Goal: Task Accomplishment & Management: Manage account settings

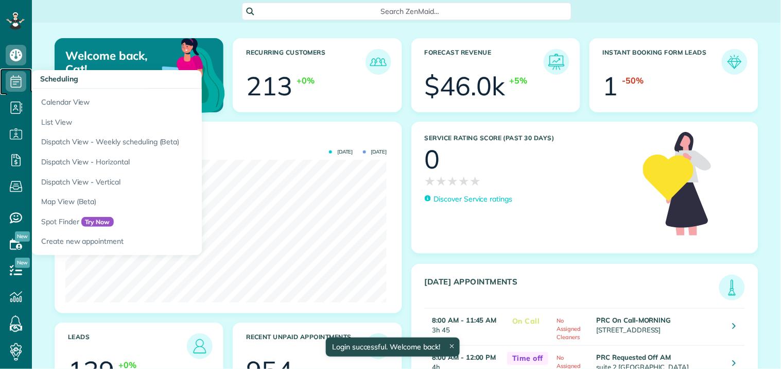
scroll to position [143, 321]
click at [15, 82] on icon at bounding box center [16, 81] width 21 height 21
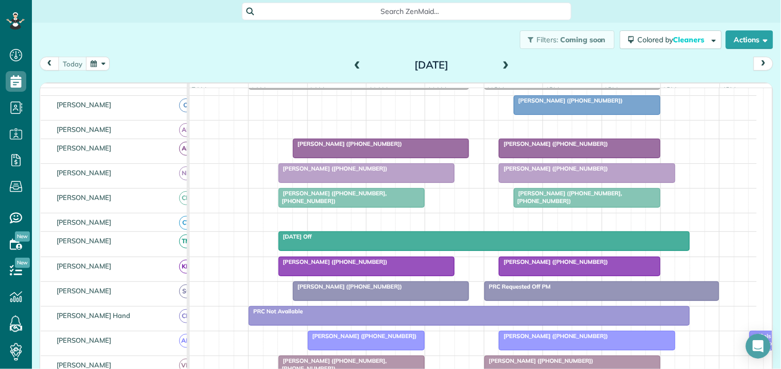
scroll to position [171, 0]
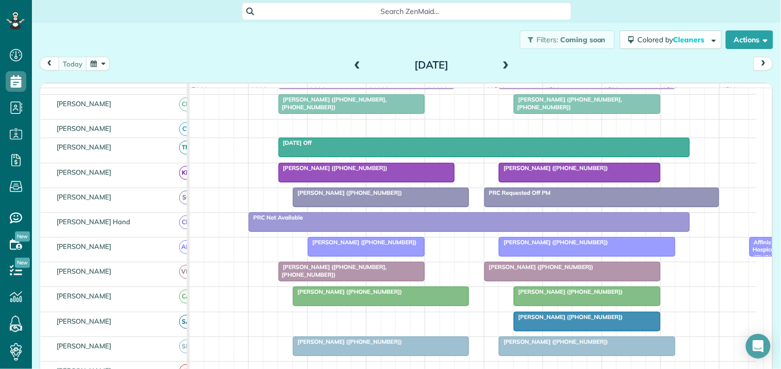
click at [656, 355] on div at bounding box center [586, 346] width 175 height 19
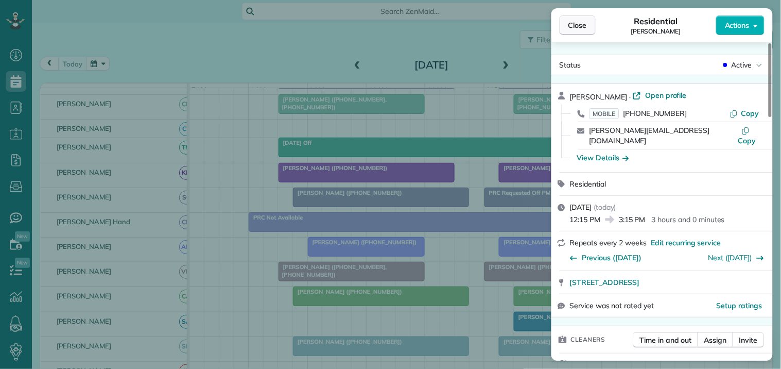
click at [585, 21] on span "Close" at bounding box center [577, 25] width 19 height 10
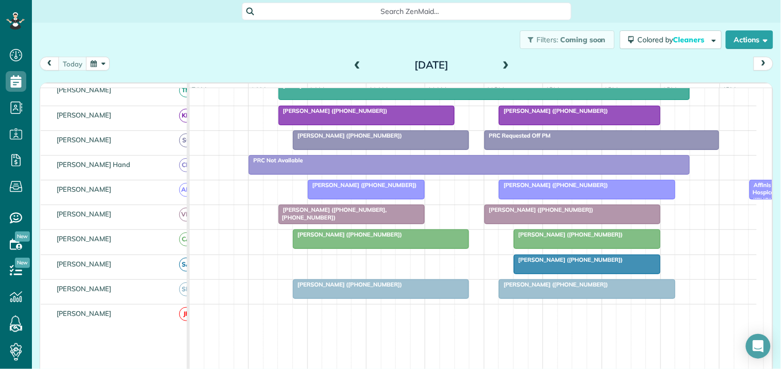
scroll to position [114, 0]
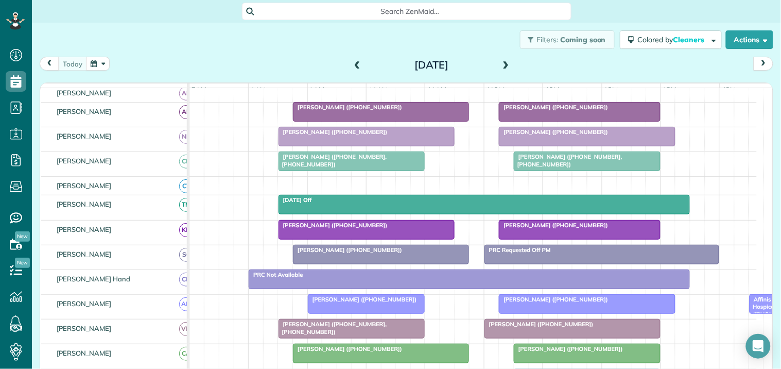
click at [501, 59] on span at bounding box center [505, 65] width 11 height 15
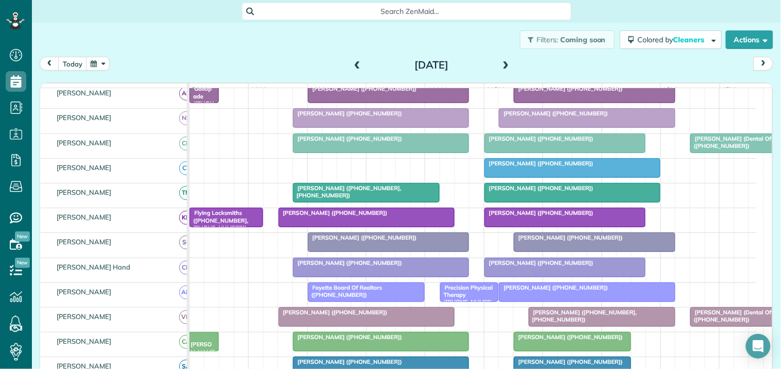
scroll to position [155, 0]
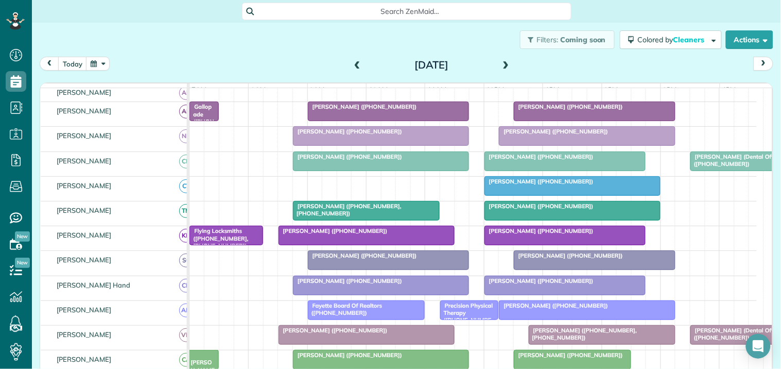
click at [503, 60] on span at bounding box center [505, 65] width 11 height 15
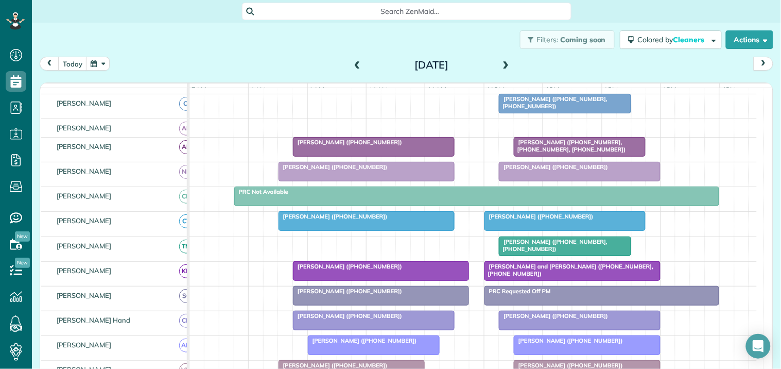
scroll to position [57, 0]
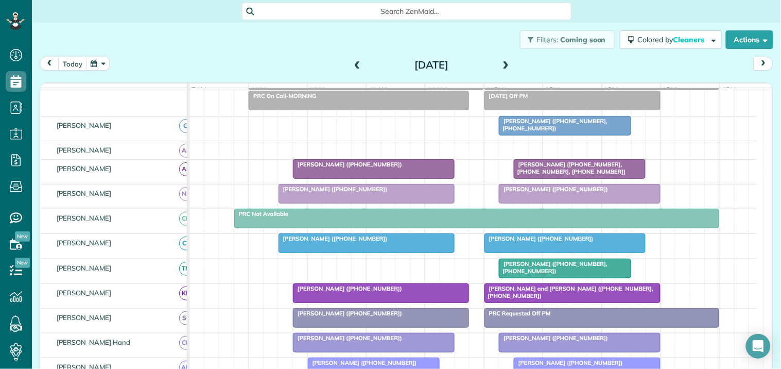
click at [352, 61] on span at bounding box center [357, 65] width 11 height 9
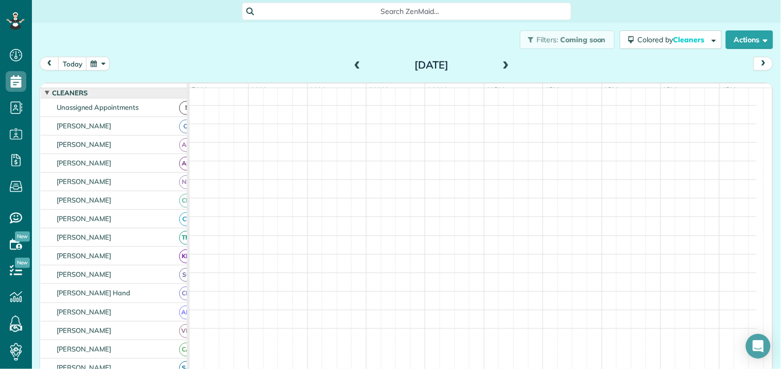
scroll to position [97, 0]
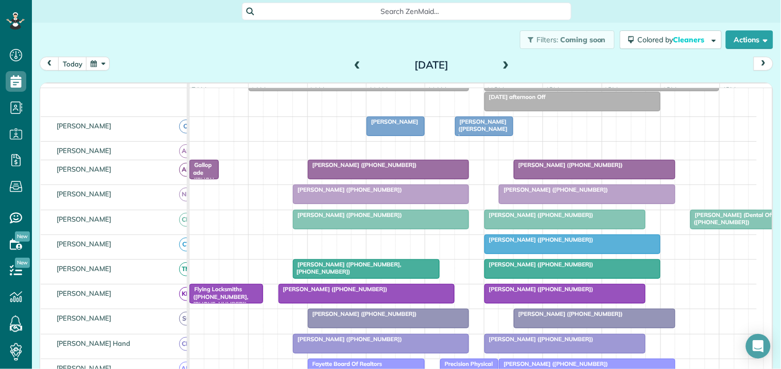
click at [352, 62] on span at bounding box center [357, 65] width 11 height 9
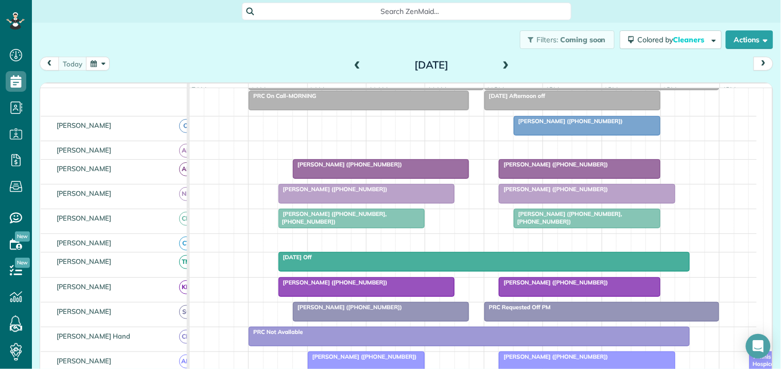
scroll to position [171, 0]
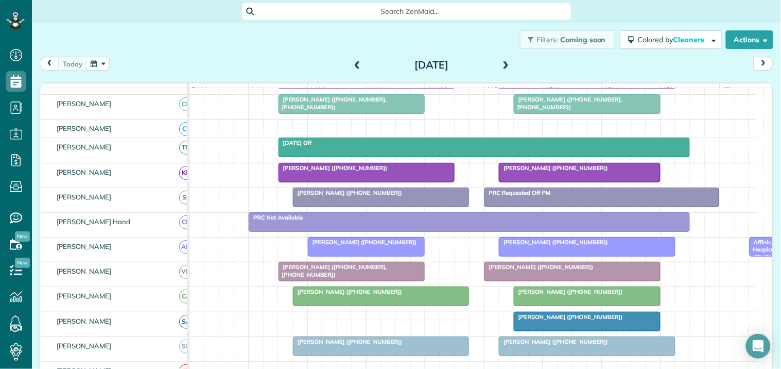
click at [301, 37] on div "Filters: Coming soon Colored by Cleaners Color by Cleaner Color by Team Color b…" at bounding box center [406, 40] width 749 height 34
click at [502, 64] on span at bounding box center [505, 65] width 11 height 9
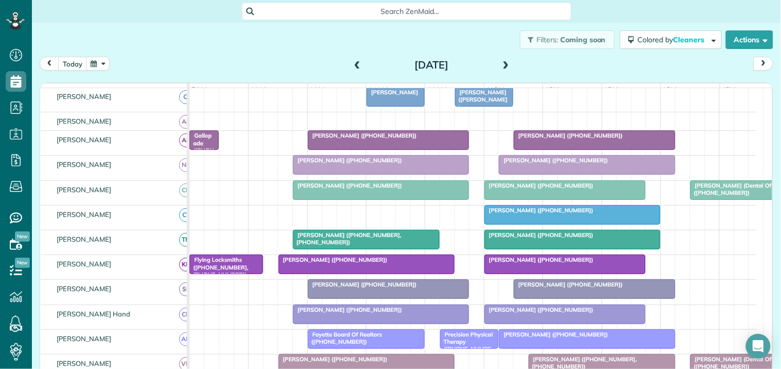
scroll to position [212, 0]
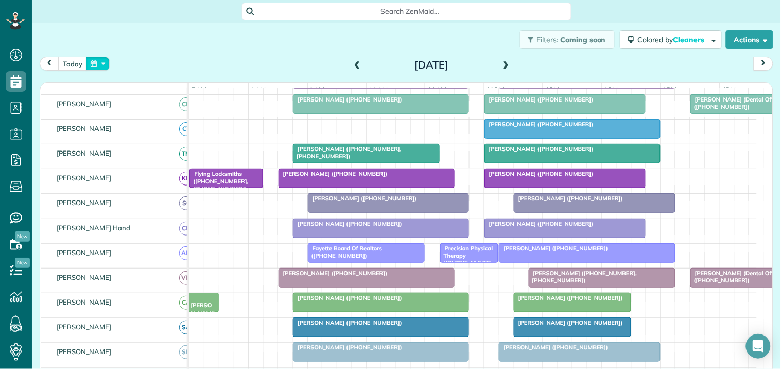
click at [105, 64] on button "button" at bounding box center [98, 64] width 24 height 14
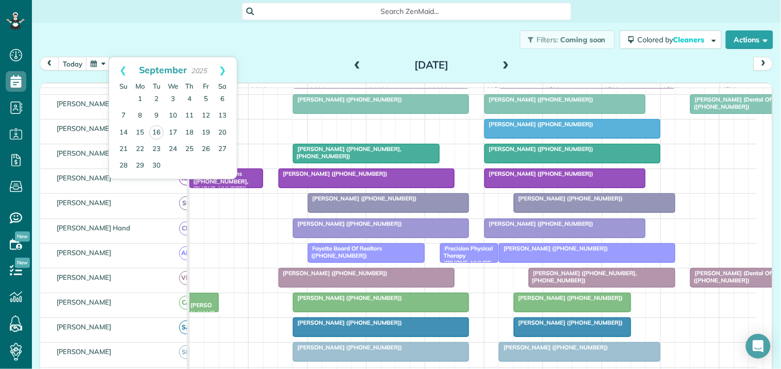
click at [285, 41] on div "Filters: Coming soon Colored by Cleaners Color by Cleaner Color by Team Color b…" at bounding box center [406, 40] width 749 height 34
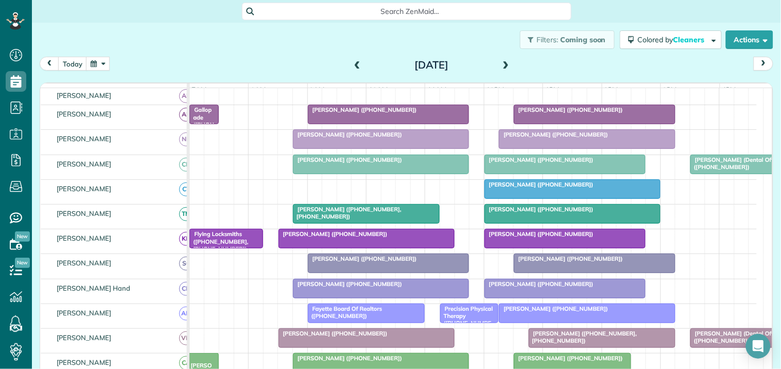
scroll to position [98, 0]
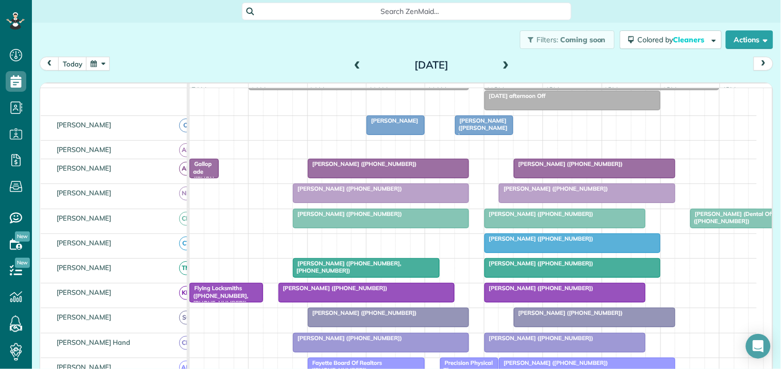
click at [506, 62] on span at bounding box center [505, 65] width 11 height 9
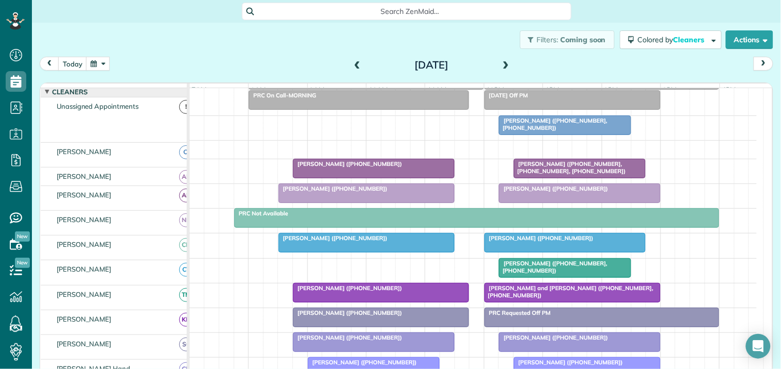
scroll to position [58, 0]
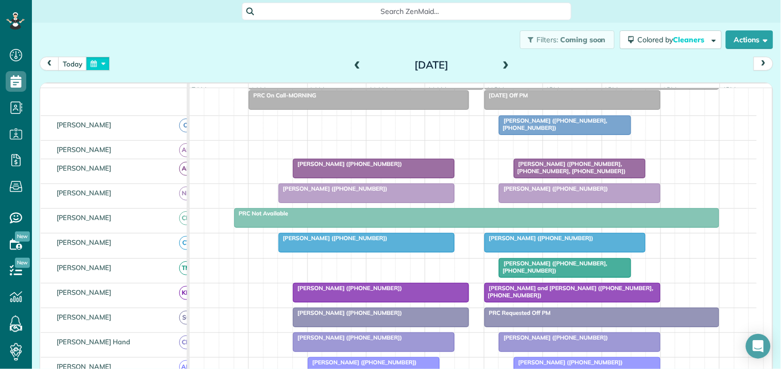
click at [100, 64] on button "button" at bounding box center [98, 64] width 24 height 14
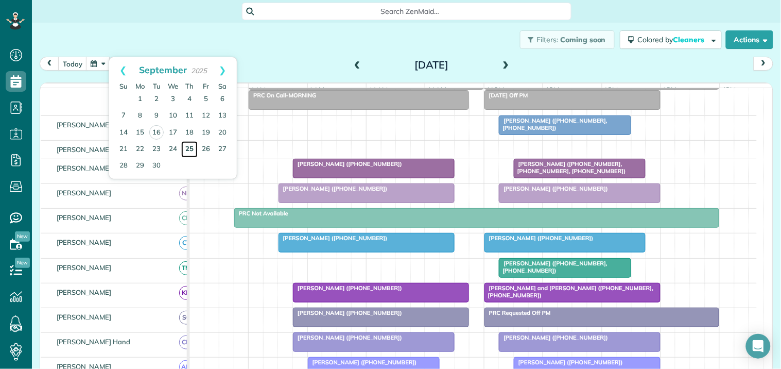
click at [192, 146] on link "25" at bounding box center [189, 149] width 16 height 16
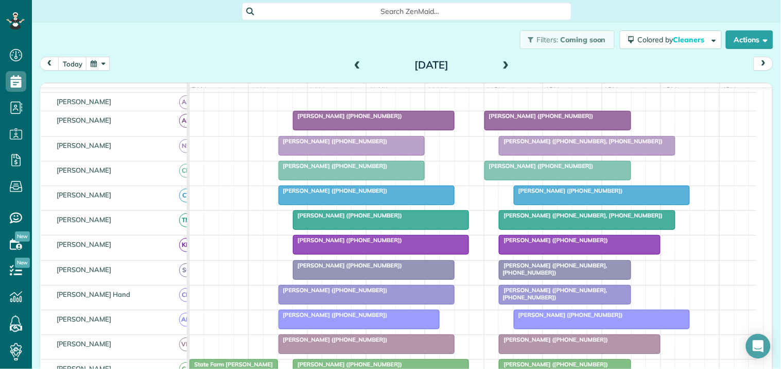
scroll to position [0, 0]
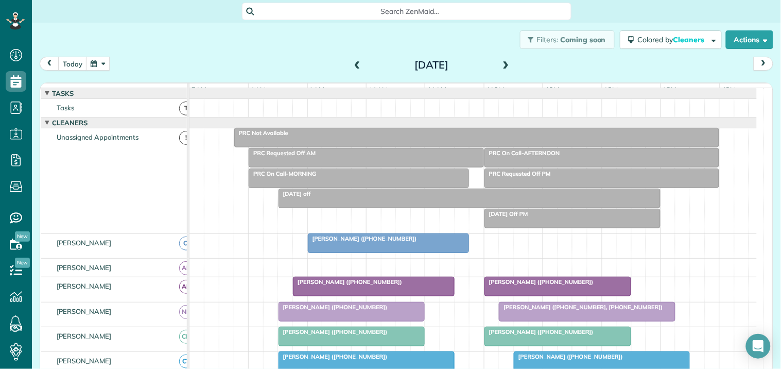
click at [99, 63] on button "button" at bounding box center [98, 64] width 24 height 14
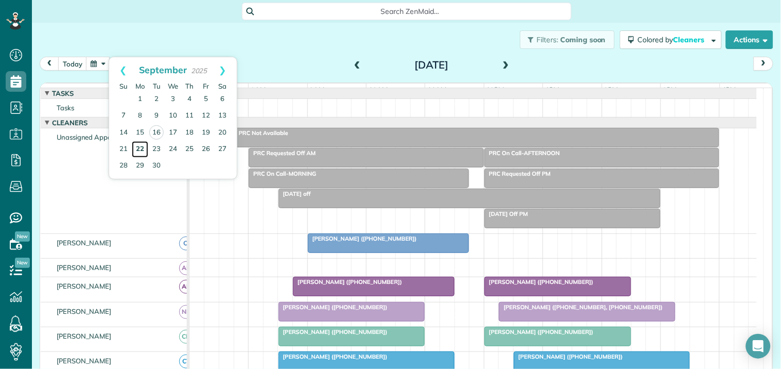
click at [140, 146] on link "22" at bounding box center [140, 149] width 16 height 16
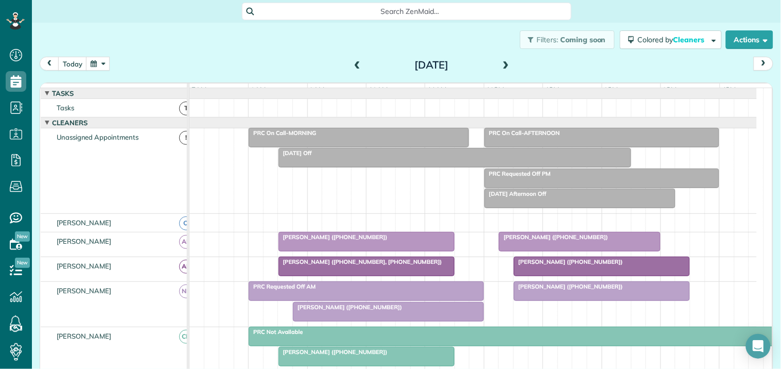
scroll to position [165, 0]
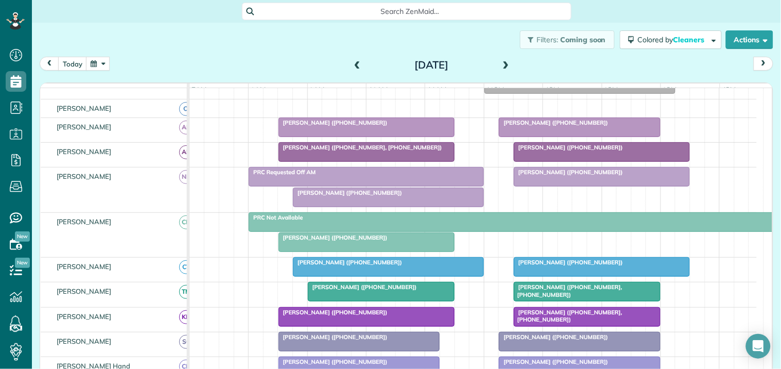
click at [101, 60] on button "button" at bounding box center [98, 64] width 24 height 14
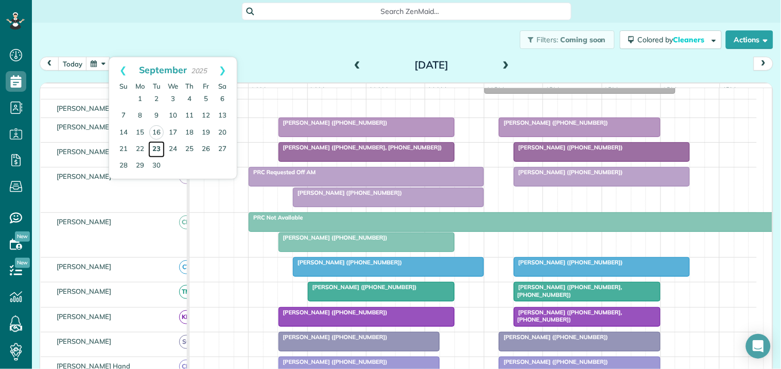
click at [160, 145] on link "23" at bounding box center [156, 149] width 16 height 16
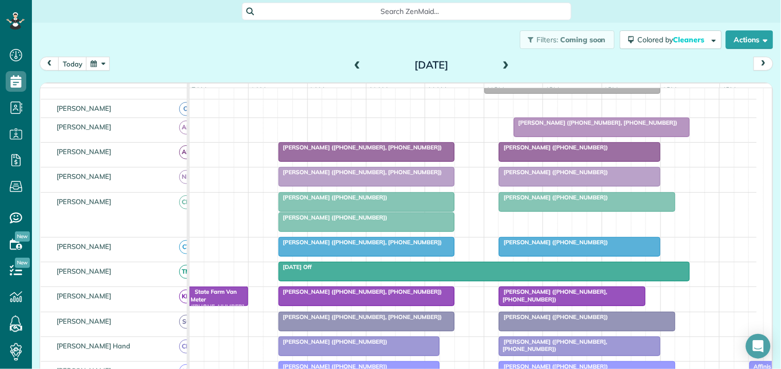
click at [503, 59] on span at bounding box center [505, 65] width 11 height 15
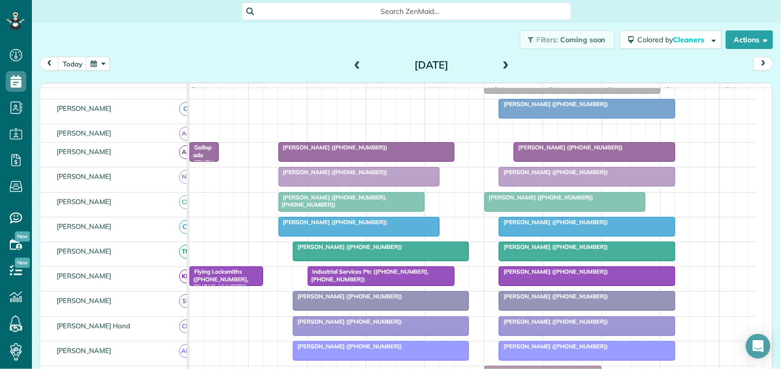
click at [503, 59] on span at bounding box center [505, 65] width 11 height 15
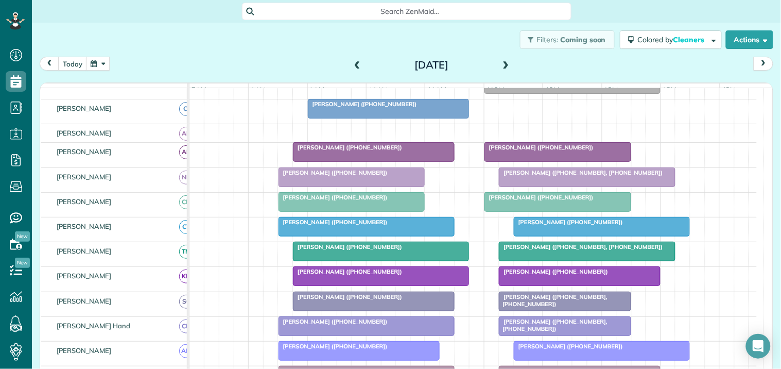
click at [503, 59] on span at bounding box center [505, 65] width 11 height 15
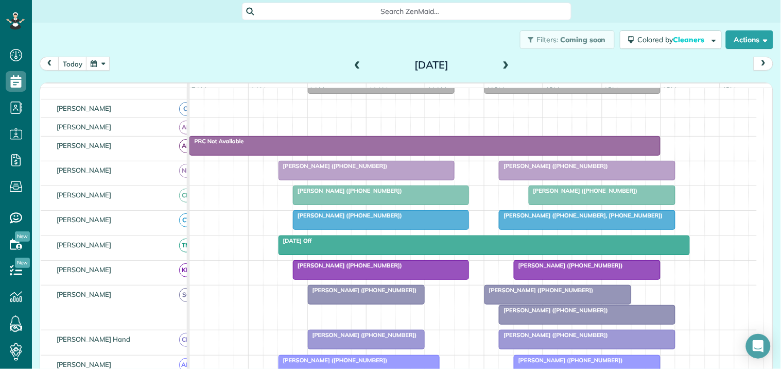
click at [101, 62] on button "button" at bounding box center [98, 64] width 24 height 14
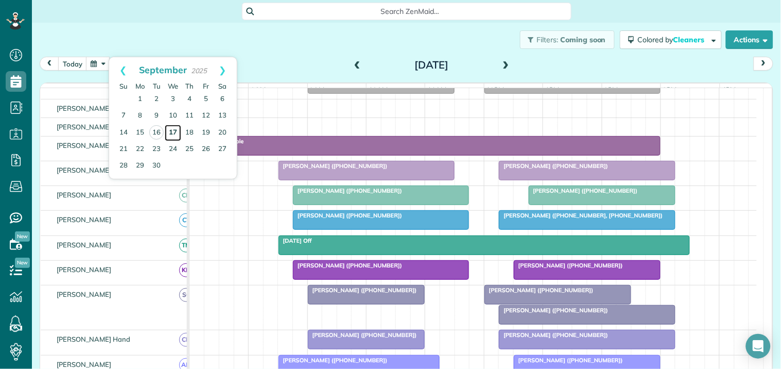
click at [176, 129] on link "17" at bounding box center [173, 133] width 16 height 16
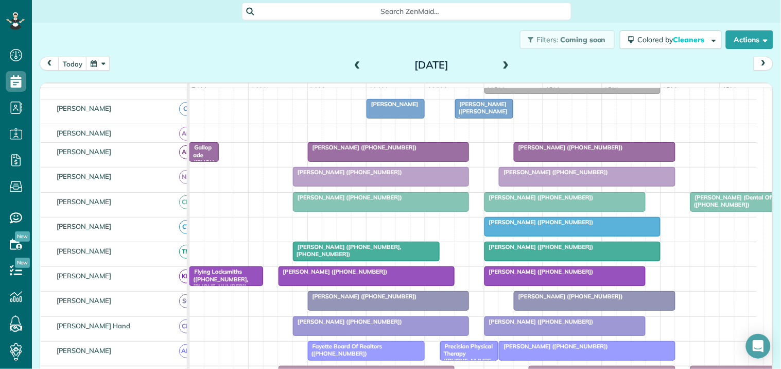
click at [501, 62] on span at bounding box center [505, 65] width 11 height 9
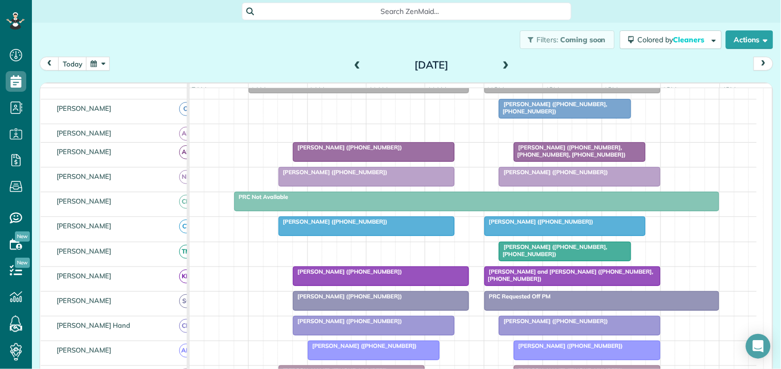
click at [501, 62] on span at bounding box center [505, 65] width 11 height 9
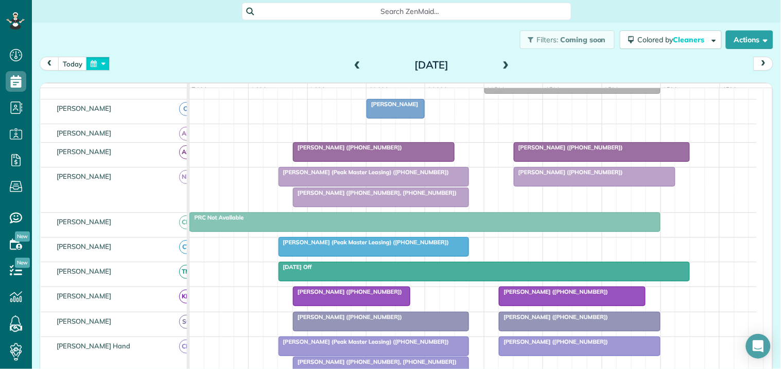
click at [97, 65] on button "button" at bounding box center [98, 64] width 24 height 14
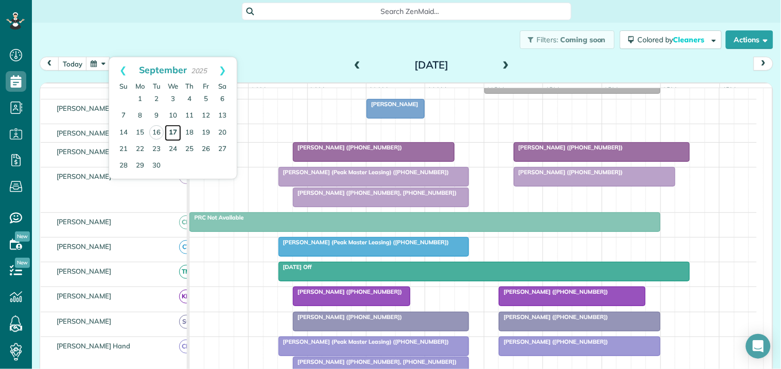
click at [176, 131] on link "17" at bounding box center [173, 133] width 16 height 16
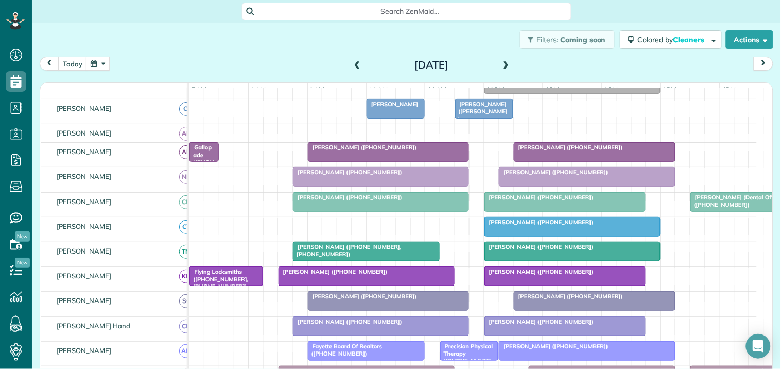
click at [506, 62] on span at bounding box center [505, 65] width 11 height 9
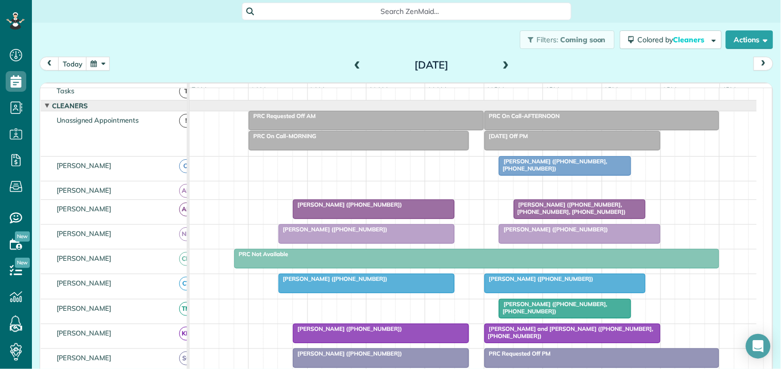
click at [503, 64] on span at bounding box center [505, 65] width 11 height 9
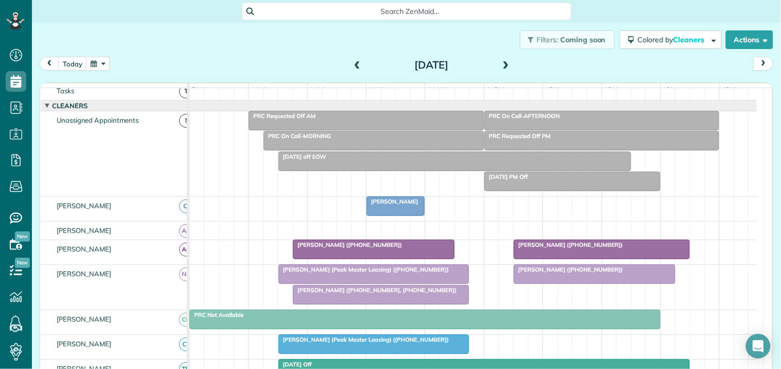
click at [355, 63] on span at bounding box center [357, 65] width 11 height 9
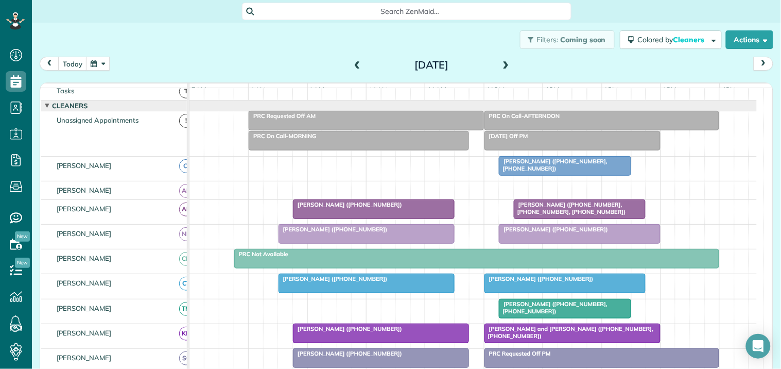
click at [294, 48] on div "Filters: Coming soon Colored by Cleaners Color by Cleaner Color by Team Color b…" at bounding box center [406, 40] width 749 height 34
click at [353, 62] on span at bounding box center [357, 65] width 11 height 9
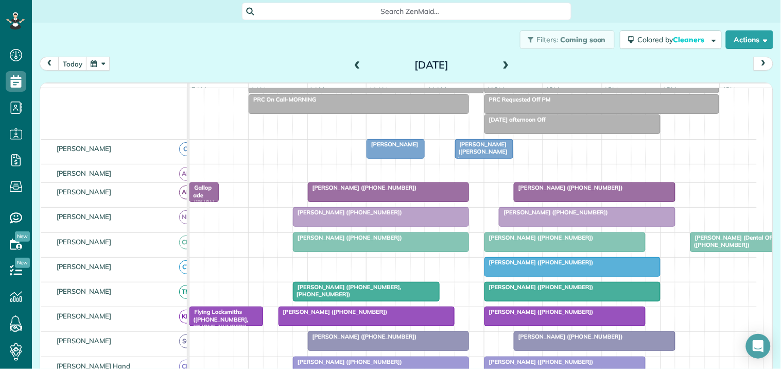
click at [505, 62] on span at bounding box center [505, 65] width 11 height 9
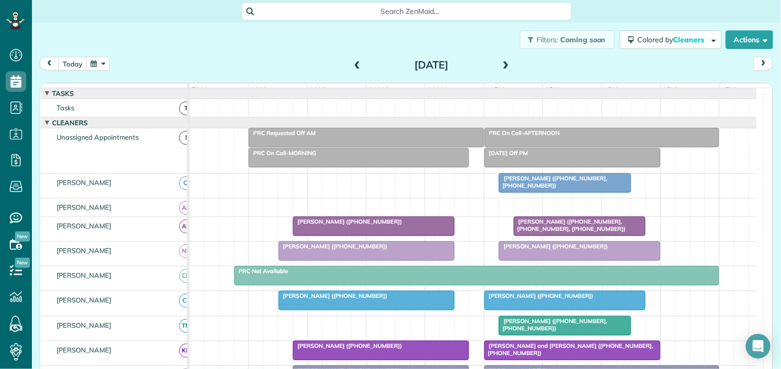
click at [284, 51] on div "Filters: Coming soon Colored by Cleaners Color by Cleaner Color by Team Color b…" at bounding box center [406, 40] width 749 height 34
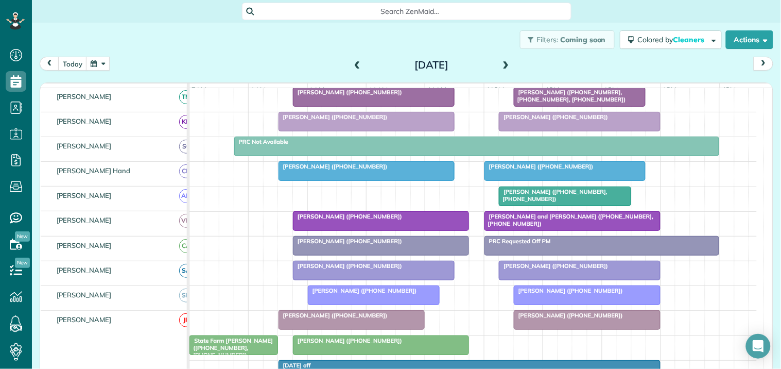
scroll to position [57, 0]
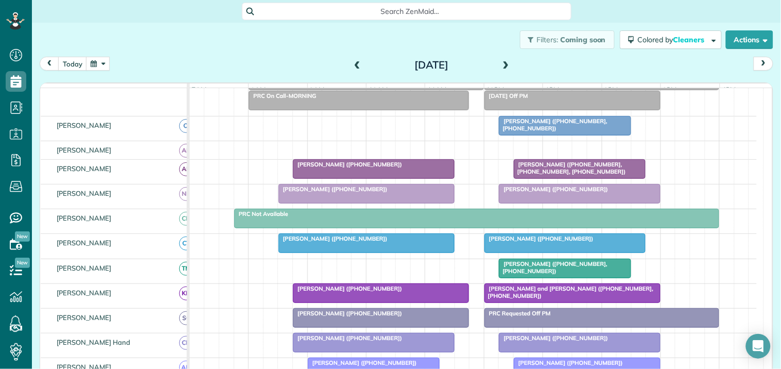
click at [502, 62] on span at bounding box center [505, 65] width 11 height 9
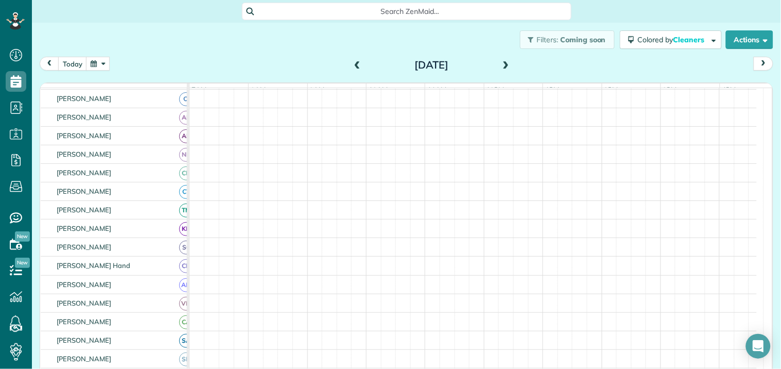
scroll to position [30, 0]
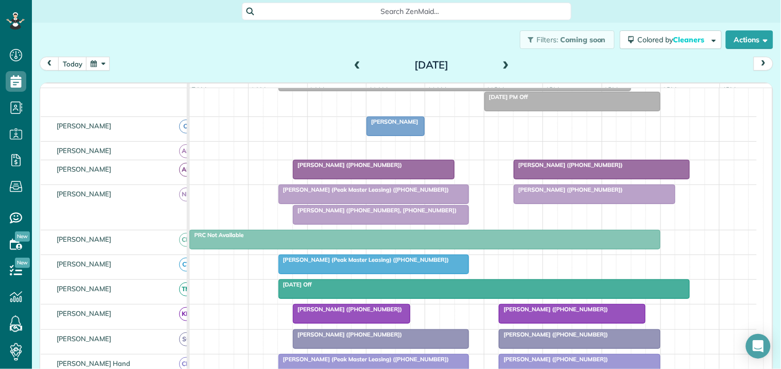
click at [352, 63] on span at bounding box center [357, 65] width 11 height 9
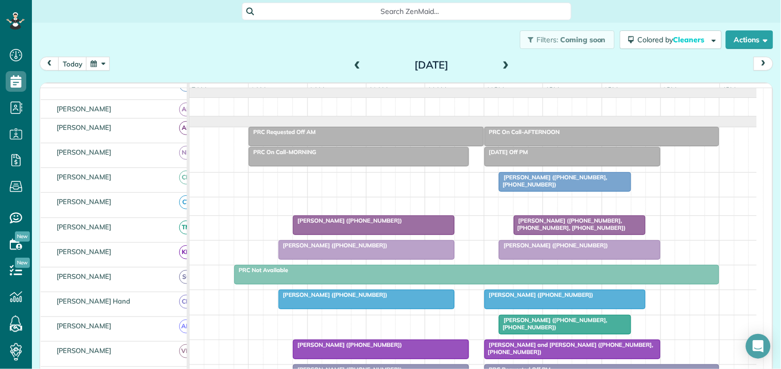
scroll to position [1, 0]
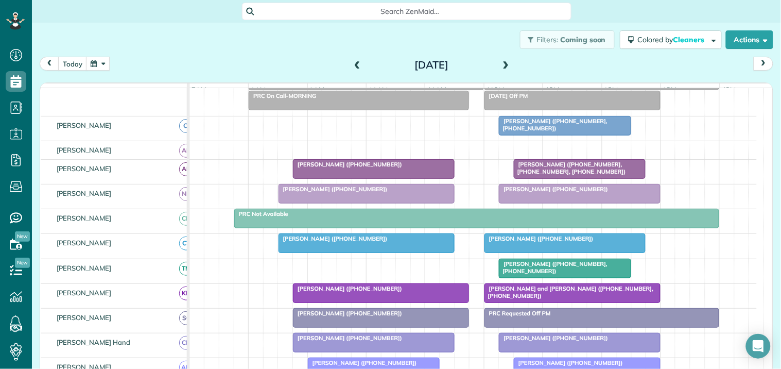
click at [505, 62] on span at bounding box center [505, 65] width 11 height 9
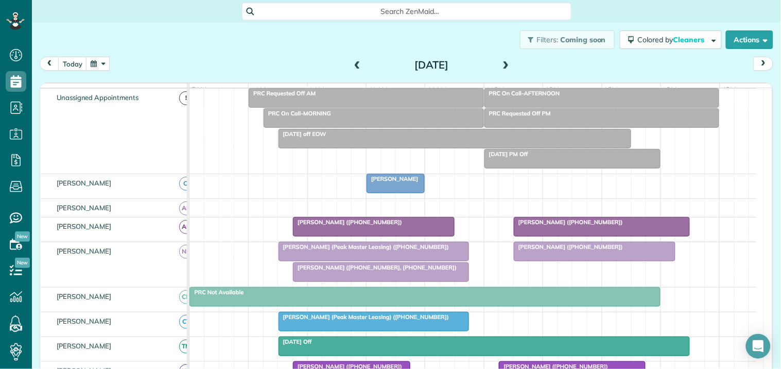
click at [397, 191] on div at bounding box center [395, 183] width 57 height 19
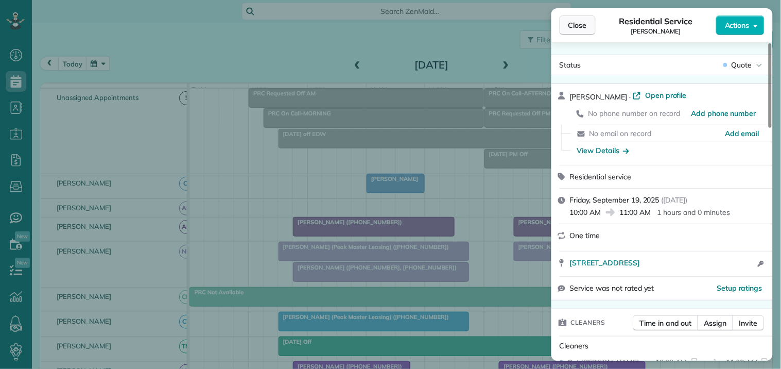
click at [576, 23] on span "Close" at bounding box center [577, 25] width 19 height 10
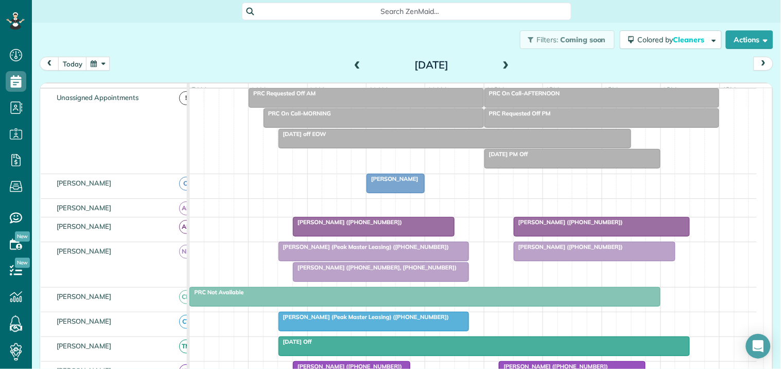
click at [355, 61] on span at bounding box center [357, 65] width 11 height 9
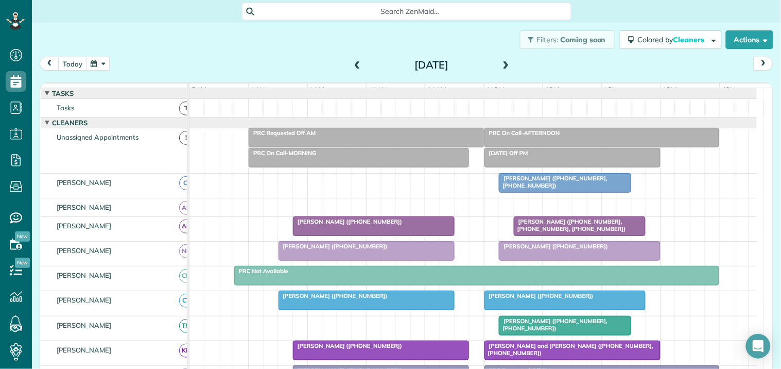
click at [355, 61] on span at bounding box center [357, 65] width 11 height 9
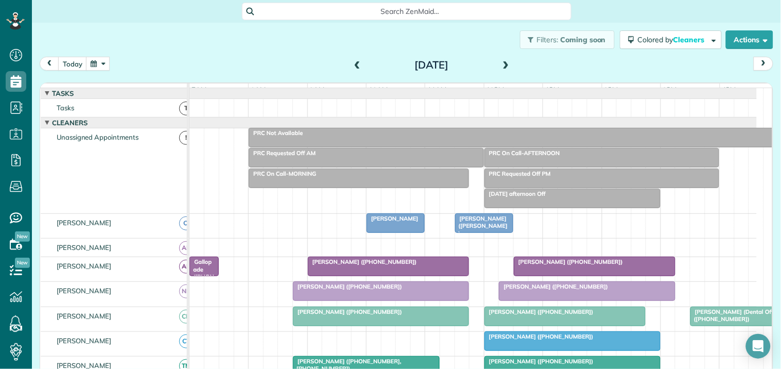
click at [485, 235] on div "[PERSON_NAME] ([PERSON_NAME])" at bounding box center [484, 226] width 52 height 22
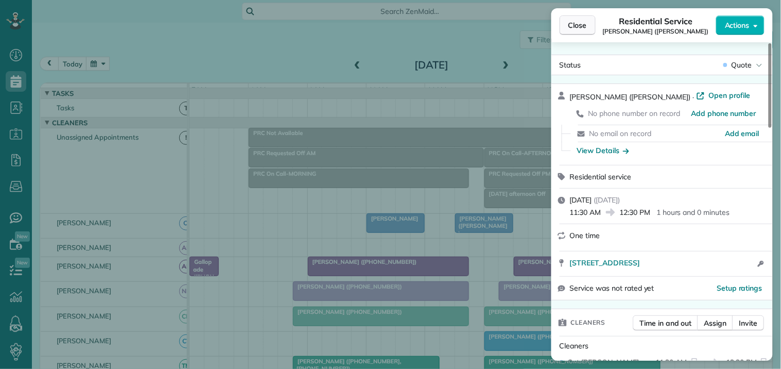
click at [578, 25] on span "Close" at bounding box center [577, 25] width 19 height 10
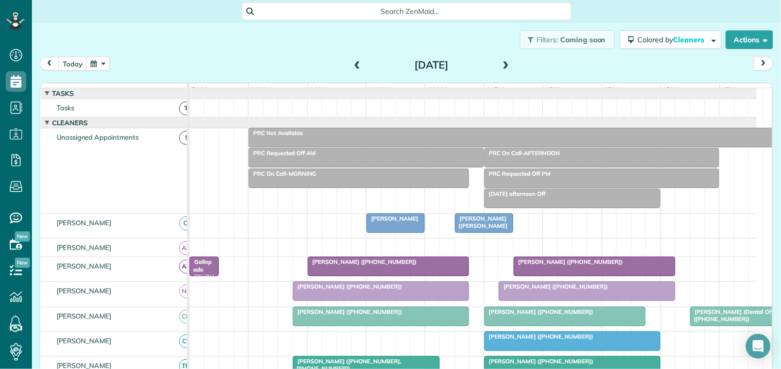
click at [105, 63] on button "button" at bounding box center [98, 64] width 24 height 14
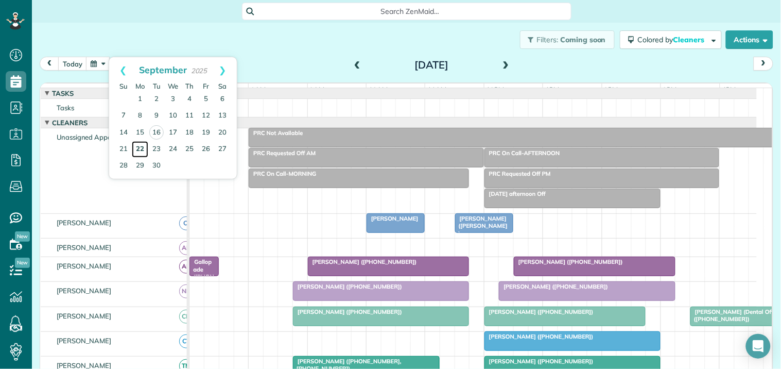
click at [140, 147] on link "22" at bounding box center [140, 149] width 16 height 16
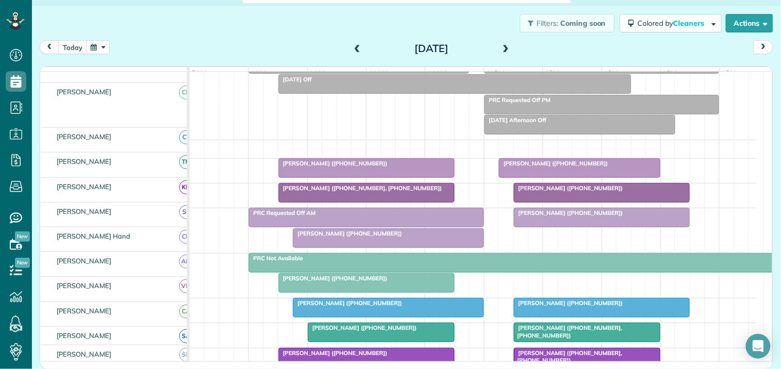
scroll to position [57, 0]
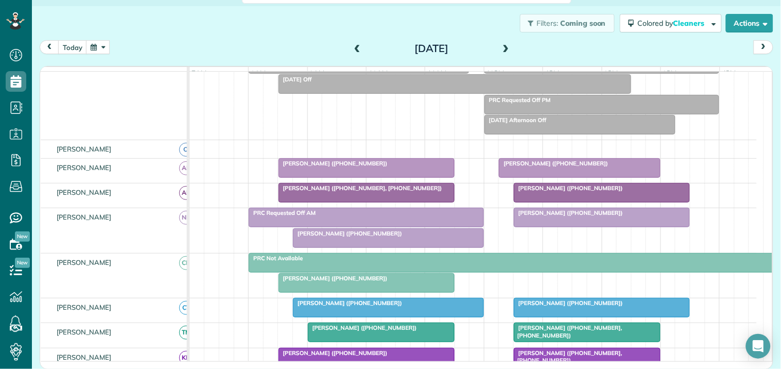
click at [105, 46] on button "button" at bounding box center [98, 47] width 24 height 14
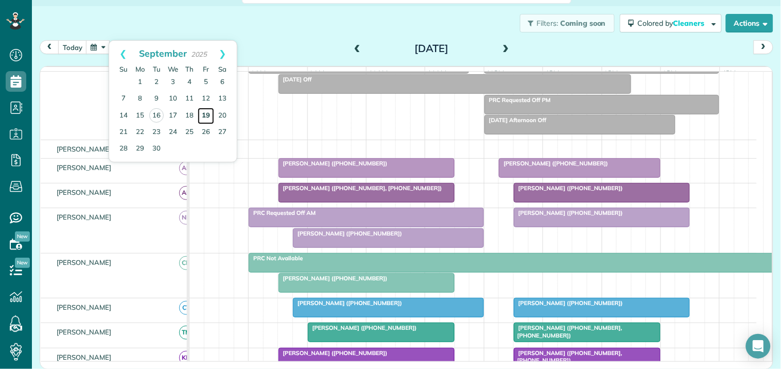
click at [206, 116] on link "19" at bounding box center [206, 116] width 16 height 16
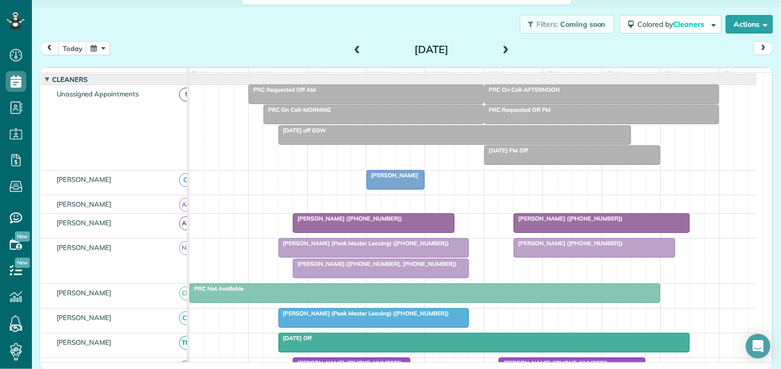
scroll to position [0, 0]
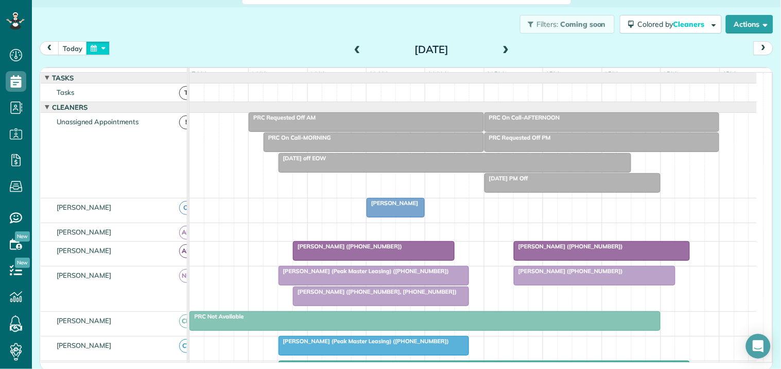
click at [104, 45] on button "button" at bounding box center [98, 48] width 24 height 14
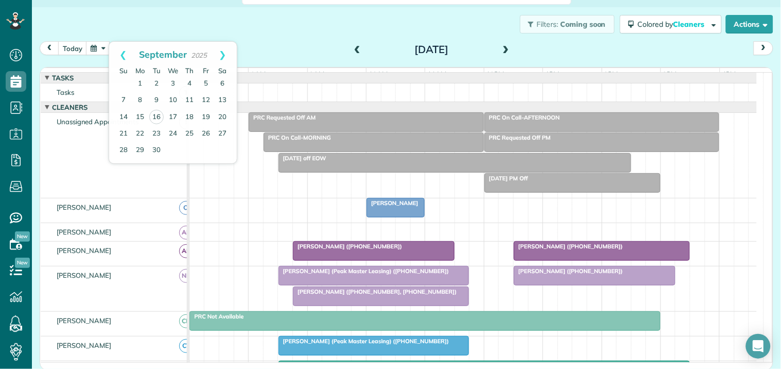
click at [287, 36] on div "Filters: Coming soon Colored by Cleaners Color by Cleaner Color by Team Color b…" at bounding box center [406, 24] width 749 height 34
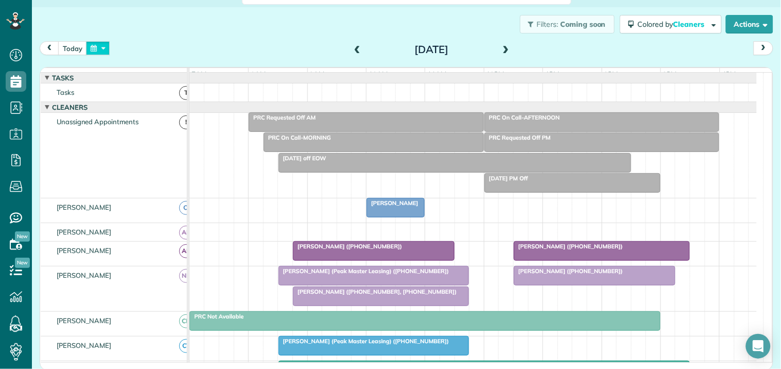
click at [100, 47] on button "button" at bounding box center [98, 48] width 24 height 14
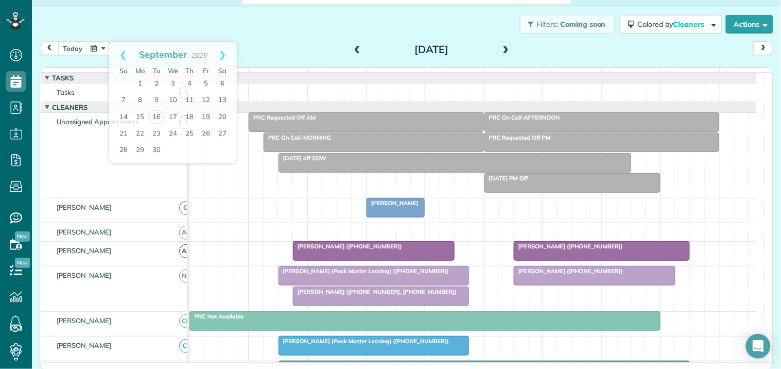
click at [300, 23] on div "Filters: Coming soon Colored by Cleaners Color by Cleaner Color by Team Color b…" at bounding box center [406, 24] width 749 height 34
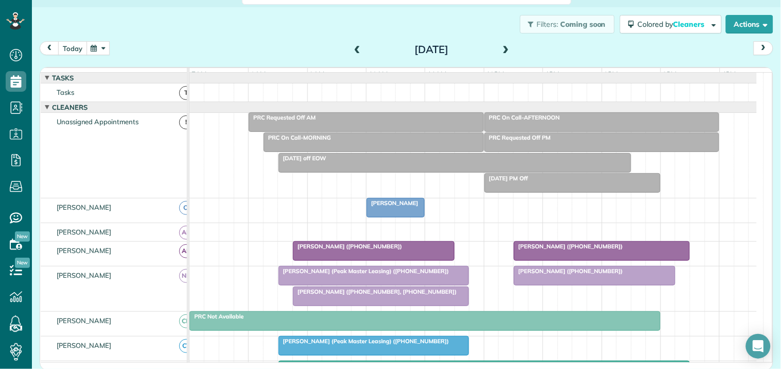
click at [73, 47] on button "today" at bounding box center [72, 48] width 29 height 14
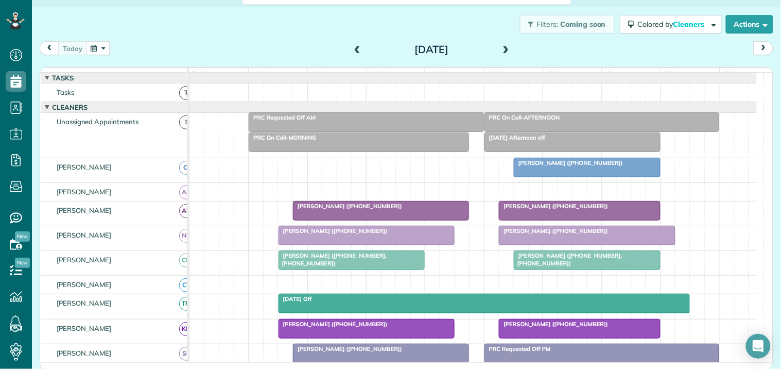
click at [502, 45] on span at bounding box center [505, 49] width 11 height 9
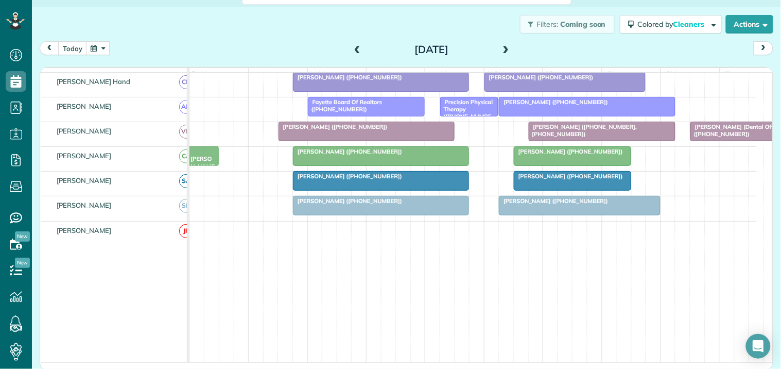
scroll to position [222, 0]
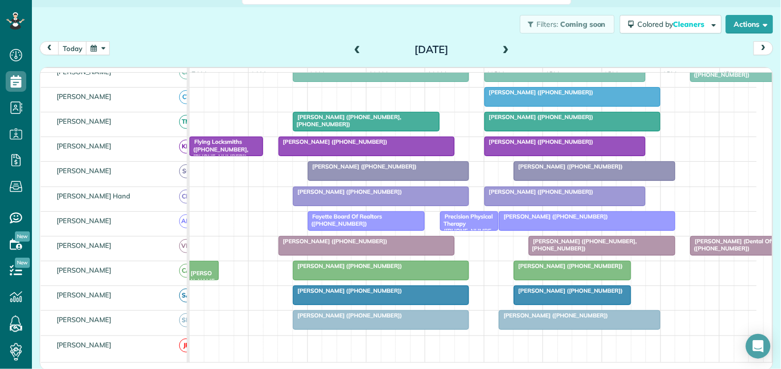
click at [287, 33] on div "Filters: Coming soon Colored by Cleaners Color by Cleaner Color by Team Color b…" at bounding box center [406, 24] width 749 height 34
click at [102, 45] on button "button" at bounding box center [98, 48] width 24 height 14
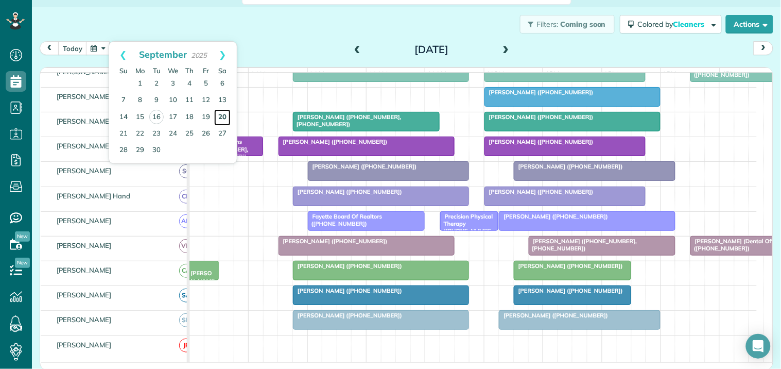
click at [224, 114] on link "20" at bounding box center [222, 117] width 16 height 16
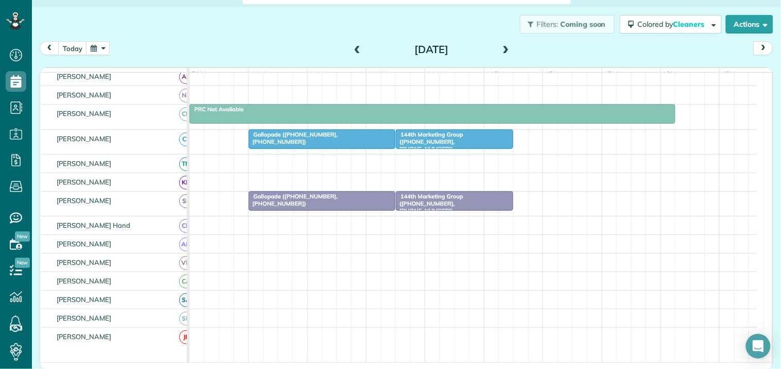
scroll to position [85, 0]
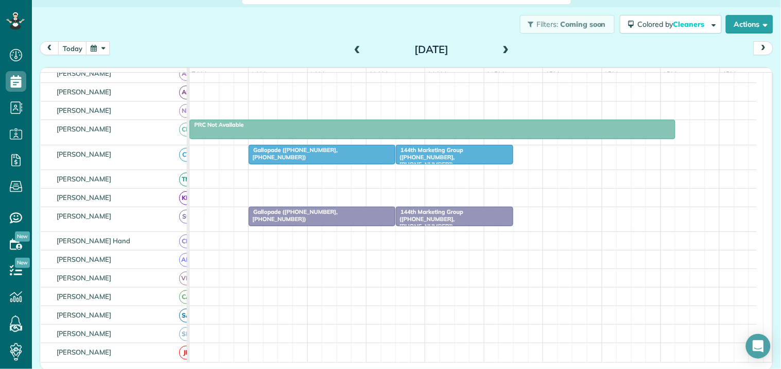
click at [102, 47] on button "button" at bounding box center [98, 48] width 24 height 14
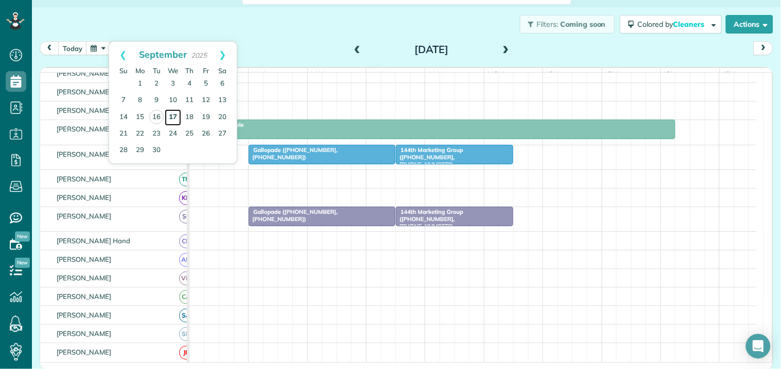
click at [176, 115] on link "17" at bounding box center [173, 117] width 16 height 16
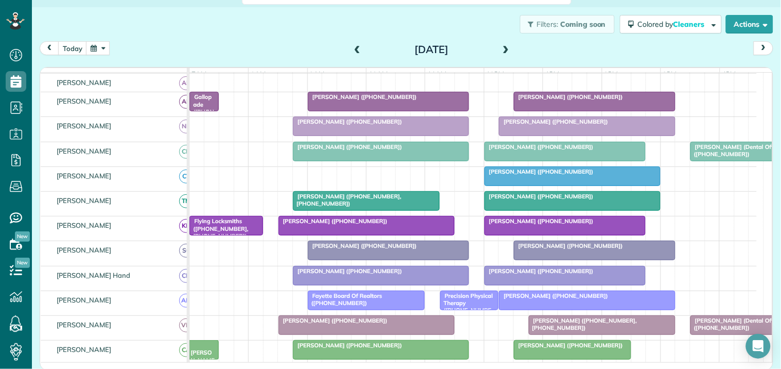
scroll to position [101, 0]
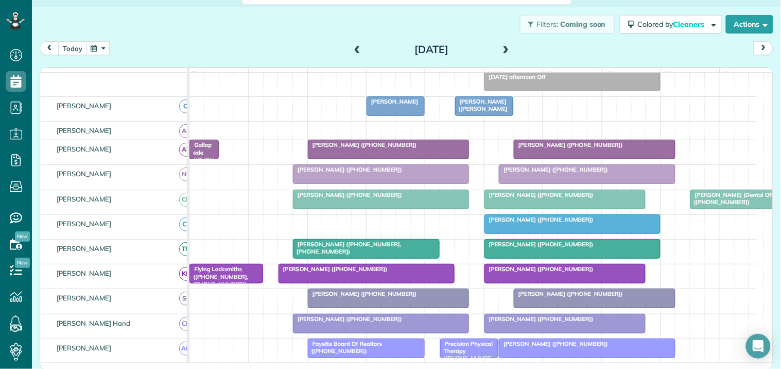
click at [75, 46] on button "today" at bounding box center [72, 48] width 29 height 14
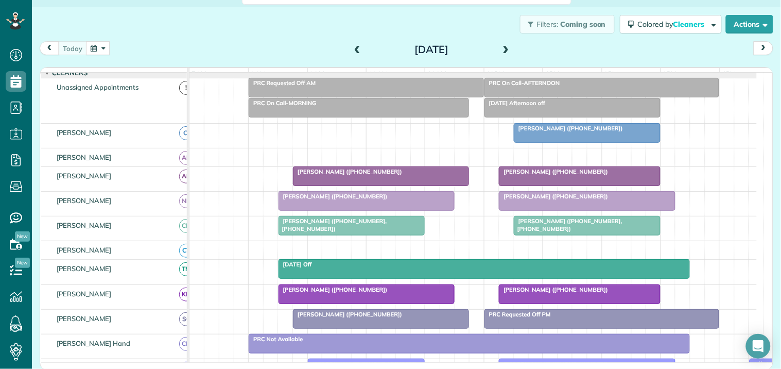
scroll to position [62, 0]
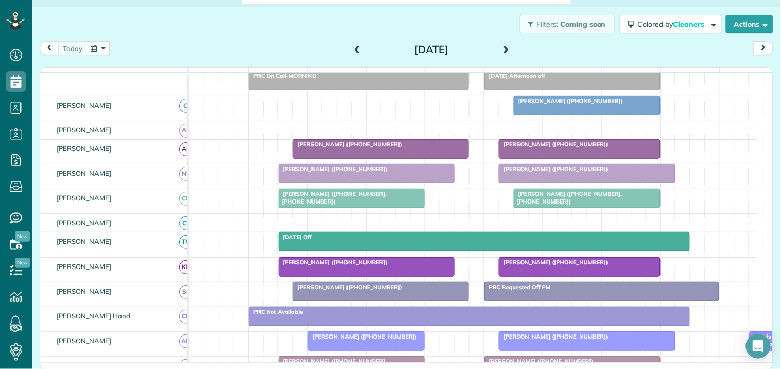
click at [502, 47] on span at bounding box center [505, 49] width 11 height 9
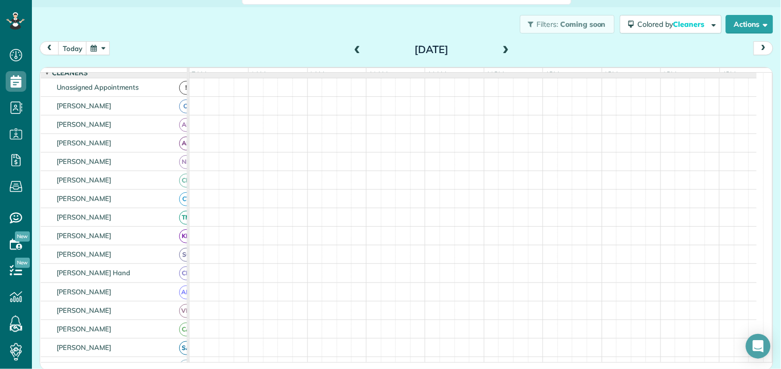
scroll to position [101, 0]
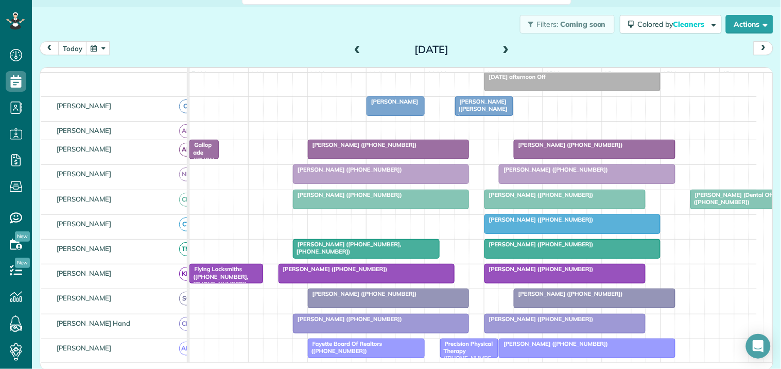
click at [352, 46] on span at bounding box center [357, 49] width 11 height 9
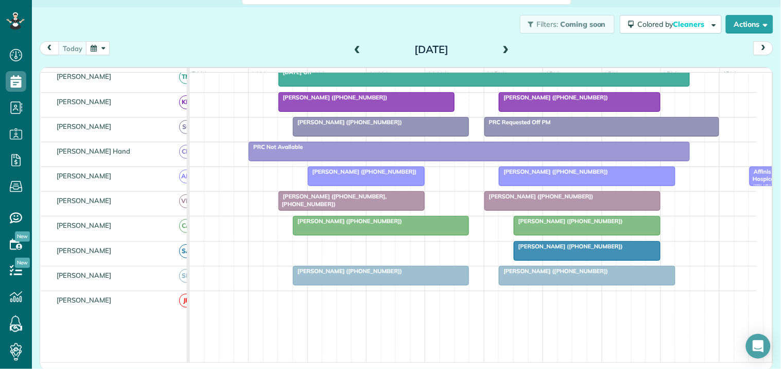
scroll to position [233, 0]
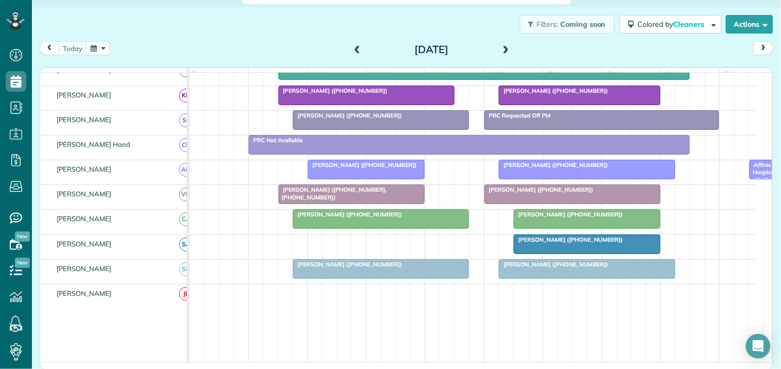
click at [369, 218] on span "[PERSON_NAME] ([PHONE_NUMBER])" at bounding box center [347, 214] width 110 height 7
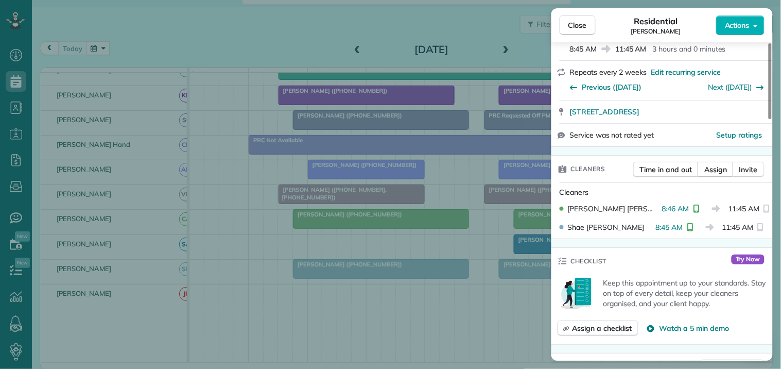
scroll to position [171, 0]
click at [584, 26] on span "Close" at bounding box center [577, 25] width 19 height 10
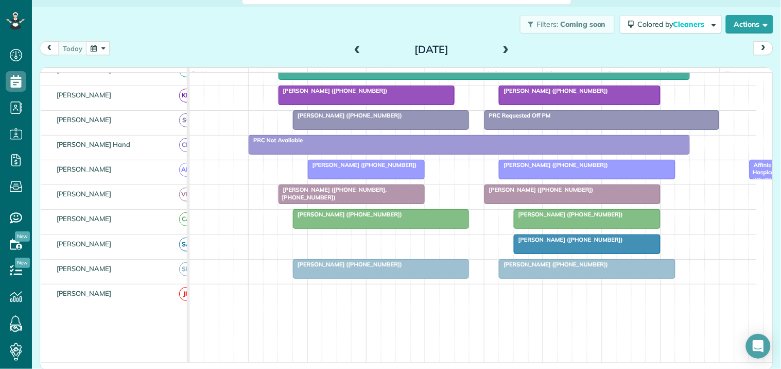
click at [374, 168] on span "[PERSON_NAME] ([PHONE_NUMBER])" at bounding box center [362, 164] width 110 height 7
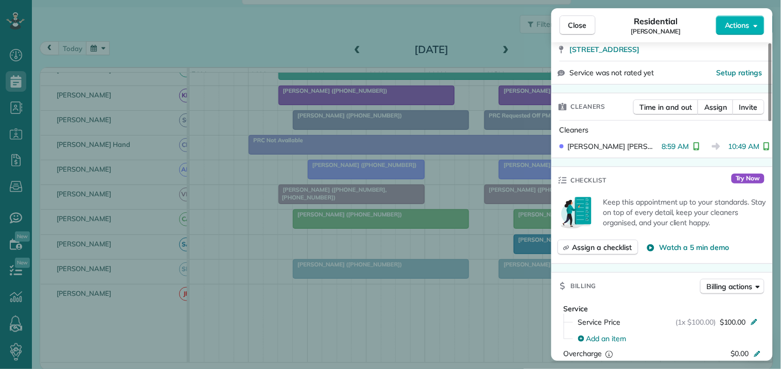
scroll to position [229, 0]
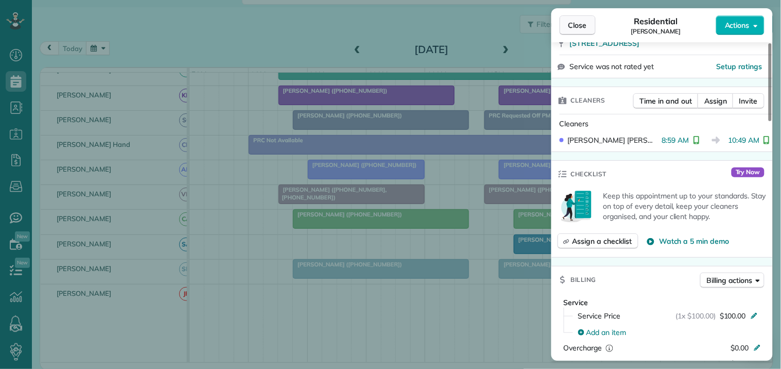
click at [568, 25] on button "Close" at bounding box center [578, 25] width 36 height 20
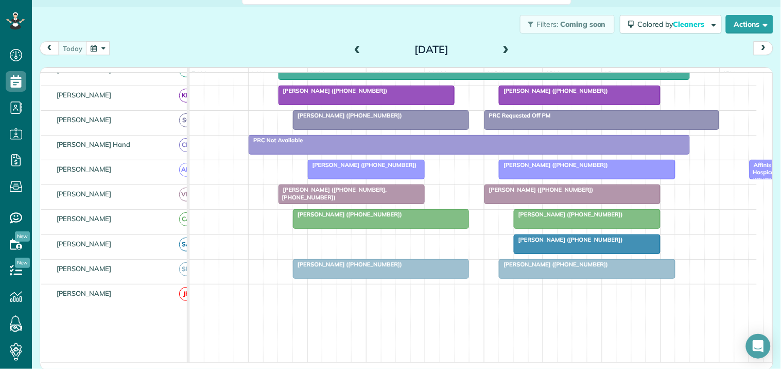
click at [373, 198] on span "[PERSON_NAME] ([PHONE_NUMBER], [PHONE_NUMBER])" at bounding box center [332, 193] width 109 height 14
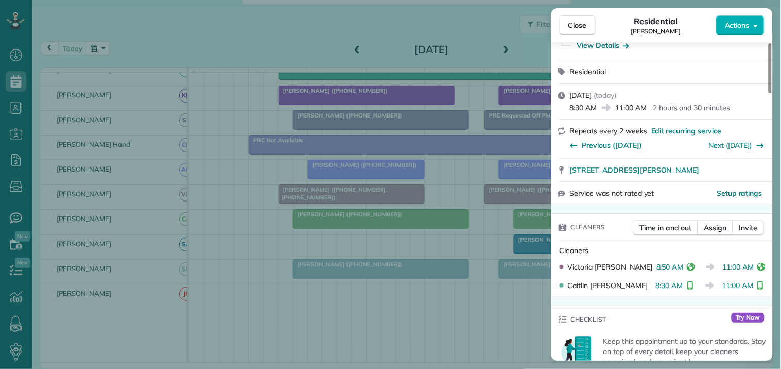
scroll to position [171, 0]
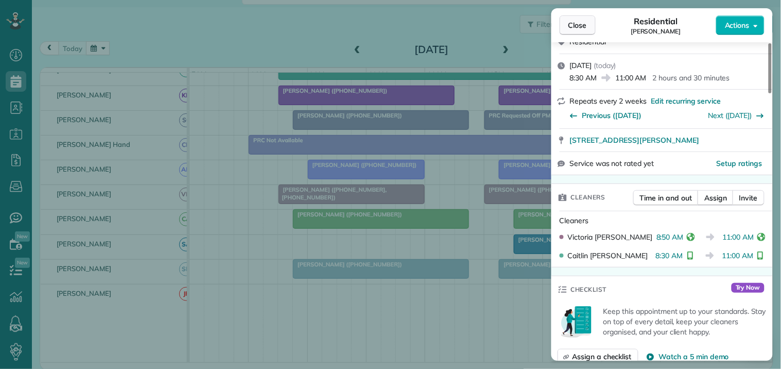
click at [583, 26] on span "Close" at bounding box center [577, 25] width 19 height 10
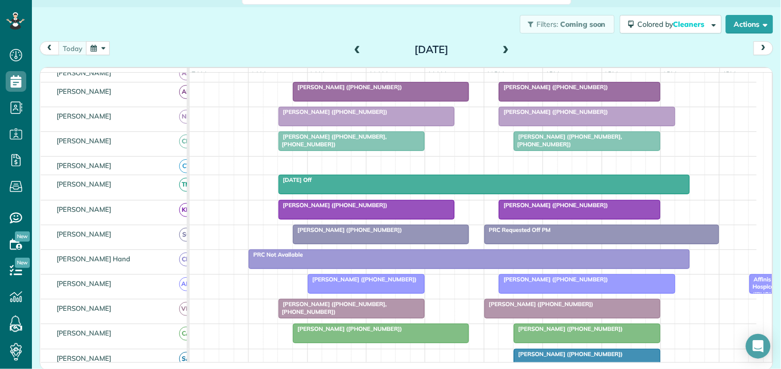
scroll to position [62, 0]
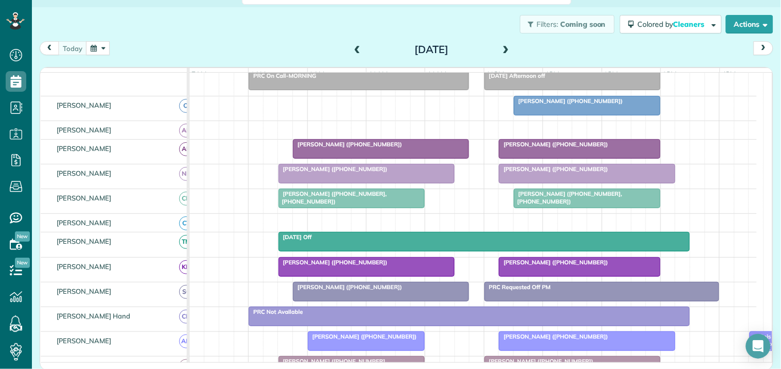
click at [105, 51] on button "button" at bounding box center [98, 48] width 24 height 14
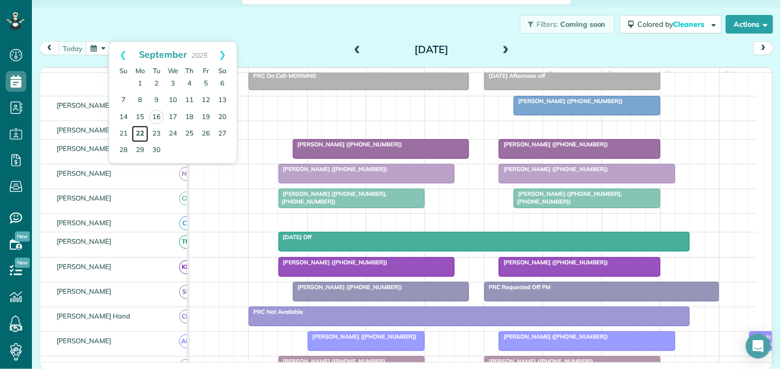
click at [137, 131] on link "22" at bounding box center [140, 134] width 16 height 16
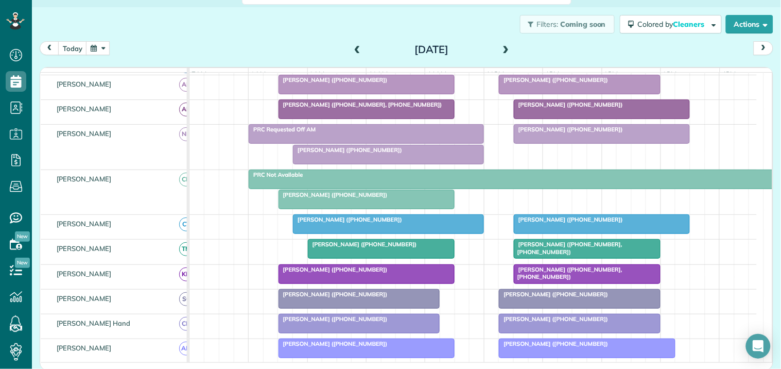
scroll to position [197, 0]
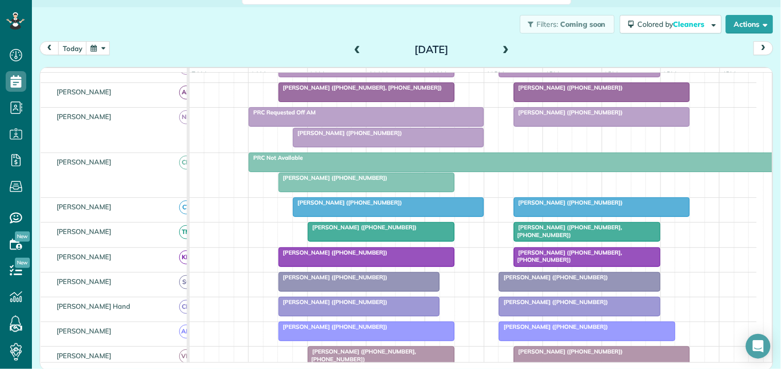
click at [503, 47] on span at bounding box center [505, 49] width 11 height 9
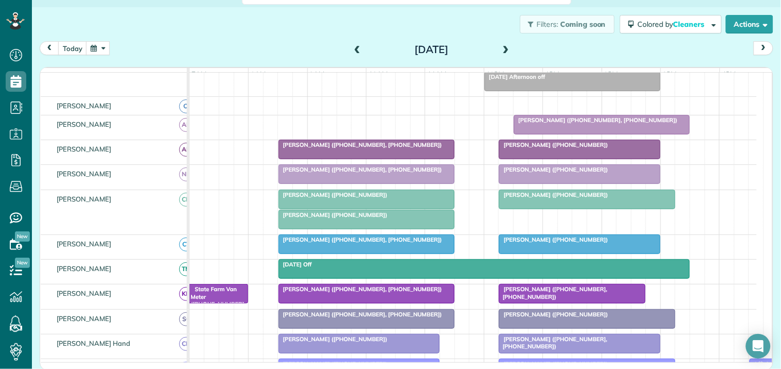
click at [505, 48] on span at bounding box center [505, 49] width 11 height 9
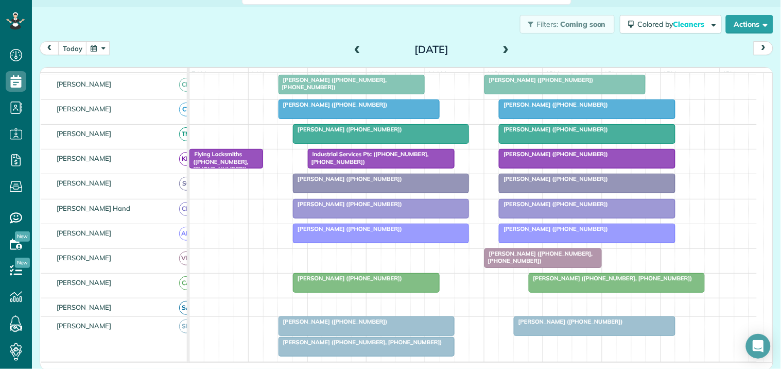
click at [501, 43] on span at bounding box center [505, 49] width 11 height 15
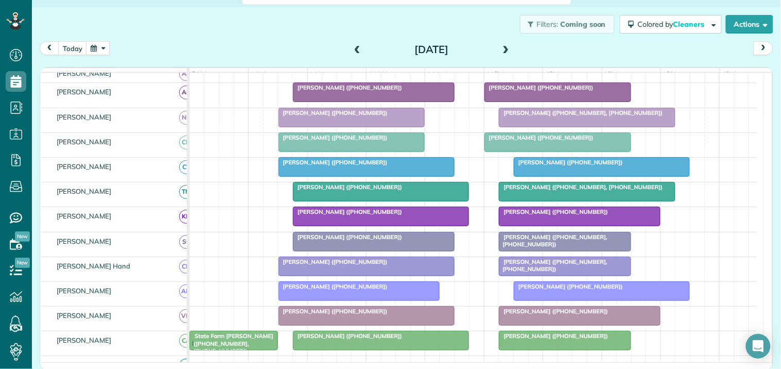
click at [505, 45] on span at bounding box center [505, 49] width 11 height 9
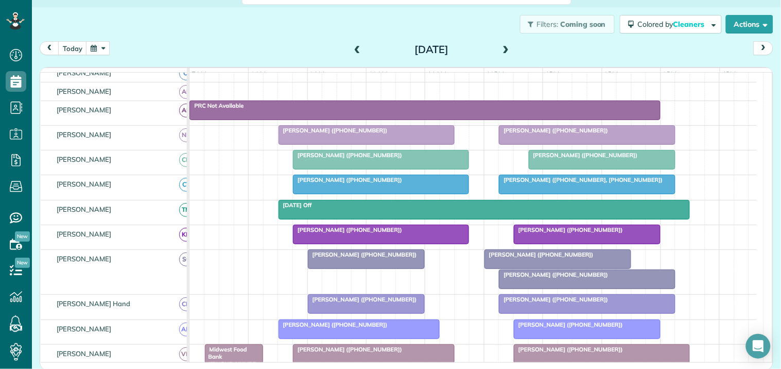
click at [98, 47] on button "button" at bounding box center [98, 48] width 24 height 14
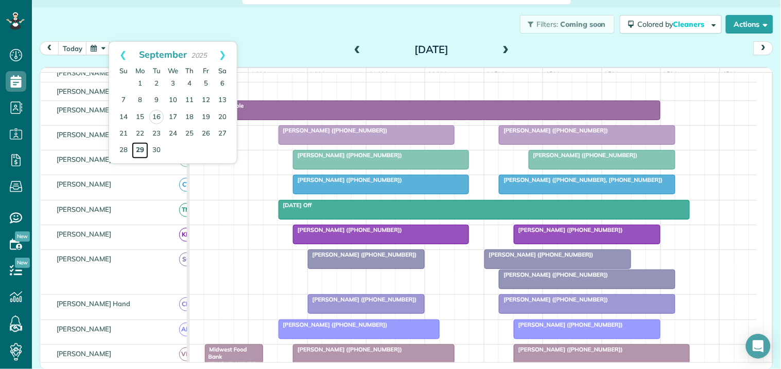
click at [142, 149] on link "29" at bounding box center [140, 150] width 16 height 16
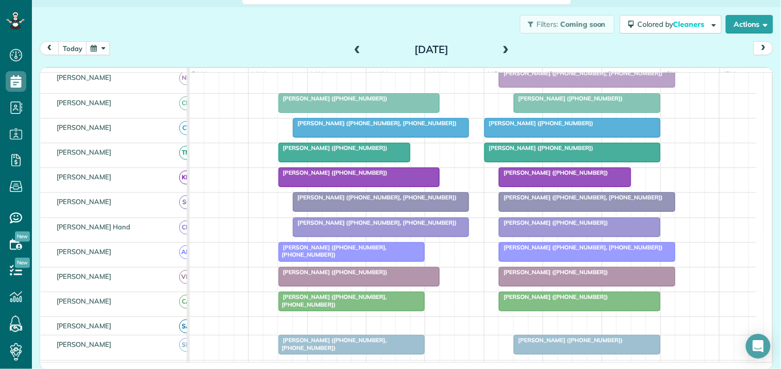
click at [503, 47] on span at bounding box center [505, 49] width 11 height 9
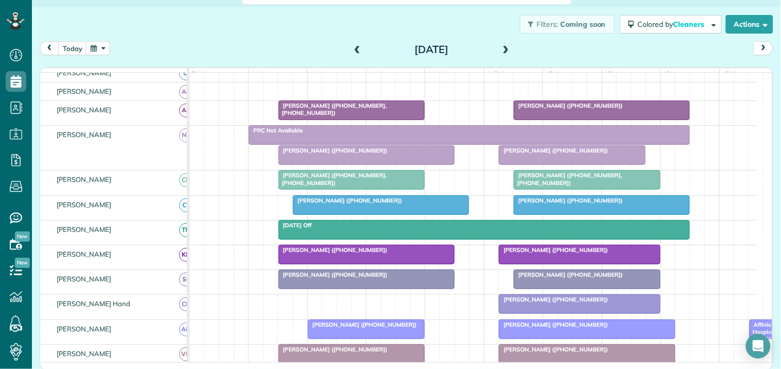
click at [99, 48] on button "button" at bounding box center [98, 48] width 24 height 14
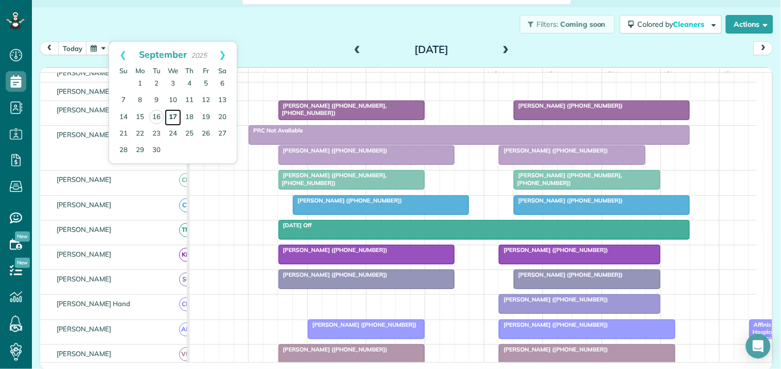
click at [174, 115] on link "17" at bounding box center [173, 117] width 16 height 16
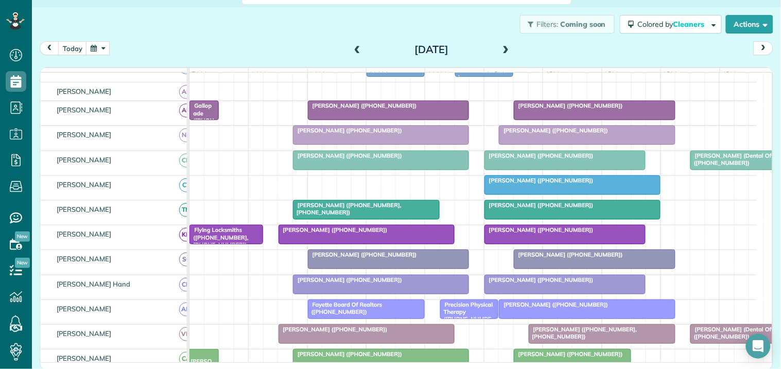
click at [502, 44] on span at bounding box center [505, 49] width 11 height 15
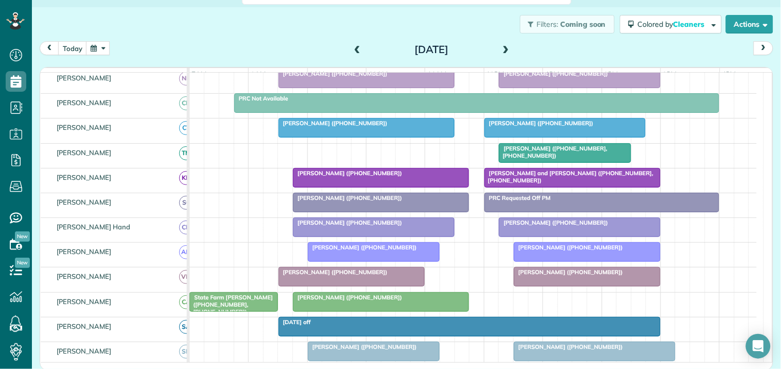
click at [352, 45] on span at bounding box center [357, 49] width 11 height 9
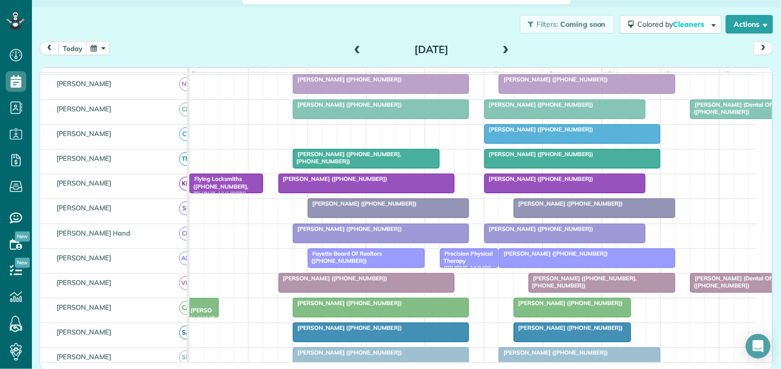
click at [503, 49] on span at bounding box center [505, 49] width 11 height 9
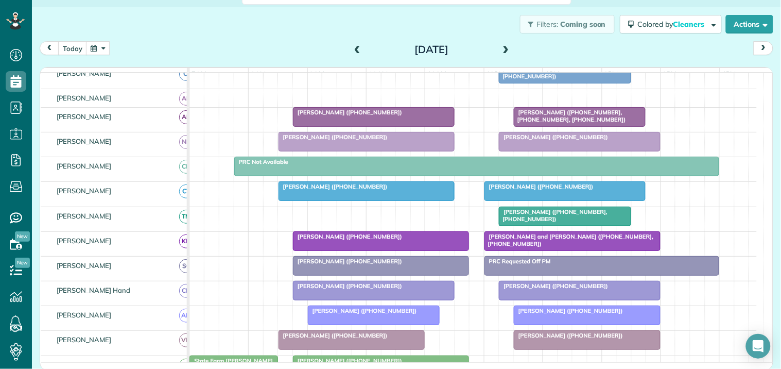
click at [500, 46] on span at bounding box center [505, 49] width 11 height 9
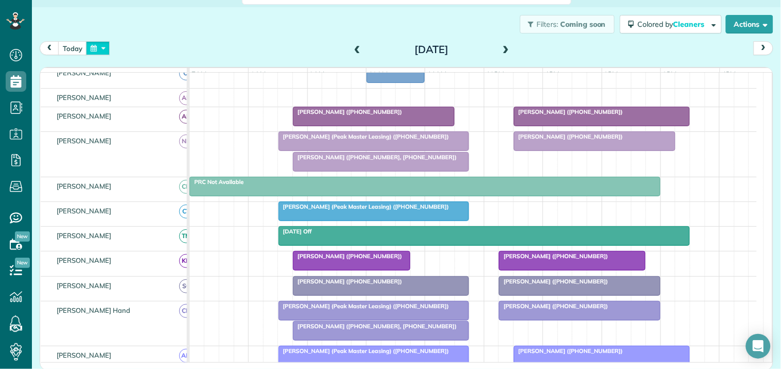
click at [98, 50] on button "button" at bounding box center [98, 48] width 24 height 14
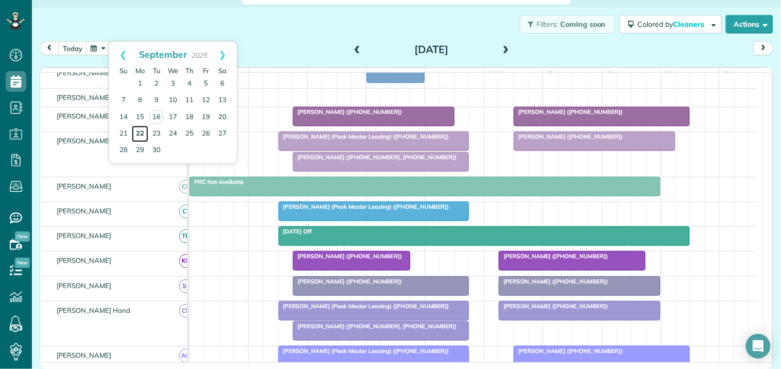
click at [143, 127] on link "22" at bounding box center [140, 134] width 16 height 16
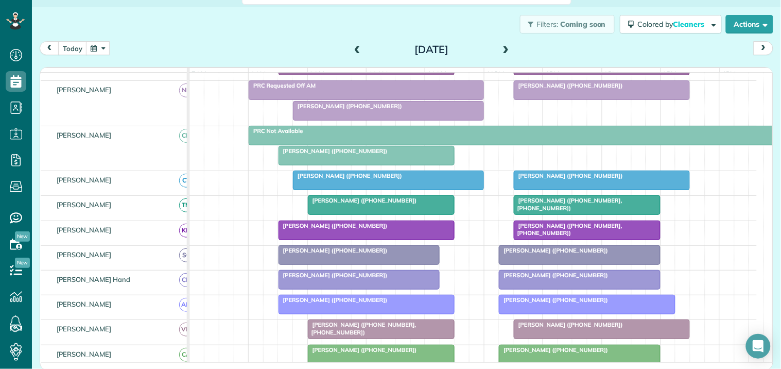
click at [502, 48] on span at bounding box center [505, 49] width 11 height 9
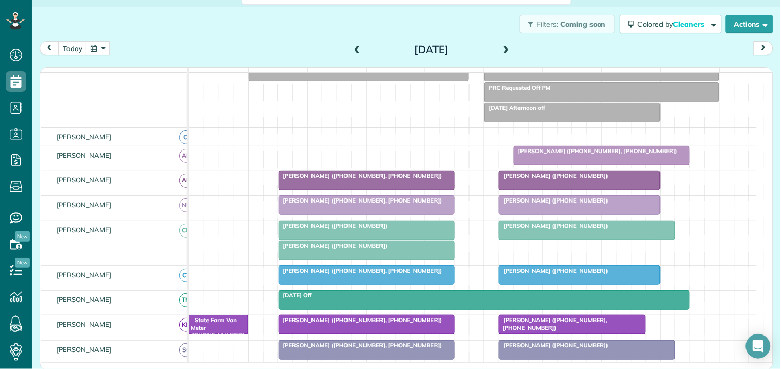
click at [502, 45] on span at bounding box center [505, 49] width 11 height 9
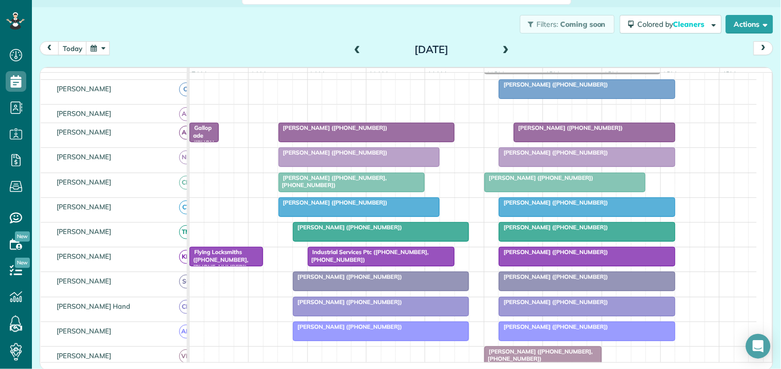
click at [594, 88] on div "Carol Pisarello (+16166333994)" at bounding box center [587, 84] width 170 height 7
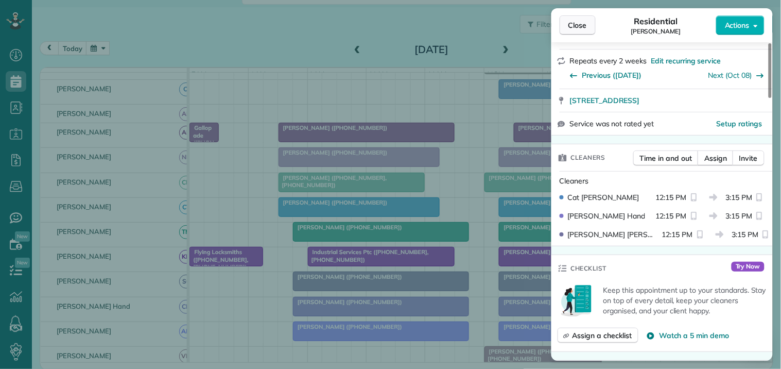
click at [575, 26] on span "Close" at bounding box center [577, 25] width 19 height 10
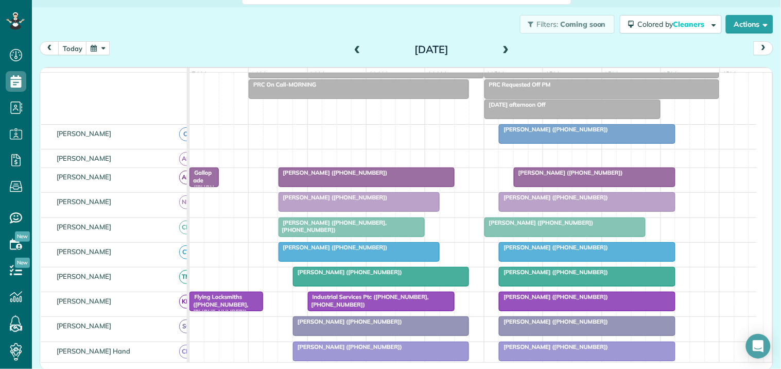
scroll to position [61, 0]
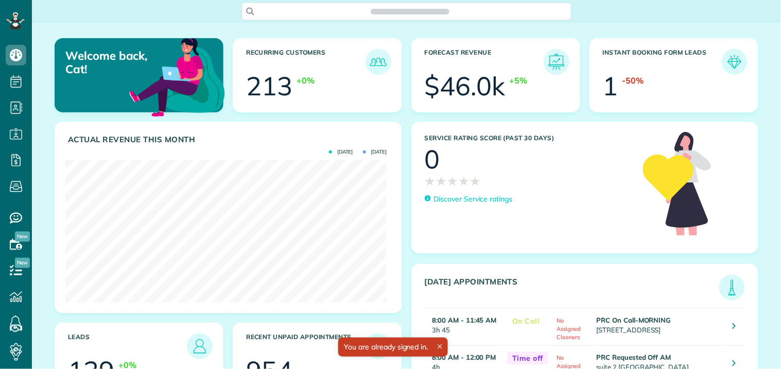
scroll to position [143, 321]
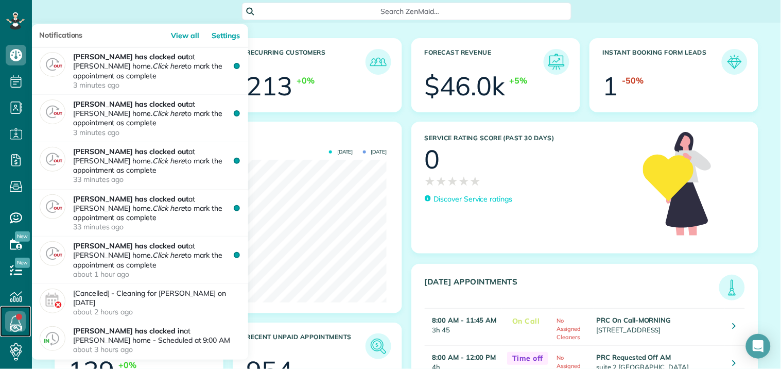
click at [15, 321] on icon at bounding box center [15, 321] width 21 height 21
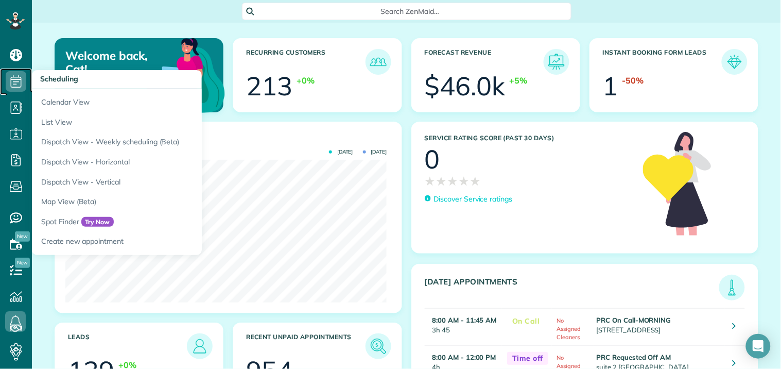
click at [21, 76] on icon at bounding box center [16, 81] width 21 height 21
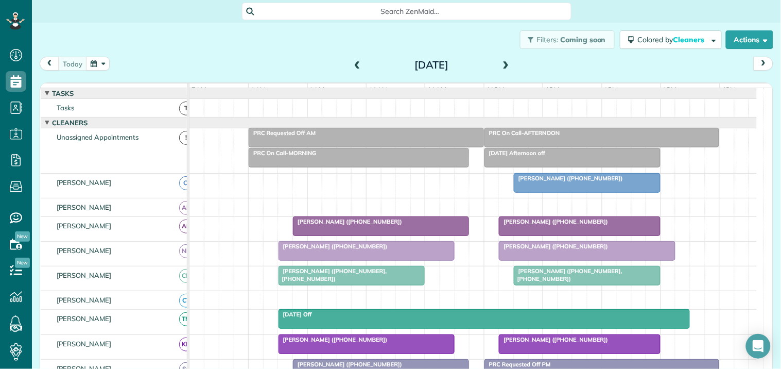
scroll to position [114, 0]
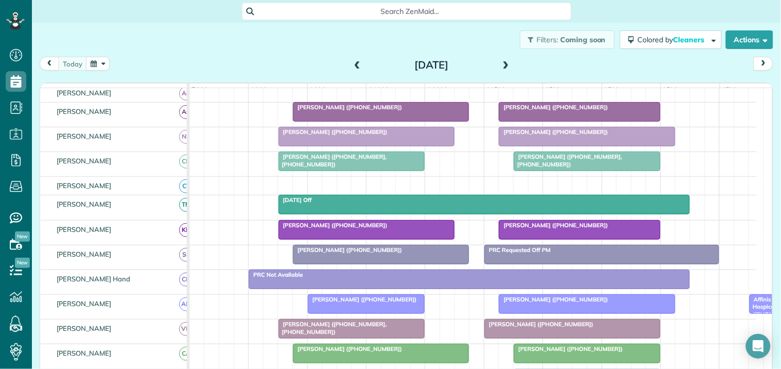
click at [501, 62] on span at bounding box center [505, 65] width 11 height 9
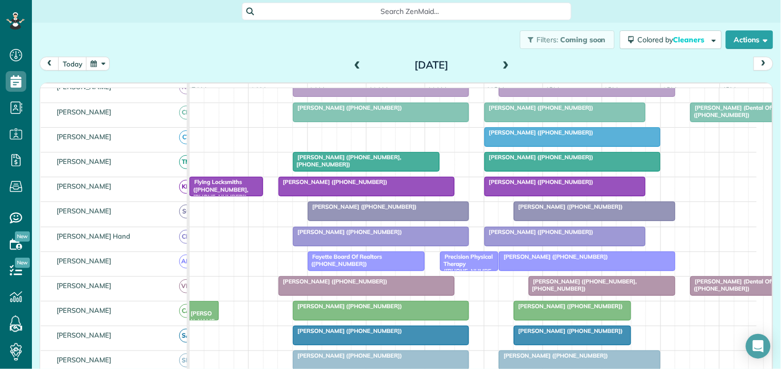
scroll to position [0, 0]
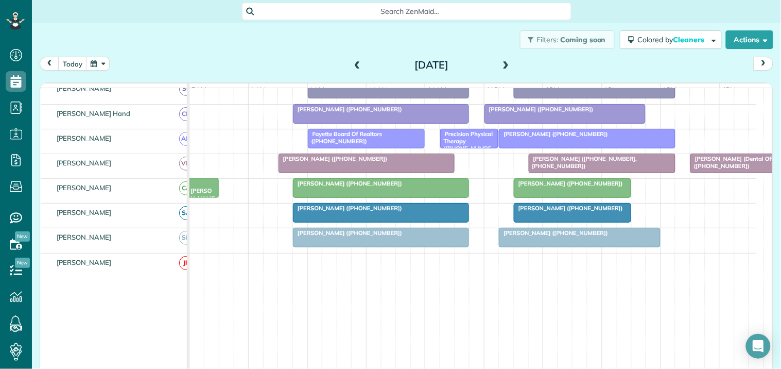
click at [364, 212] on span "[PERSON_NAME] ([PHONE_NUMBER])" at bounding box center [347, 207] width 110 height 7
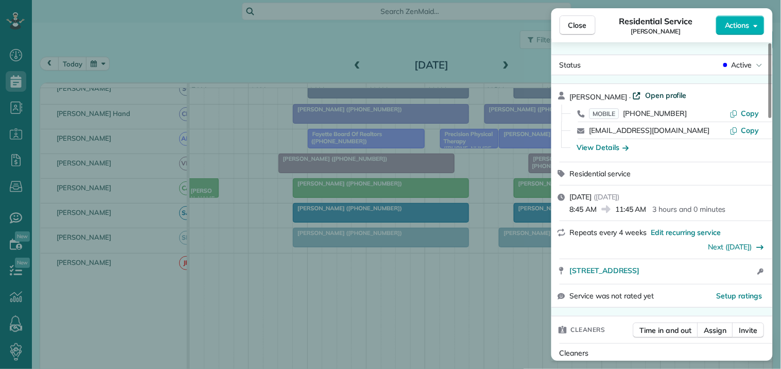
click at [652, 93] on span "Open profile" at bounding box center [666, 95] width 42 height 10
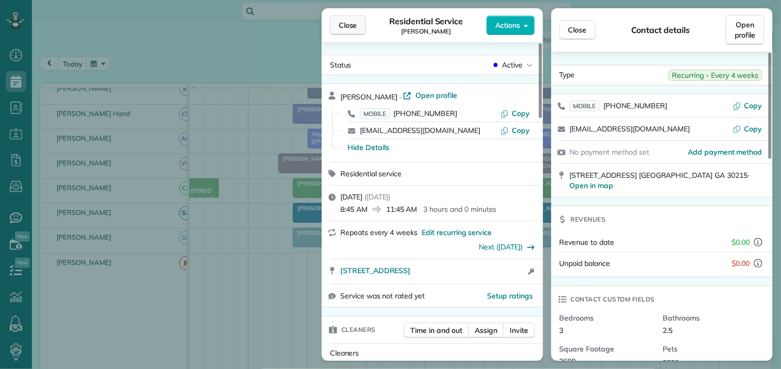
click at [350, 25] on span "Close" at bounding box center [348, 25] width 19 height 10
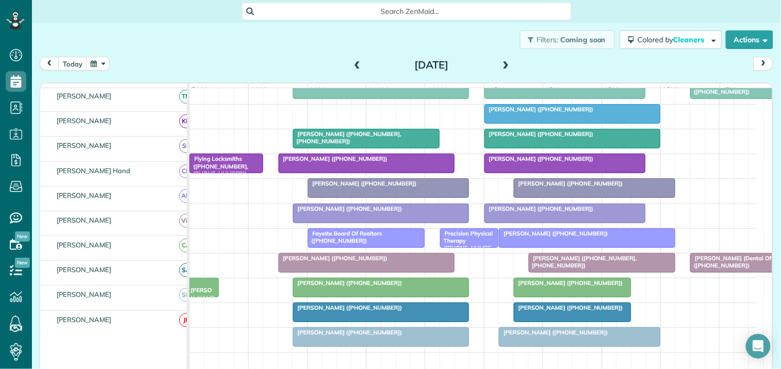
scroll to position [227, 0]
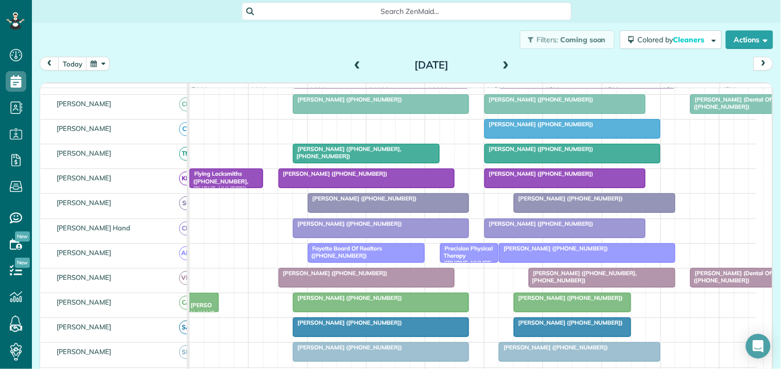
click at [587, 287] on div at bounding box center [602, 277] width 146 height 19
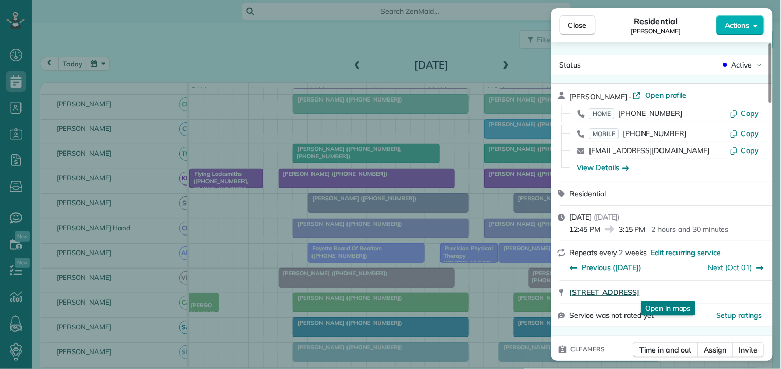
click at [640, 290] on span "50 Tomahawk Drive Sharpsburg GA 30277" at bounding box center [605, 292] width 70 height 10
click at [585, 20] on span "Close" at bounding box center [577, 25] width 19 height 10
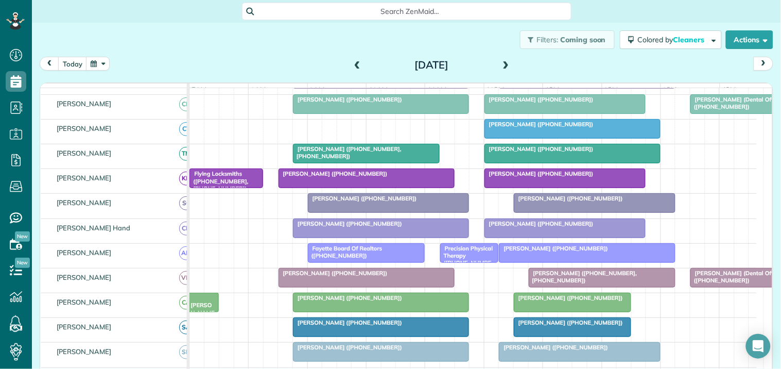
click at [355, 311] on div at bounding box center [380, 302] width 175 height 19
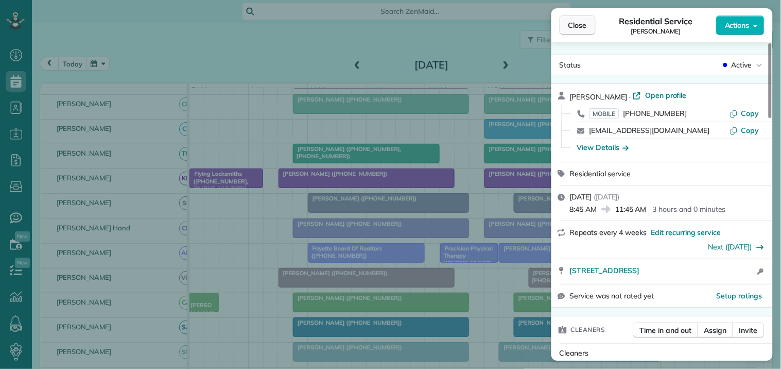
click at [587, 24] on span "Close" at bounding box center [577, 25] width 19 height 10
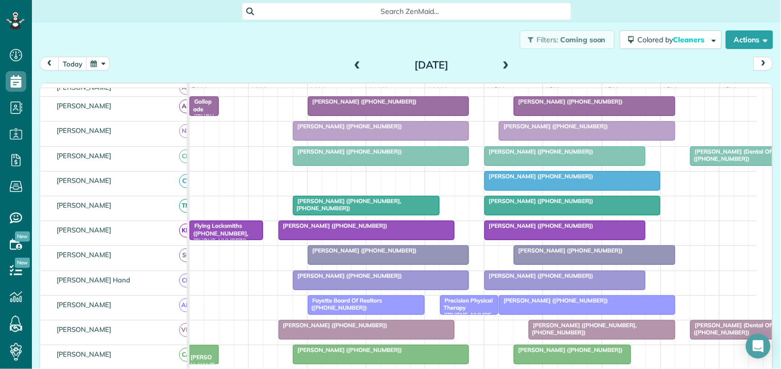
scroll to position [155, 0]
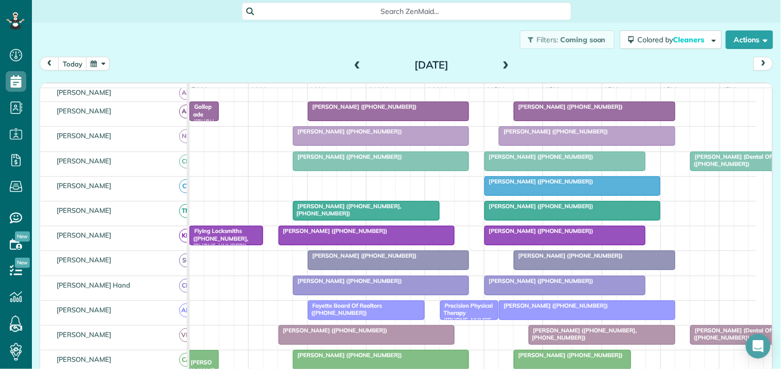
click at [502, 64] on span at bounding box center [505, 65] width 11 height 9
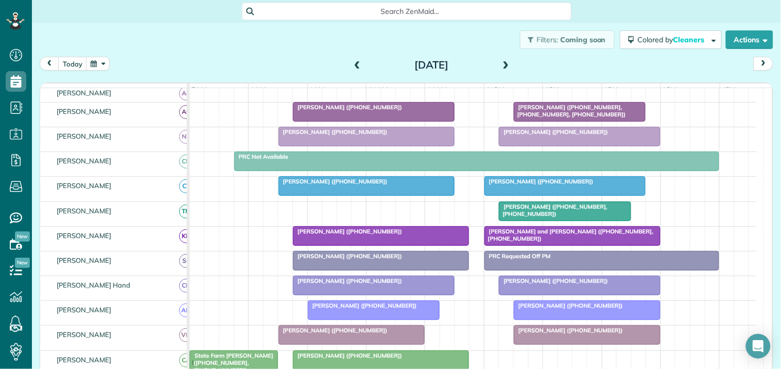
scroll to position [165, 0]
click at [348, 195] on div at bounding box center [366, 186] width 175 height 19
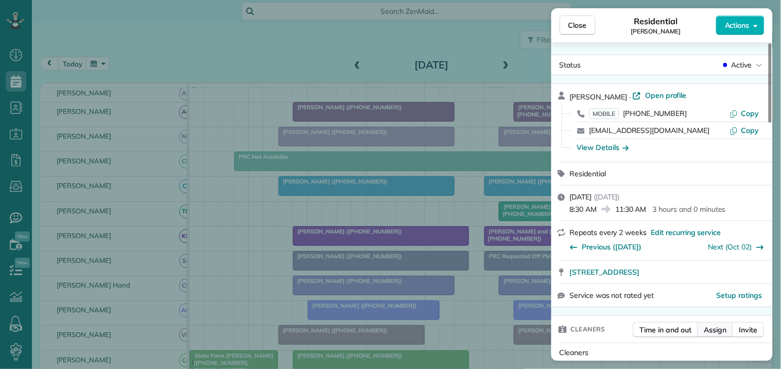
click at [723, 331] on span "Assign" at bounding box center [715, 329] width 23 height 10
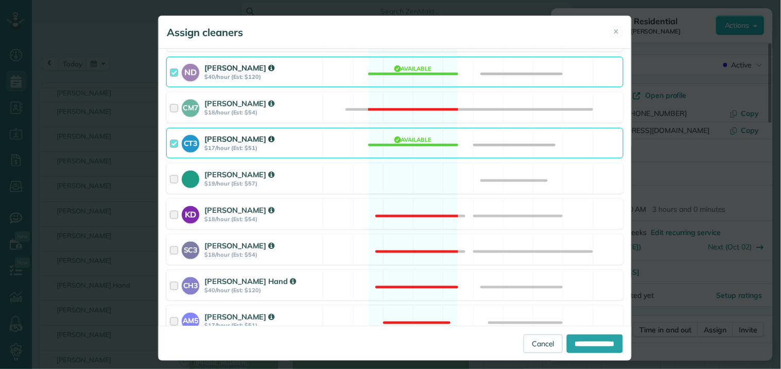
click at [403, 141] on div "CT3 Crystal Todd $17/hour (Est: $51) Available" at bounding box center [394, 143] width 457 height 30
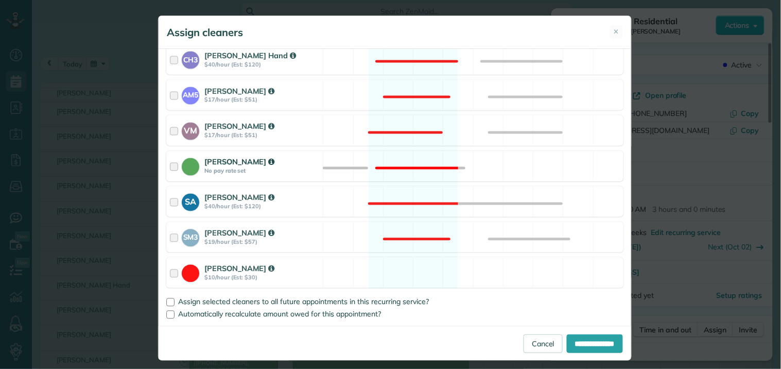
click at [405, 161] on div "Catherine Altman No pay rate set Not available" at bounding box center [394, 166] width 457 height 30
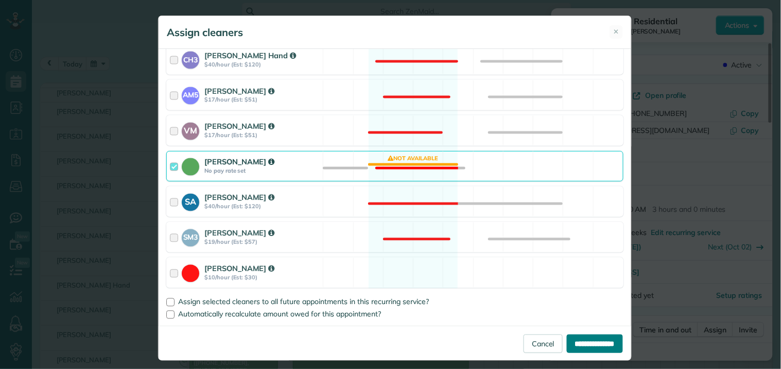
click at [590, 343] on input "**********" at bounding box center [595, 343] width 56 height 19
type input "**********"
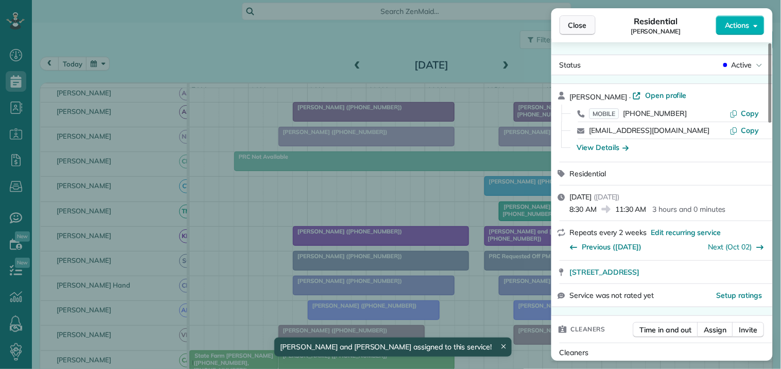
click at [587, 22] on button "Close" at bounding box center [578, 25] width 36 height 20
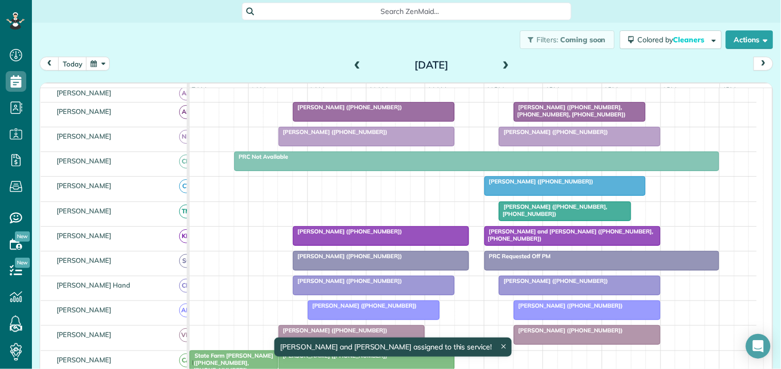
scroll to position [167, 0]
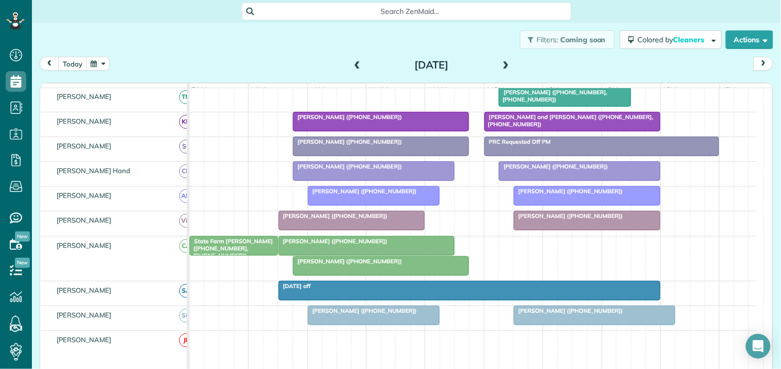
click at [371, 195] on span "Neil Lang (+17709461090)" at bounding box center [362, 190] width 110 height 7
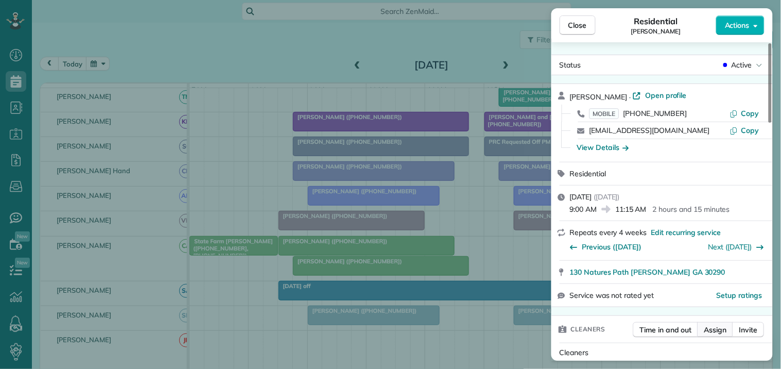
click at [718, 328] on span "Assign" at bounding box center [715, 329] width 23 height 10
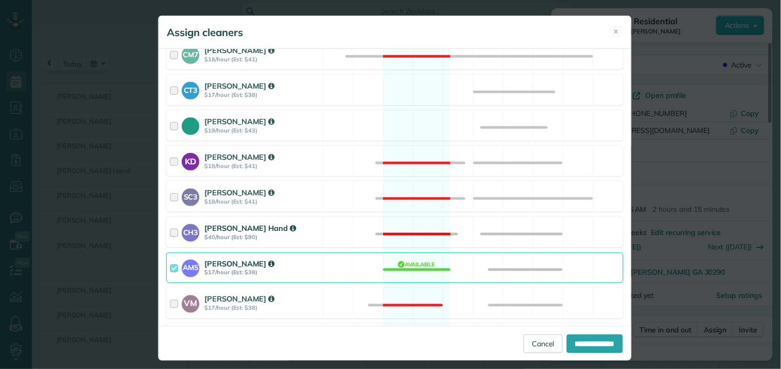
scroll to position [286, 0]
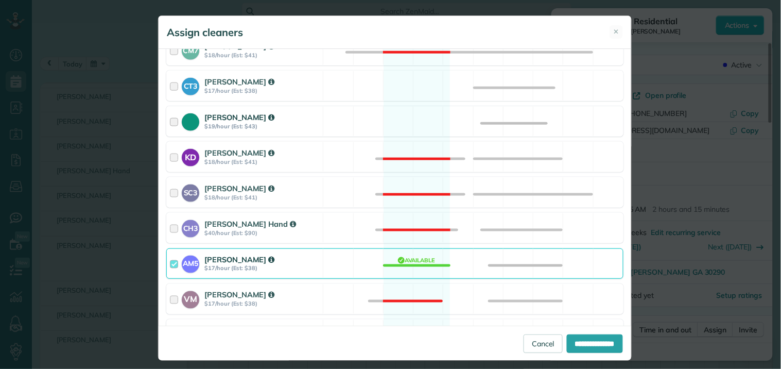
click at [403, 120] on div "Tamara Mitchell $19/hour (Est: $43) Available" at bounding box center [394, 121] width 457 height 30
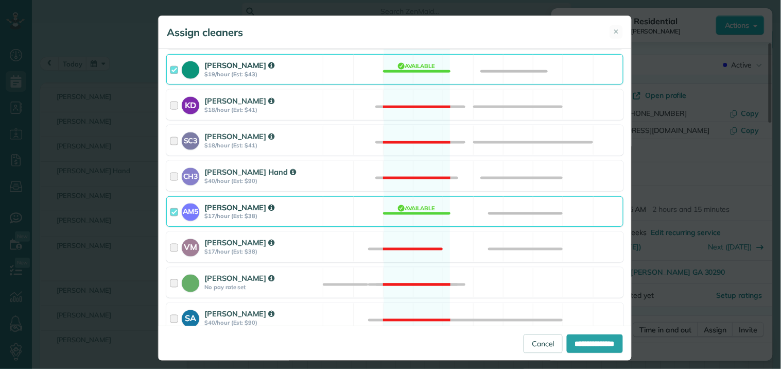
scroll to position [400, 0]
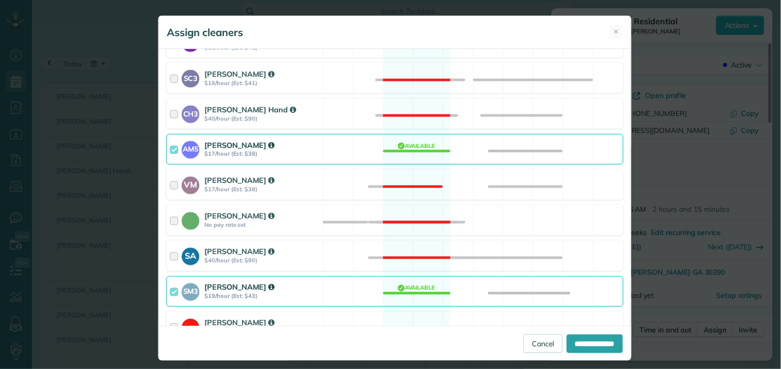
click at [414, 292] on div "SM3 Shae Morris $19/hour (Est: $43) Available" at bounding box center [394, 291] width 457 height 30
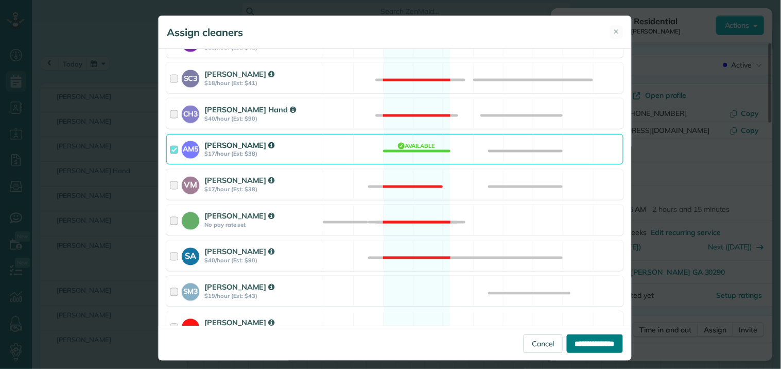
click at [582, 336] on input "**********" at bounding box center [595, 343] width 56 height 19
type input "**********"
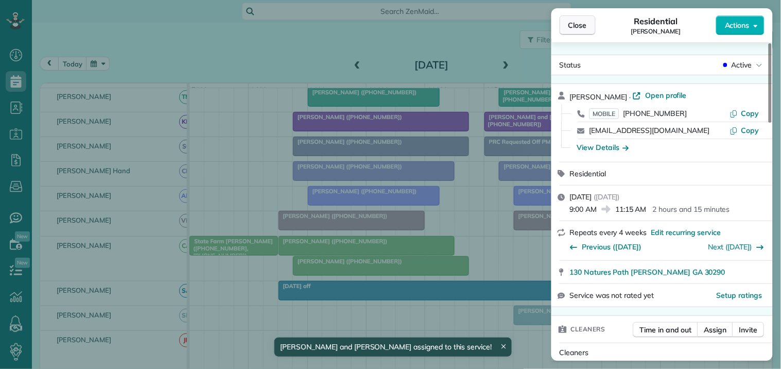
click at [588, 24] on button "Close" at bounding box center [578, 25] width 36 height 20
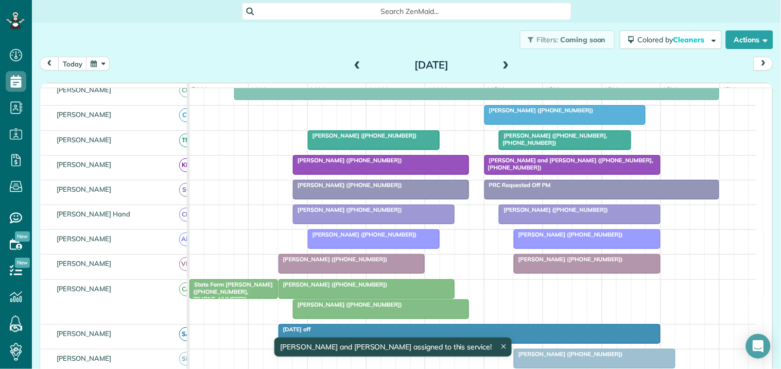
scroll to position [114, 0]
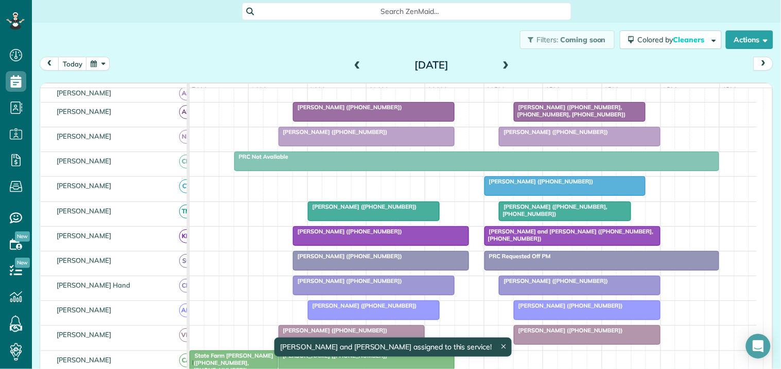
click at [368, 119] on div at bounding box center [373, 111] width 161 height 19
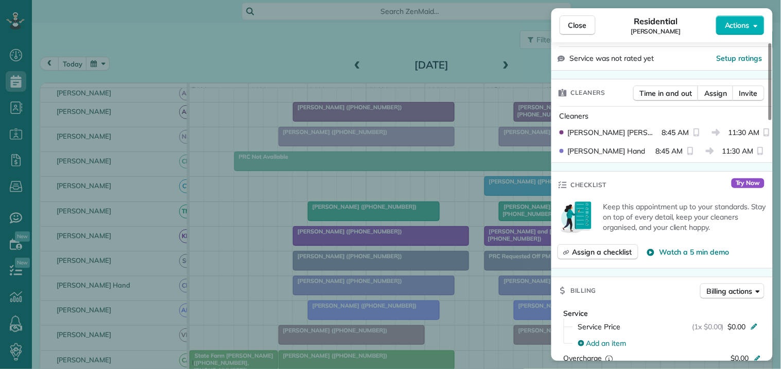
scroll to position [229, 0]
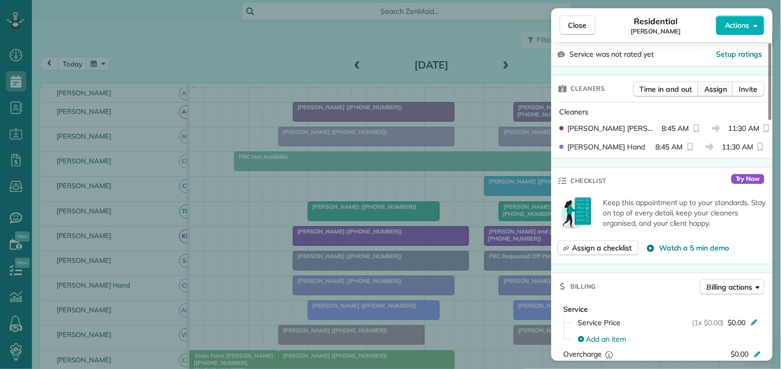
click at [715, 89] on span "Assign" at bounding box center [715, 89] width 23 height 10
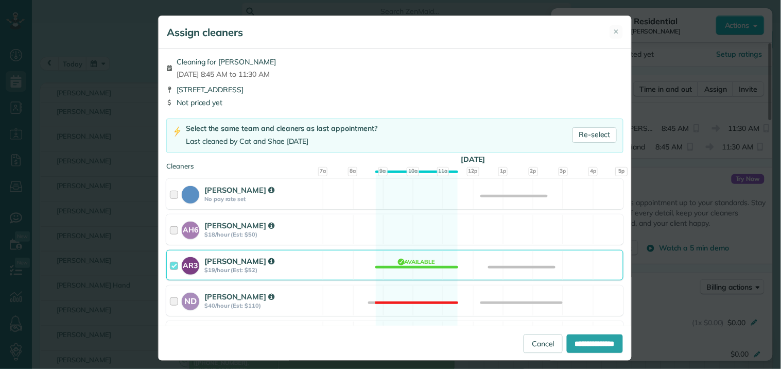
click at [399, 264] on div "AR3 Amy Reid $19/hour (Est: $52) Available" at bounding box center [394, 265] width 457 height 30
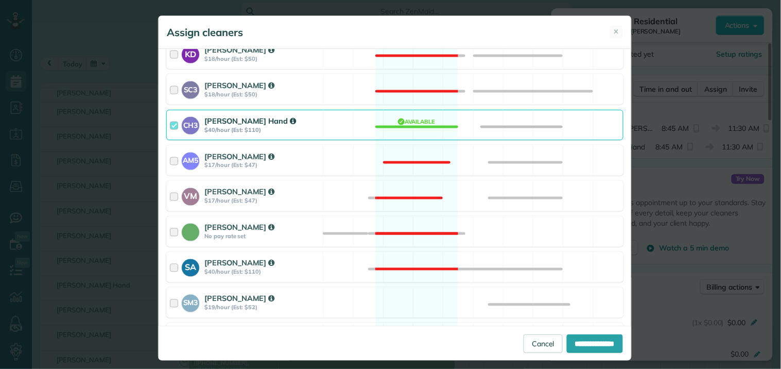
scroll to position [443, 0]
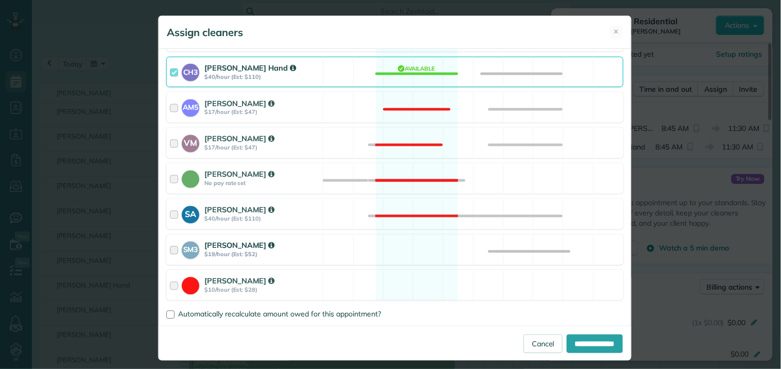
click at [409, 251] on div "SM3 Shae Morris $19/hour (Est: $52) Available" at bounding box center [394, 249] width 457 height 30
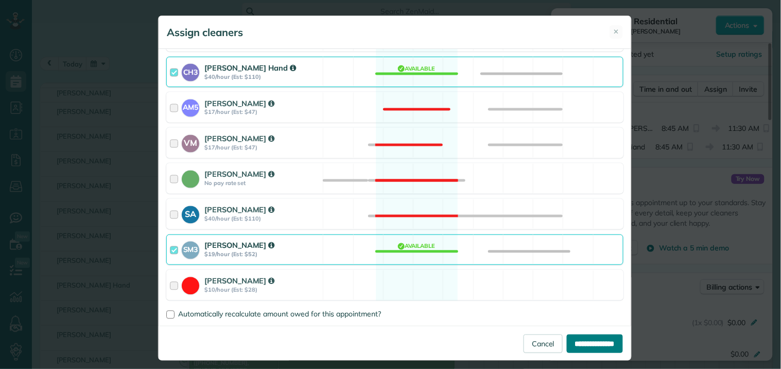
click at [578, 339] on input "**********" at bounding box center [595, 343] width 56 height 19
type input "**********"
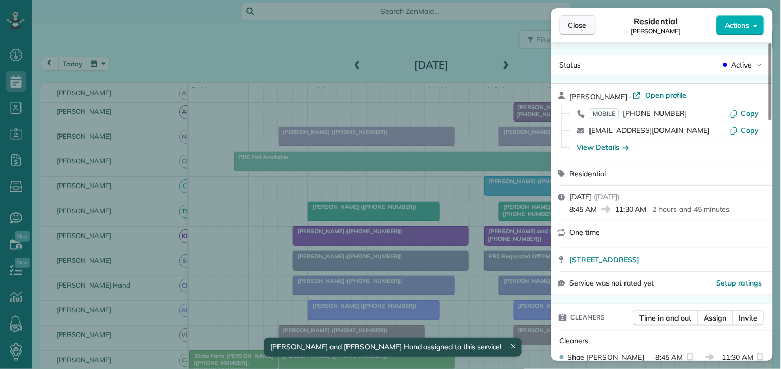
click at [581, 25] on span "Close" at bounding box center [577, 25] width 19 height 10
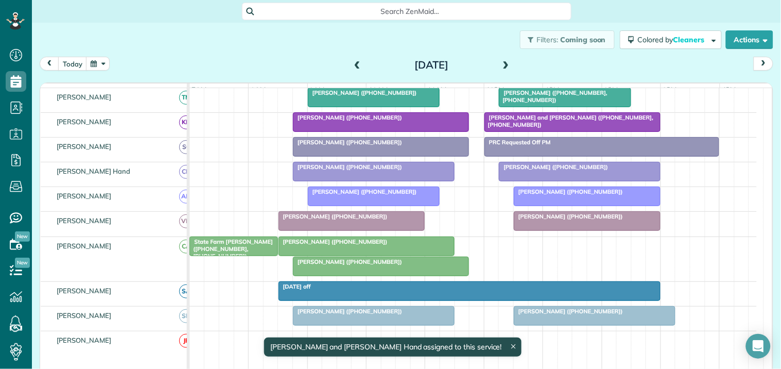
scroll to position [229, 0]
click at [350, 265] on div "Tara O'Donnell (+14045978464)" at bounding box center [381, 260] width 170 height 7
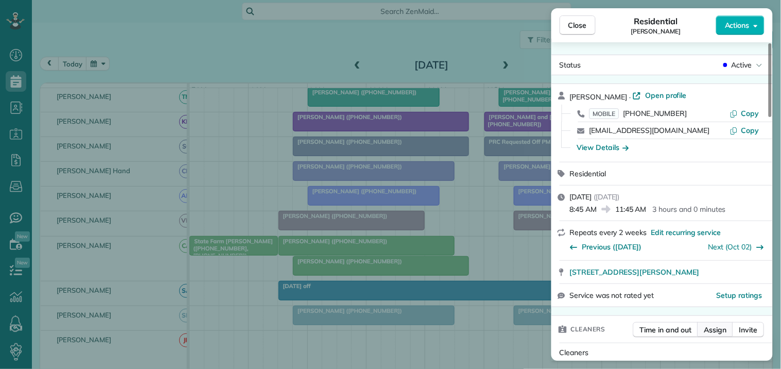
click at [726, 332] on span "Assign" at bounding box center [715, 329] width 23 height 10
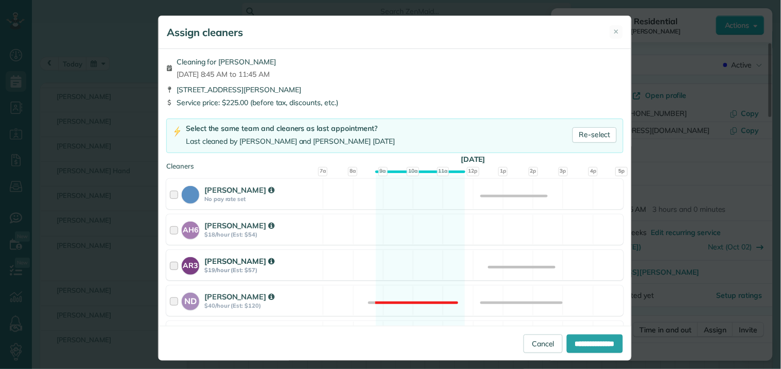
click at [404, 255] on div "AR3 Amy Reid $19/hour (Est: $57) Available" at bounding box center [394, 265] width 457 height 30
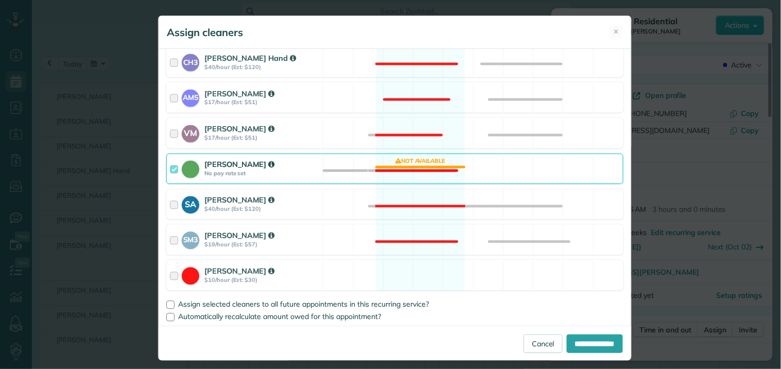
scroll to position [455, 0]
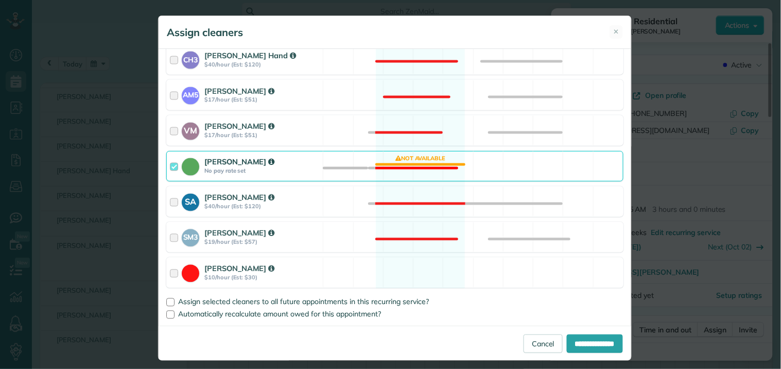
click at [414, 168] on div "Catherine Altman No pay rate set Not available" at bounding box center [394, 166] width 457 height 30
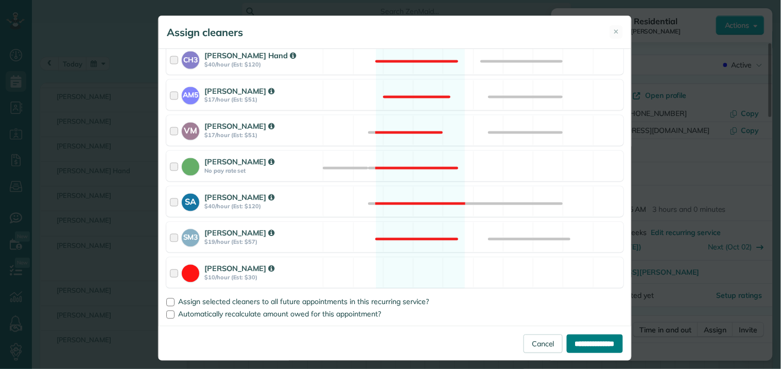
click at [583, 341] on input "**********" at bounding box center [595, 343] width 56 height 19
type input "**********"
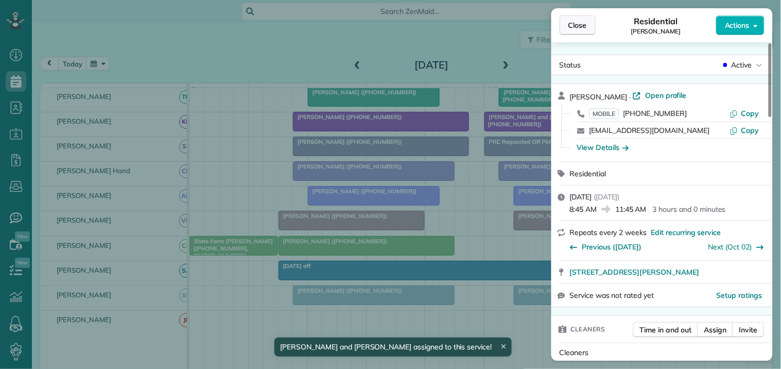
click at [583, 27] on span "Close" at bounding box center [577, 25] width 19 height 10
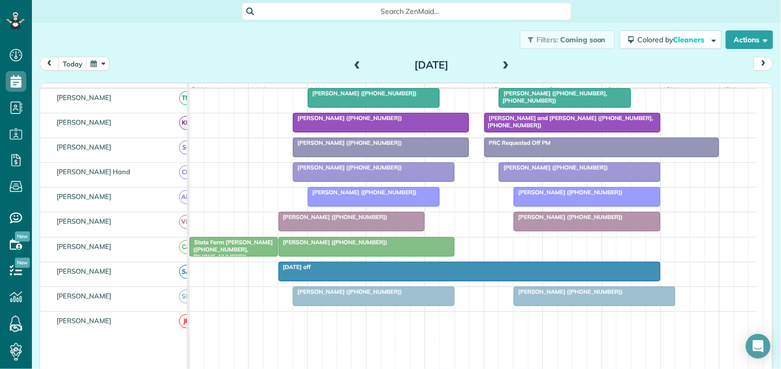
scroll to position [229, 0]
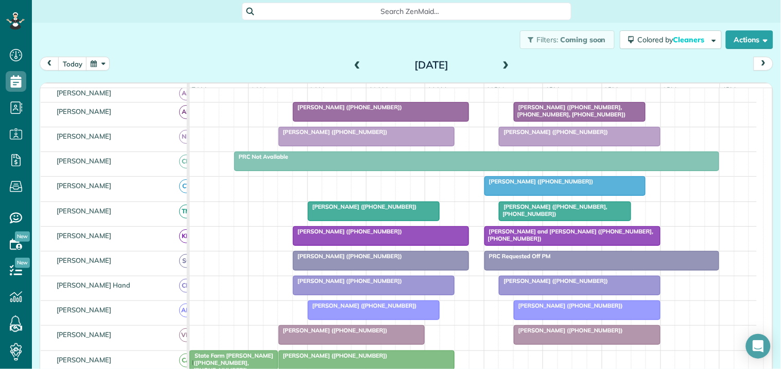
click at [572, 146] on div at bounding box center [579, 136] width 161 height 19
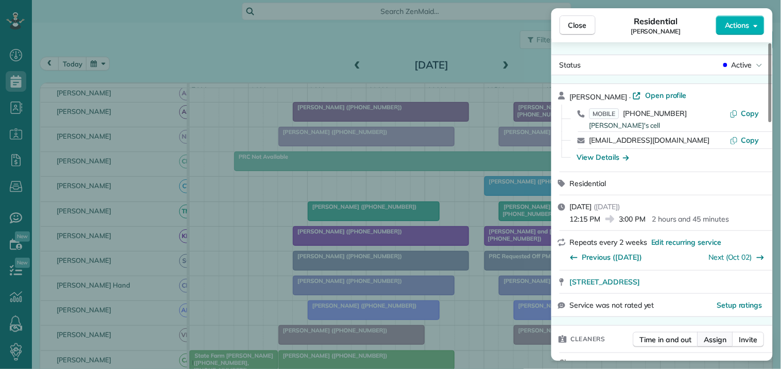
click at [722, 337] on span "Assign" at bounding box center [715, 339] width 23 height 10
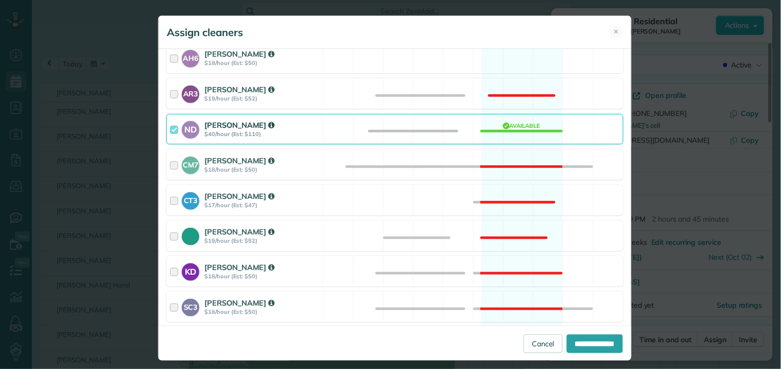
click at [529, 127] on div "ND Nathalie Duverna $40/hour (Est: $110) Available" at bounding box center [394, 129] width 457 height 30
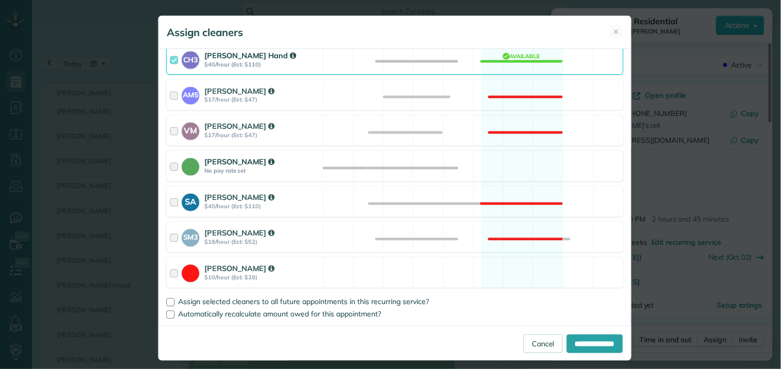
click at [516, 160] on div "Catherine Altman No pay rate set Available" at bounding box center [394, 166] width 457 height 30
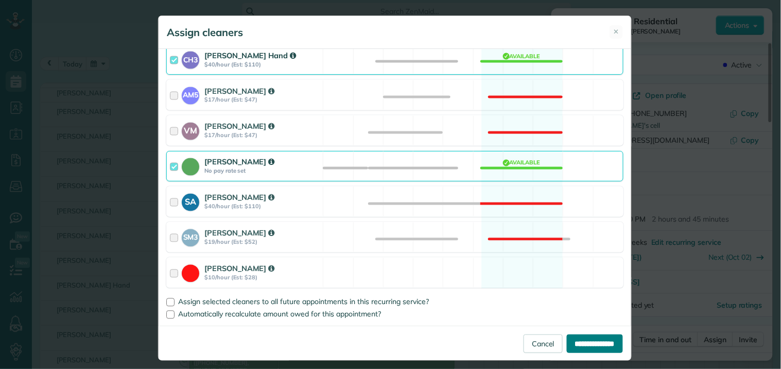
click at [589, 346] on input "**********" at bounding box center [595, 343] width 56 height 19
type input "**********"
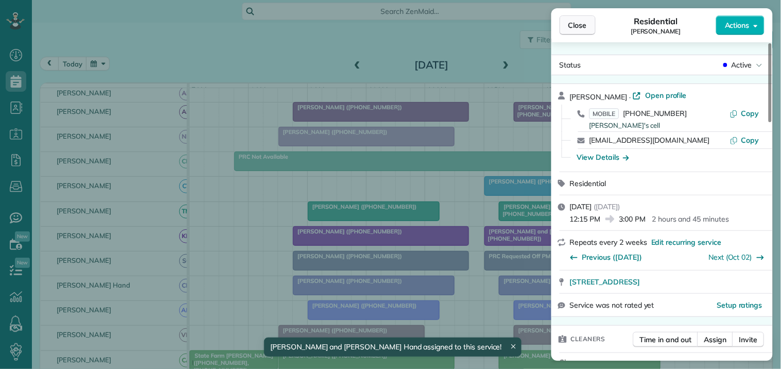
click at [585, 23] on span "Close" at bounding box center [577, 25] width 19 height 10
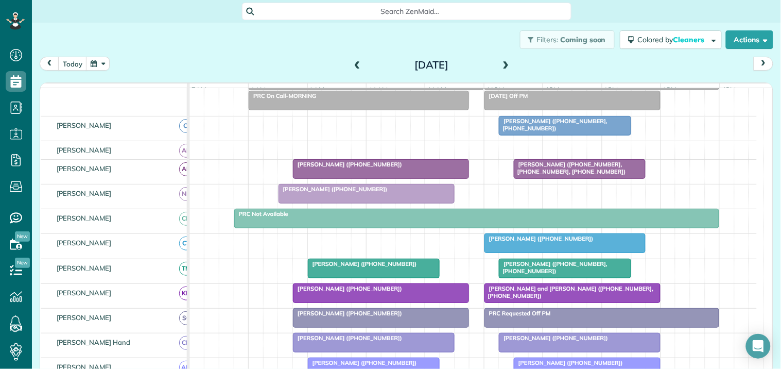
click at [352, 63] on span at bounding box center [357, 65] width 11 height 9
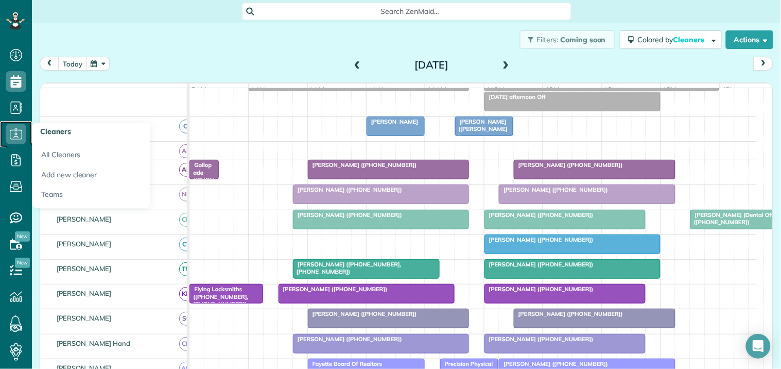
click at [19, 135] on icon at bounding box center [16, 134] width 21 height 21
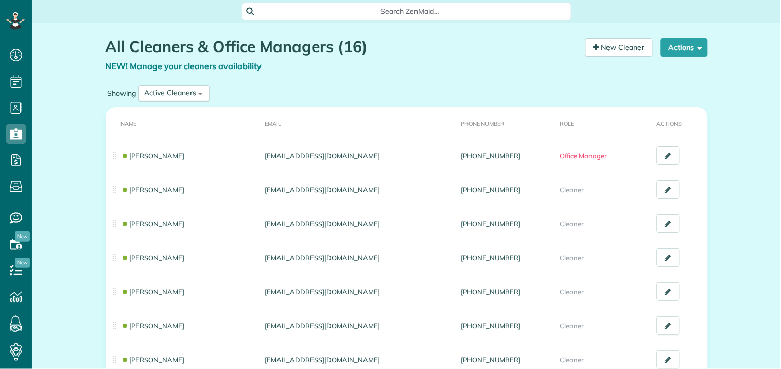
scroll to position [4, 4]
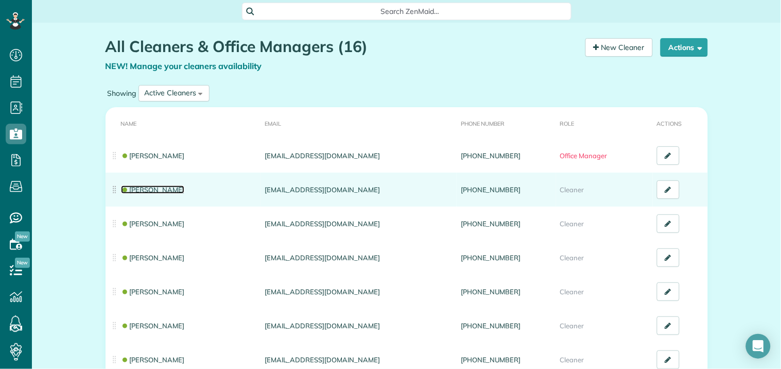
click at [153, 188] on link "[PERSON_NAME]" at bounding box center [153, 189] width 64 height 8
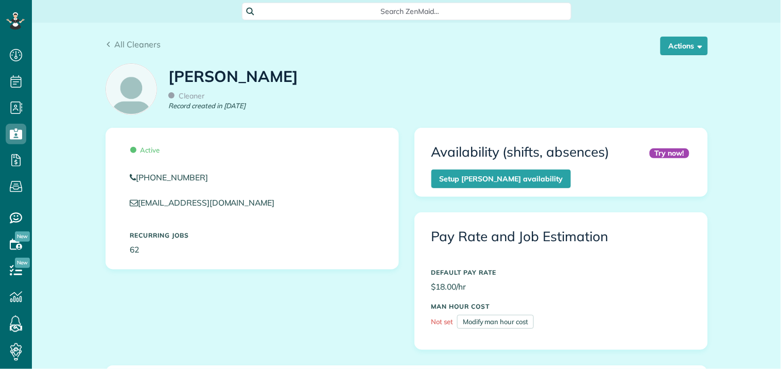
scroll to position [4, 4]
click at [676, 50] on button "Actions" at bounding box center [683, 46] width 47 height 19
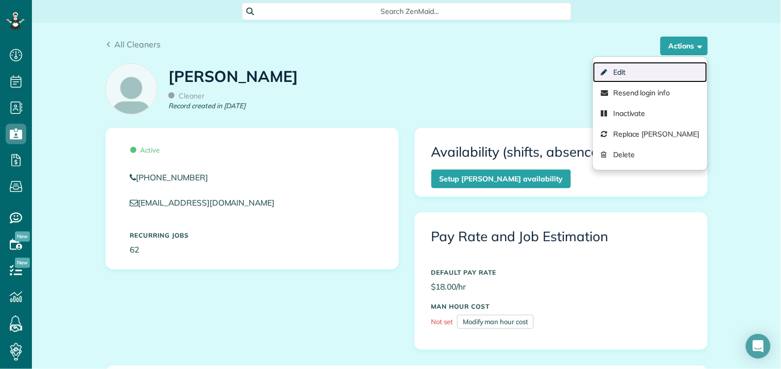
click at [617, 74] on link "Edit" at bounding box center [650, 72] width 114 height 21
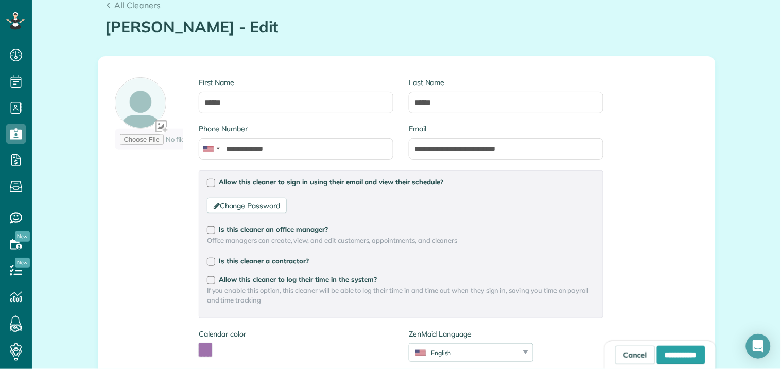
scroll to position [57, 0]
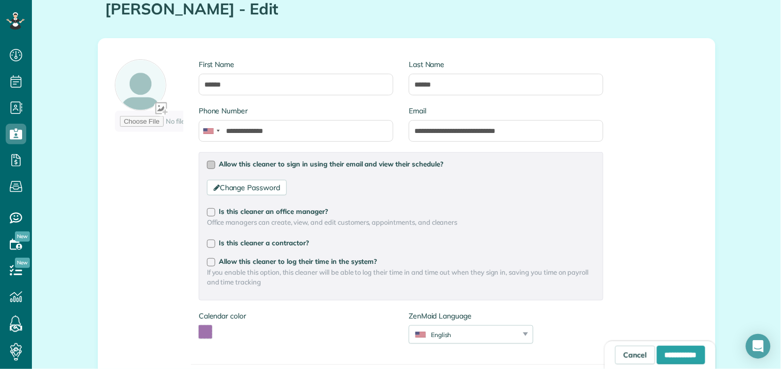
click at [207, 165] on div at bounding box center [211, 165] width 8 height 8
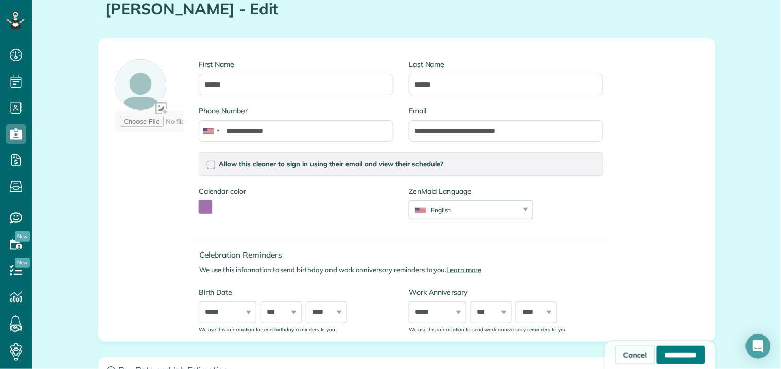
click at [677, 354] on input "**********" at bounding box center [681, 354] width 48 height 19
type input "**********"
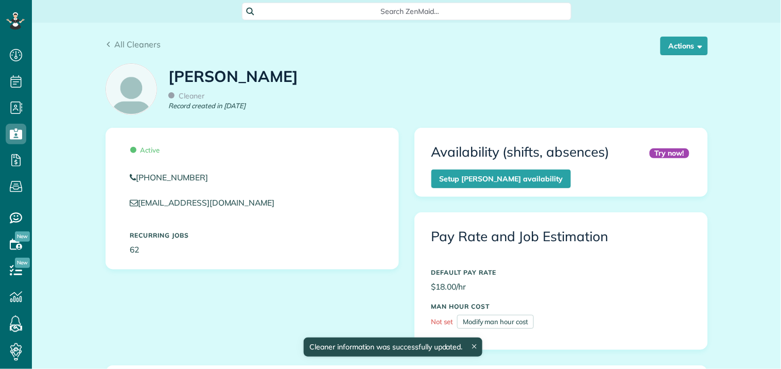
scroll to position [4, 4]
click at [677, 45] on button "Actions" at bounding box center [683, 46] width 47 height 19
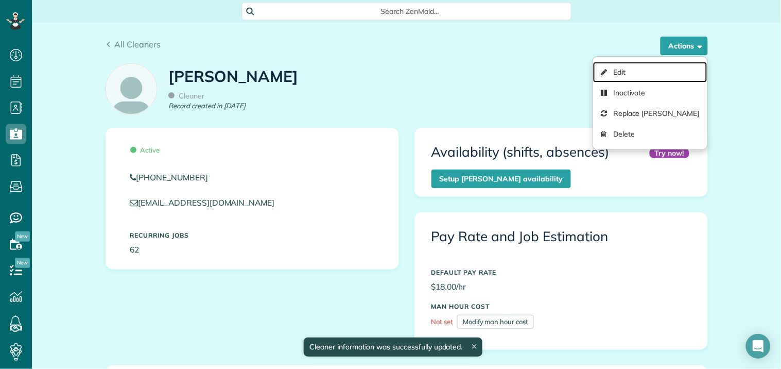
click at [627, 71] on link "Edit" at bounding box center [650, 72] width 114 height 21
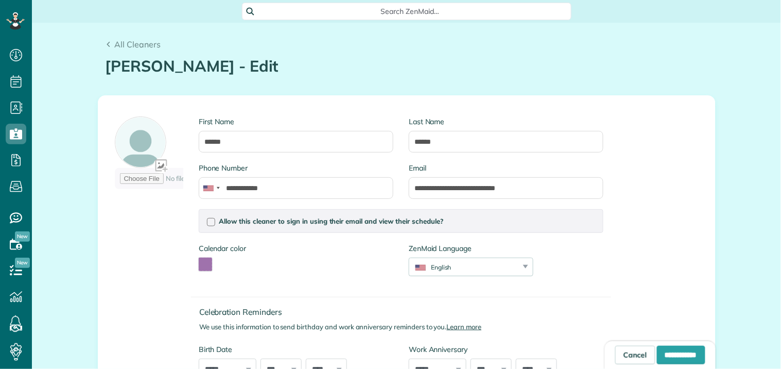
scroll to position [4, 4]
type input "**********"
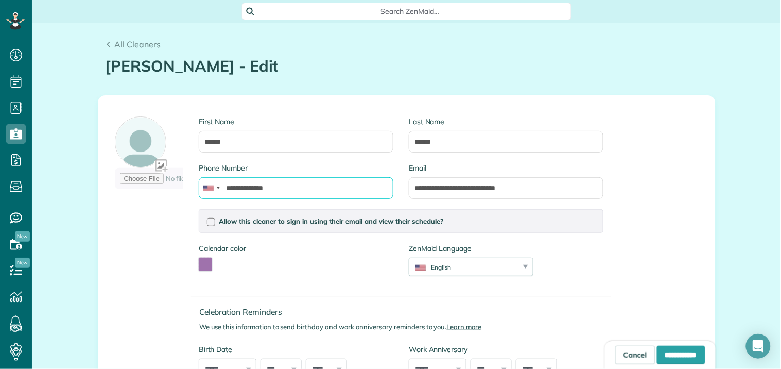
drag, startPoint x: 291, startPoint y: 186, endPoint x: 214, endPoint y: 201, distance: 78.7
click at [214, 201] on div "**********" at bounding box center [296, 186] width 210 height 46
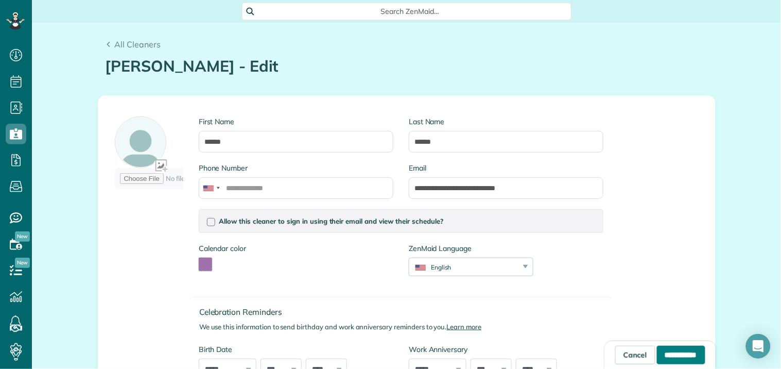
click at [671, 355] on input "**********" at bounding box center [681, 354] width 48 height 19
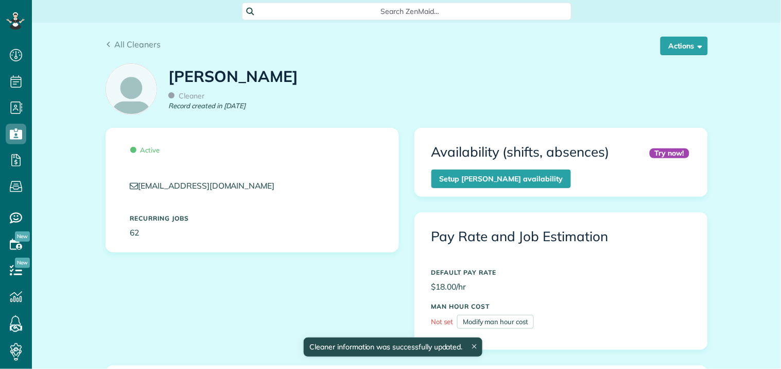
scroll to position [4, 4]
click at [126, 39] on span "All Cleaners" at bounding box center [137, 44] width 46 height 10
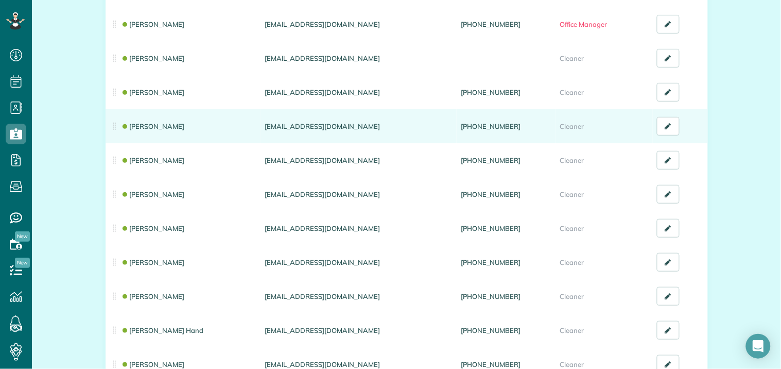
scroll to position [171, 0]
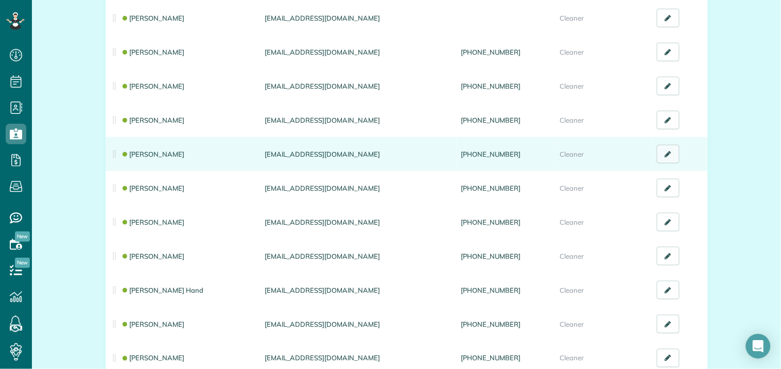
click at [668, 152] on link at bounding box center [668, 154] width 23 height 19
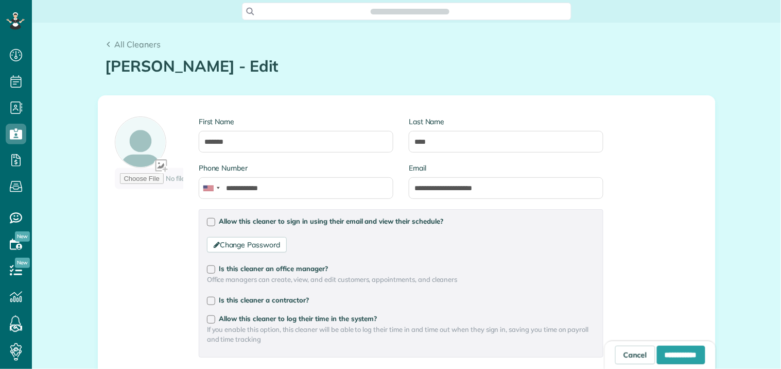
scroll to position [4, 4]
type input "**********"
click at [207, 224] on div at bounding box center [211, 222] width 8 height 8
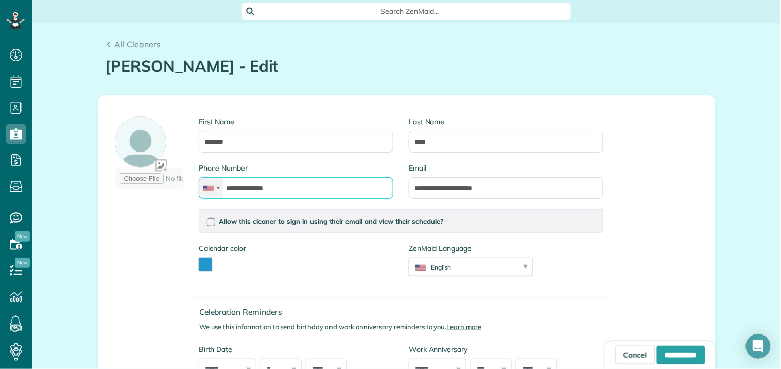
drag, startPoint x: 285, startPoint y: 187, endPoint x: 218, endPoint y: 195, distance: 67.9
click at [218, 195] on div "**********" at bounding box center [296, 188] width 195 height 22
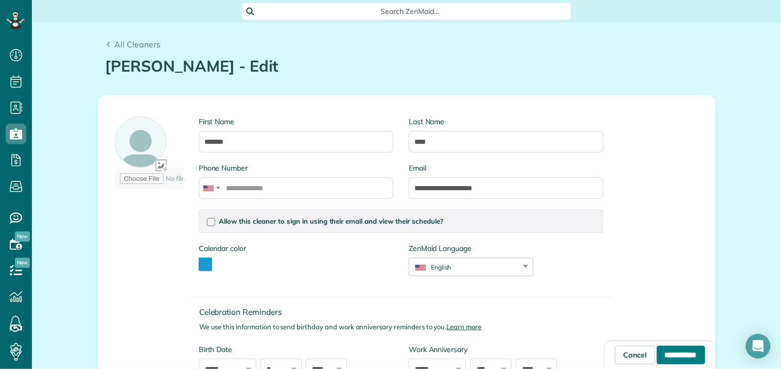
click at [685, 356] on input "**********" at bounding box center [681, 354] width 48 height 19
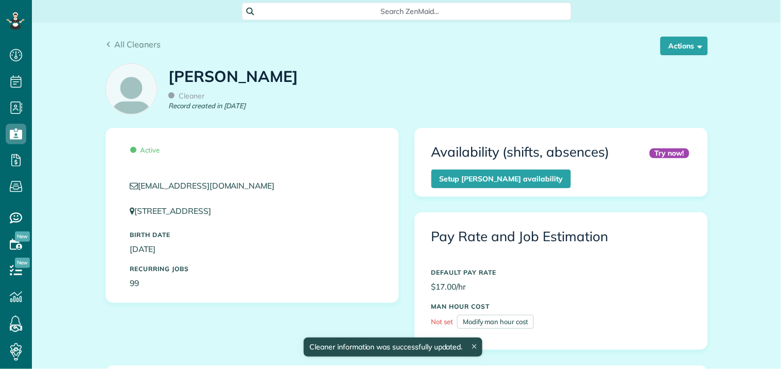
scroll to position [4, 4]
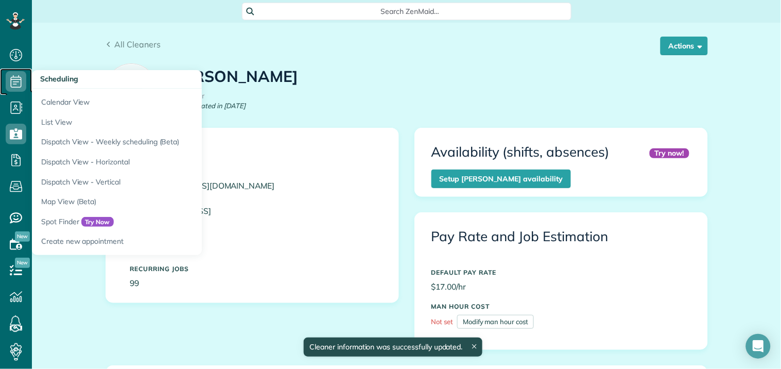
click at [16, 79] on icon at bounding box center [16, 81] width 21 height 21
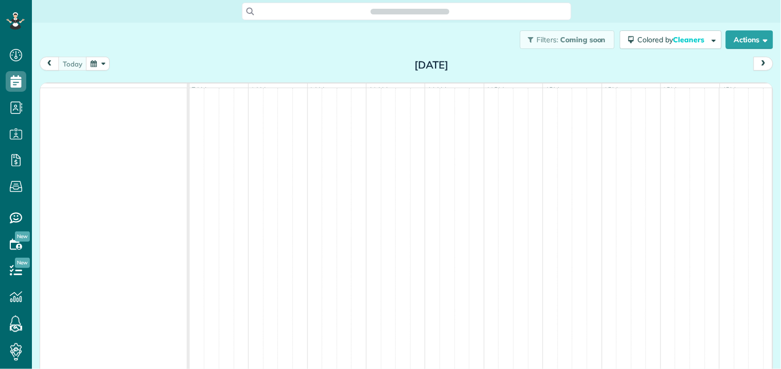
scroll to position [4, 4]
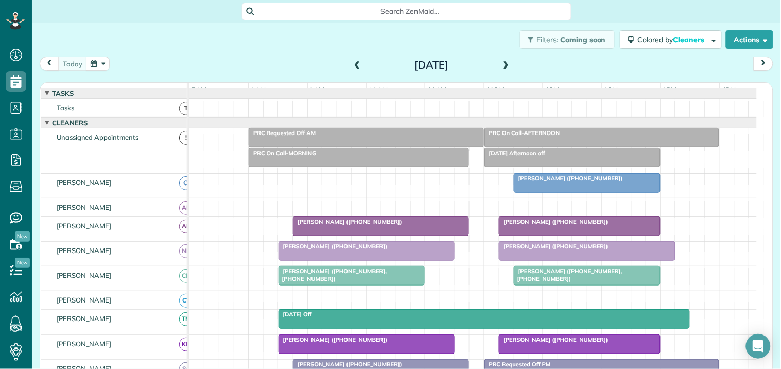
click at [505, 65] on span at bounding box center [505, 65] width 11 height 9
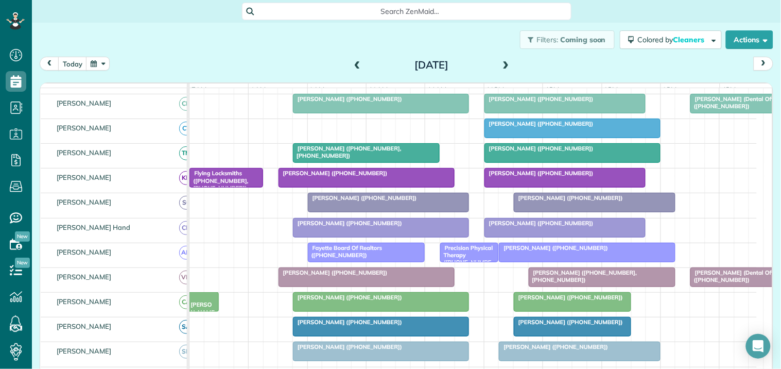
scroll to position [171, 0]
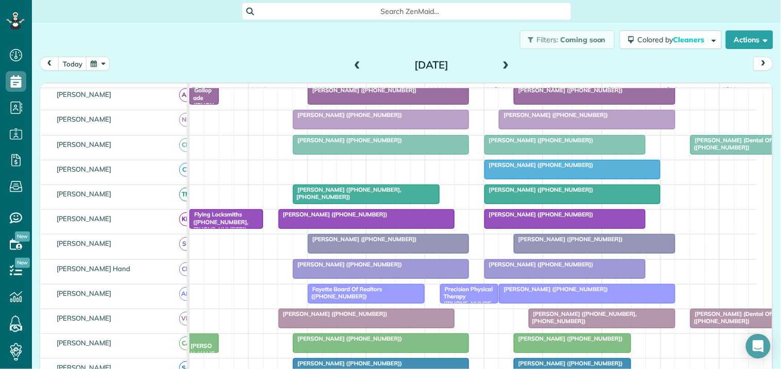
click at [501, 62] on span at bounding box center [505, 65] width 11 height 9
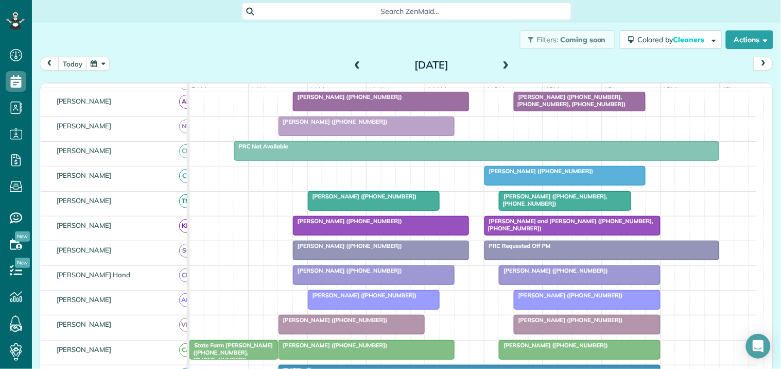
scroll to position [0, 0]
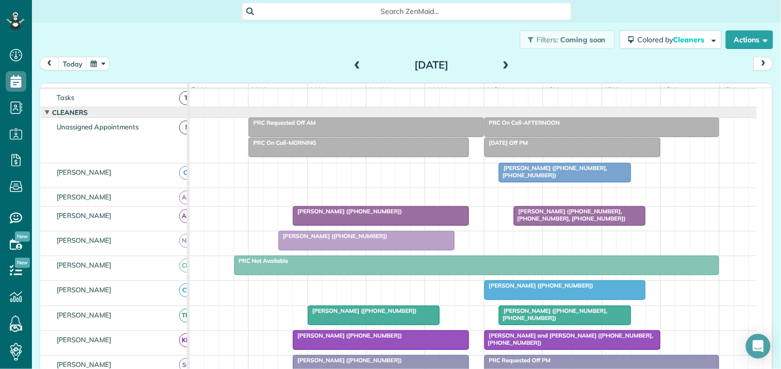
click at [352, 64] on span at bounding box center [357, 65] width 11 height 9
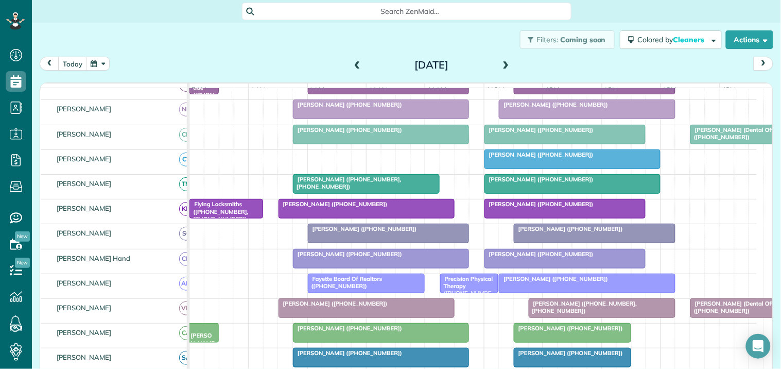
click at [554, 144] on div at bounding box center [565, 134] width 161 height 19
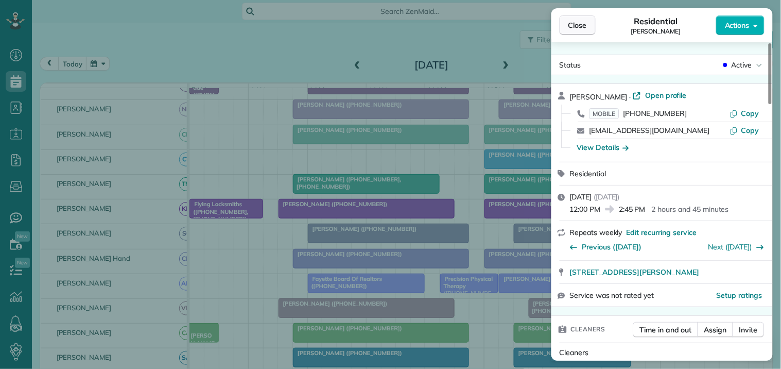
click at [585, 25] on span "Close" at bounding box center [577, 25] width 19 height 10
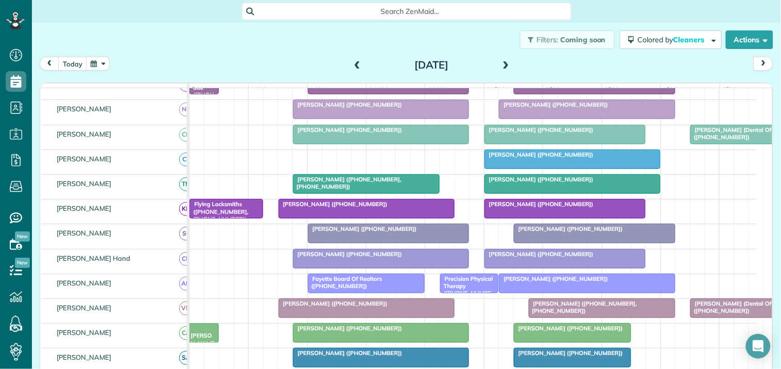
click at [259, 47] on div "Filters: Coming soon Colored by Cleaners Color by Cleaner Color by Team Color b…" at bounding box center [406, 40] width 749 height 34
click at [501, 65] on span at bounding box center [505, 65] width 11 height 9
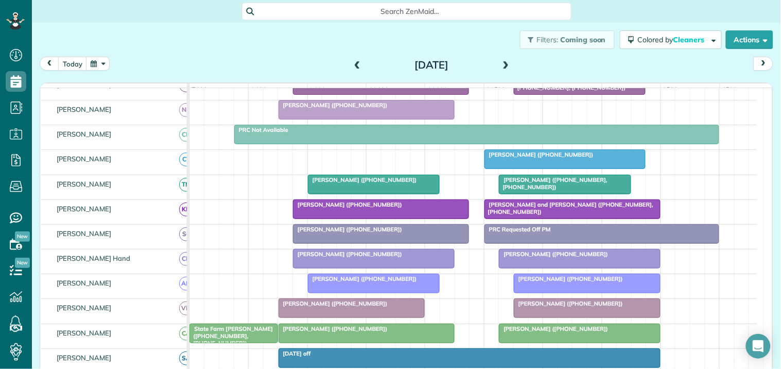
click at [501, 65] on span at bounding box center [505, 65] width 11 height 9
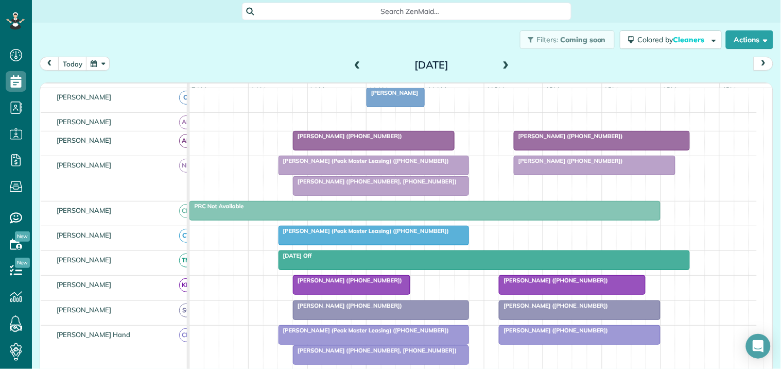
scroll to position [125, 0]
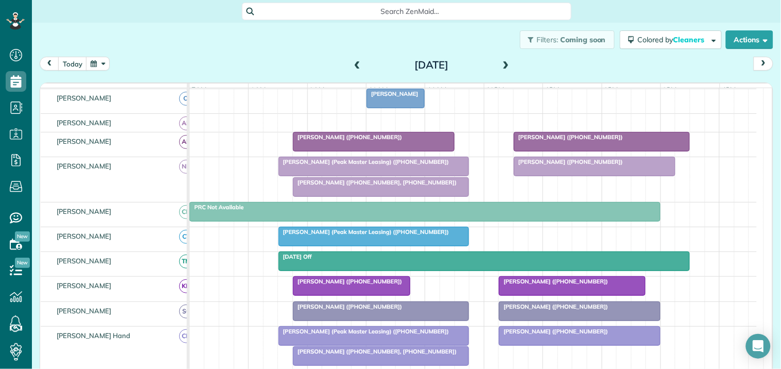
click at [278, 42] on div "Filters: Coming soon Colored by Cleaners Color by Cleaner Color by Team Color b…" at bounding box center [406, 40] width 749 height 34
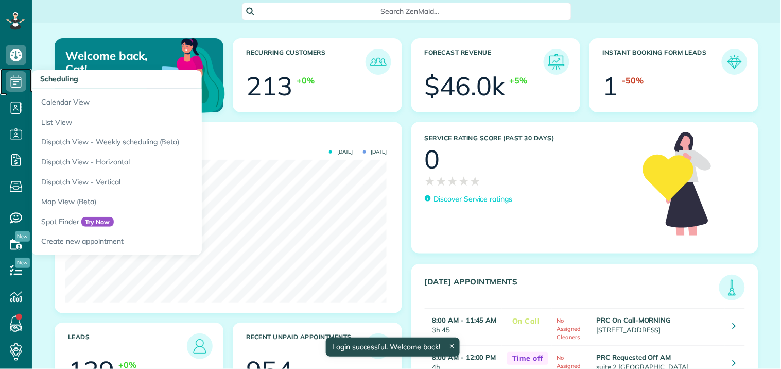
scroll to position [143, 321]
click at [19, 81] on icon at bounding box center [16, 81] width 21 height 21
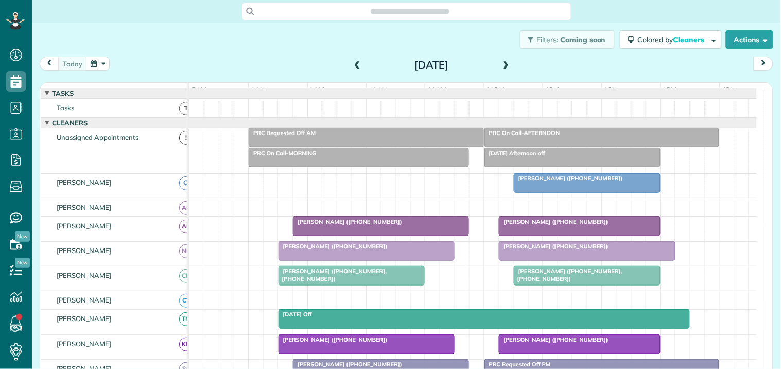
scroll to position [4, 4]
click at [93, 64] on button "button" at bounding box center [98, 64] width 24 height 14
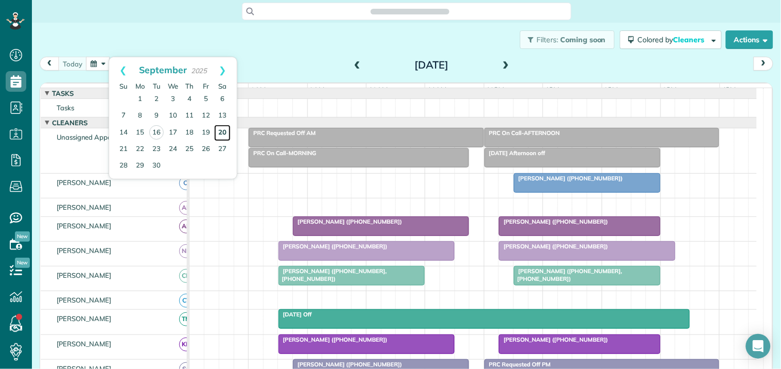
click at [224, 131] on link "20" at bounding box center [222, 133] width 16 height 16
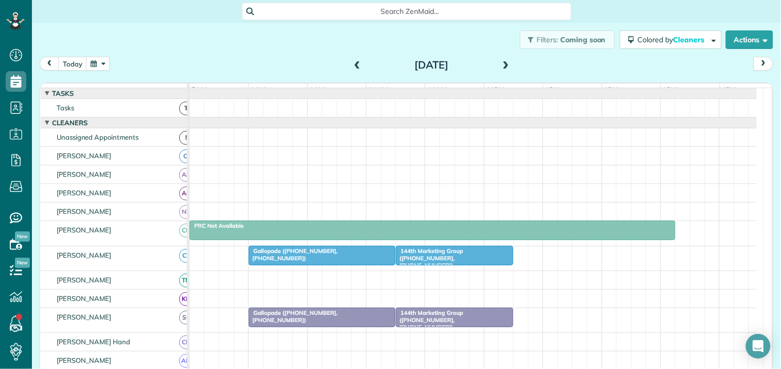
click at [334, 260] on span "Gallopade ([PHONE_NUMBER], [PHONE_NUMBER])" at bounding box center [293, 254] width 90 height 14
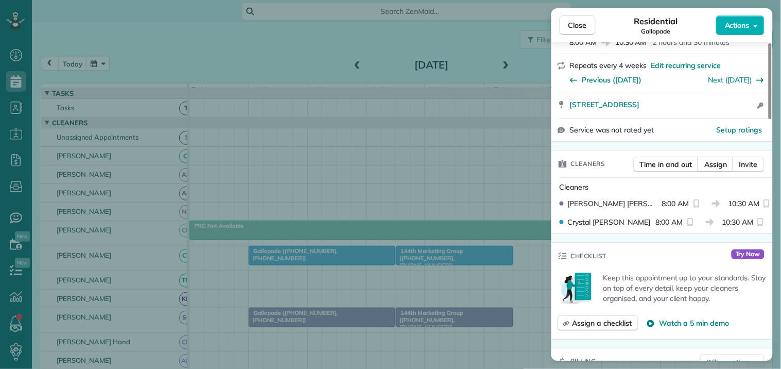
scroll to position [229, 0]
click at [714, 158] on span "Assign" at bounding box center [715, 163] width 23 height 10
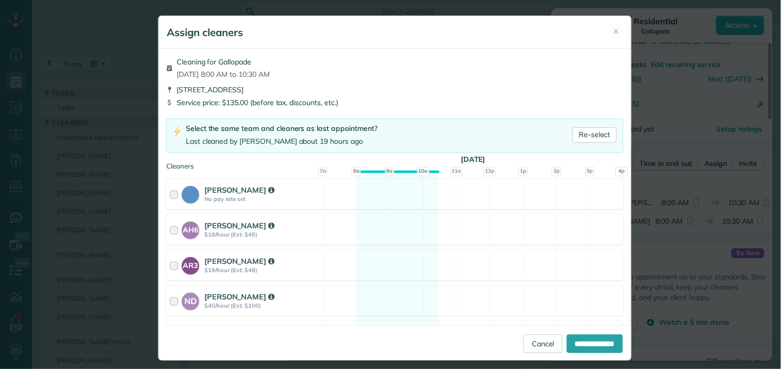
scroll to position [171, 0]
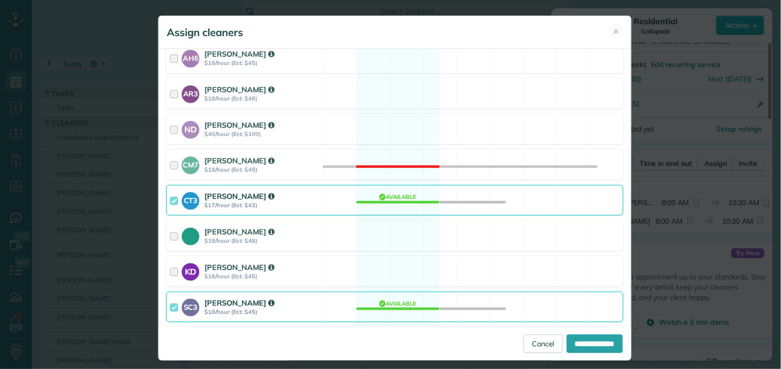
click at [387, 202] on div "CT3 [PERSON_NAME] $17/hour (Est: $43) Available" at bounding box center [394, 200] width 457 height 30
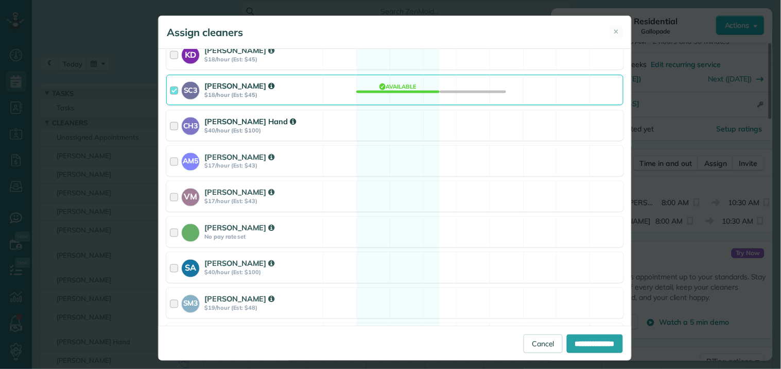
scroll to position [400, 0]
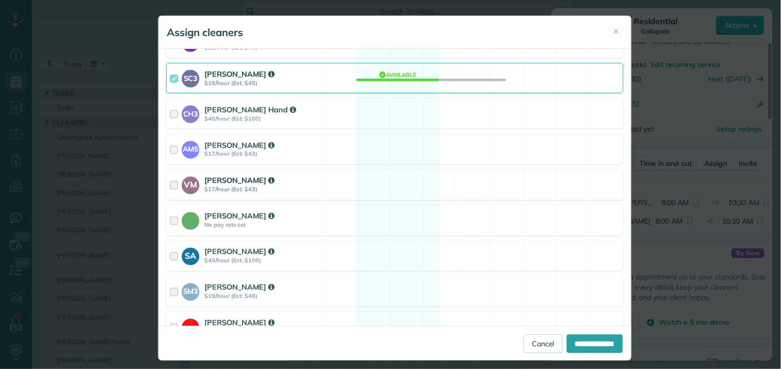
click at [377, 179] on div "VM [PERSON_NAME] $17/hour (Est: $43) Available" at bounding box center [394, 184] width 457 height 30
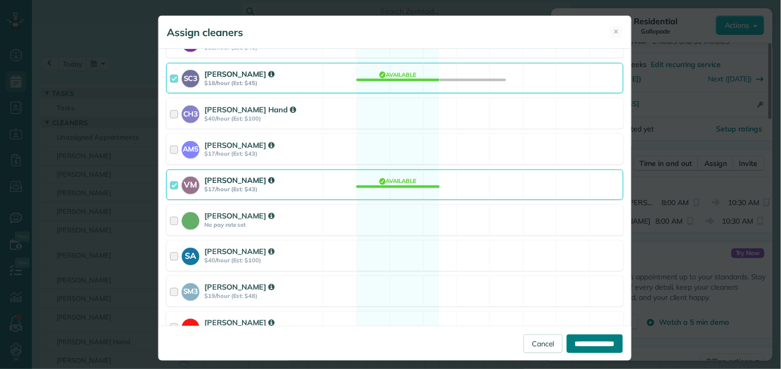
click at [571, 341] on input "**********" at bounding box center [595, 343] width 56 height 19
type input "**********"
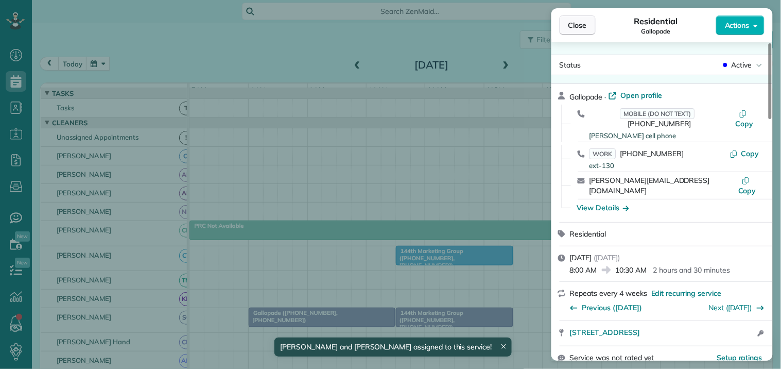
click at [582, 29] on span "Close" at bounding box center [577, 25] width 19 height 10
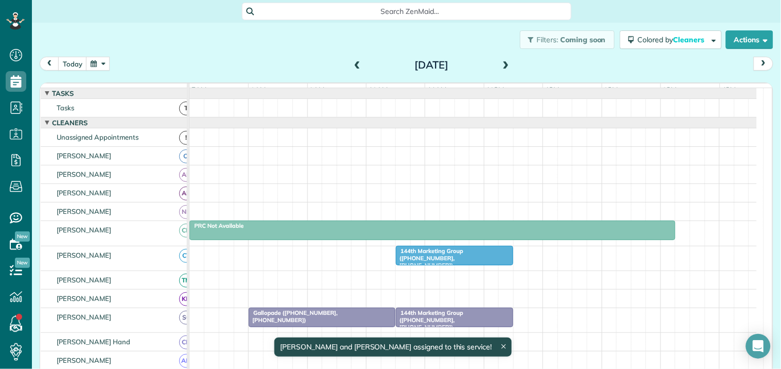
click at [438, 264] on span "144th Marketing Group ([PHONE_NUMBER], [PHONE_NUMBER])" at bounding box center [429, 258] width 68 height 22
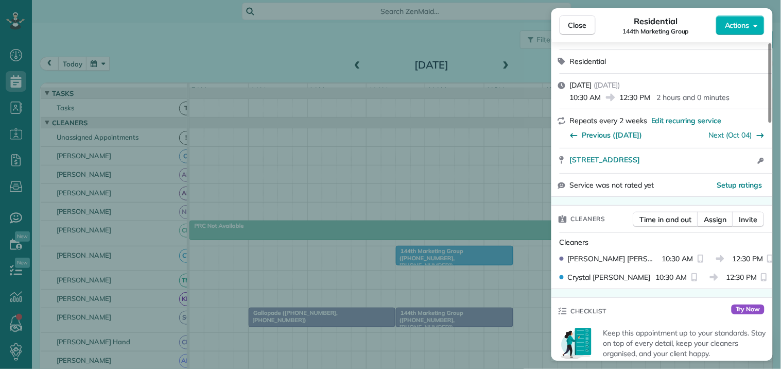
scroll to position [114, 0]
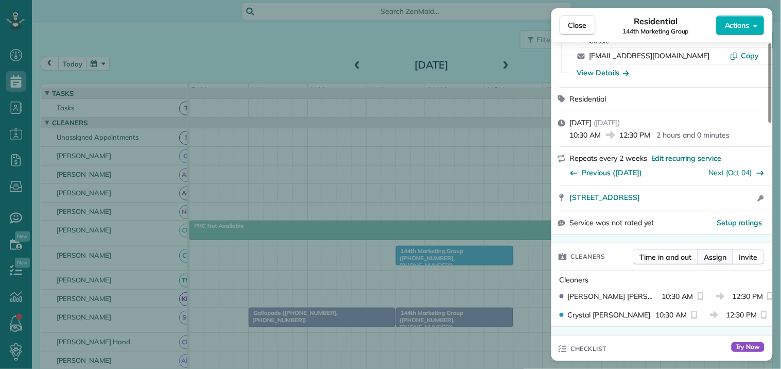
click at [717, 262] on span "Assign" at bounding box center [715, 257] width 23 height 10
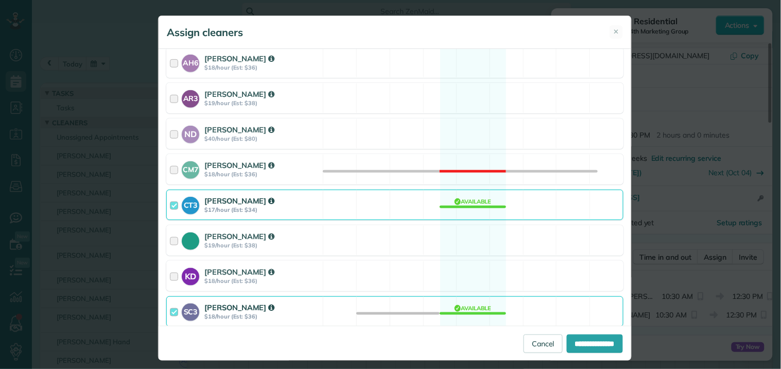
scroll to position [171, 0]
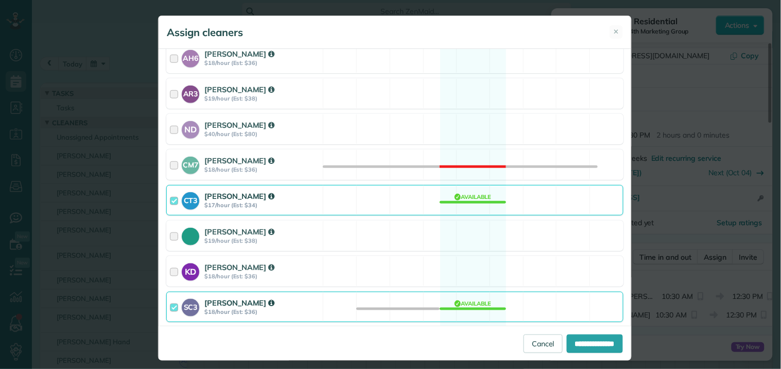
click at [451, 200] on div "CT3 Crystal Todd $17/hour (Est: $34) Available" at bounding box center [394, 200] width 457 height 30
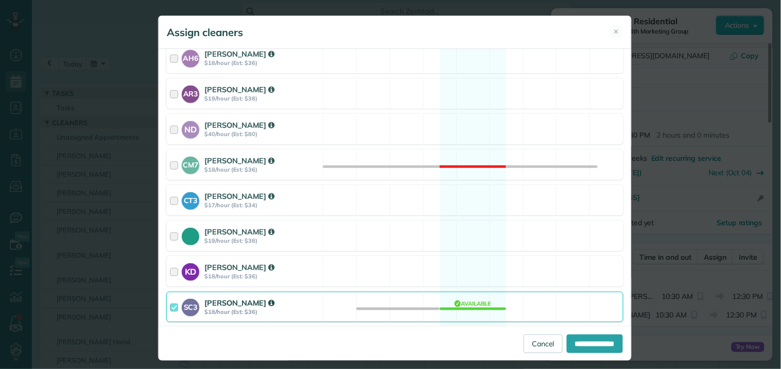
scroll to position [400, 0]
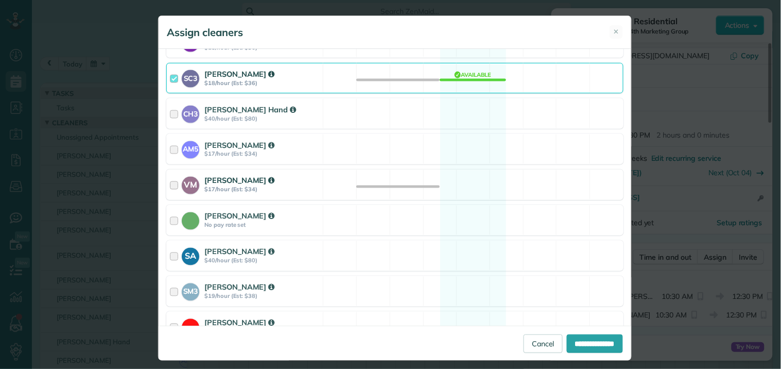
click at [480, 181] on div "VM Victoria Minix $17/hour (Est: $34) Available" at bounding box center [394, 184] width 457 height 30
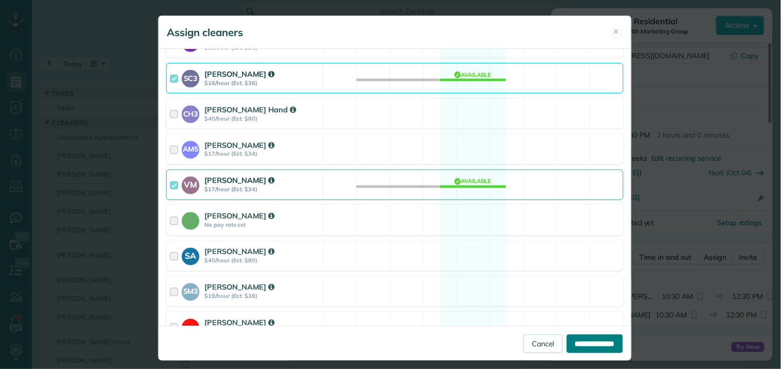
click at [585, 345] on input "**********" at bounding box center [595, 343] width 56 height 19
type input "**********"
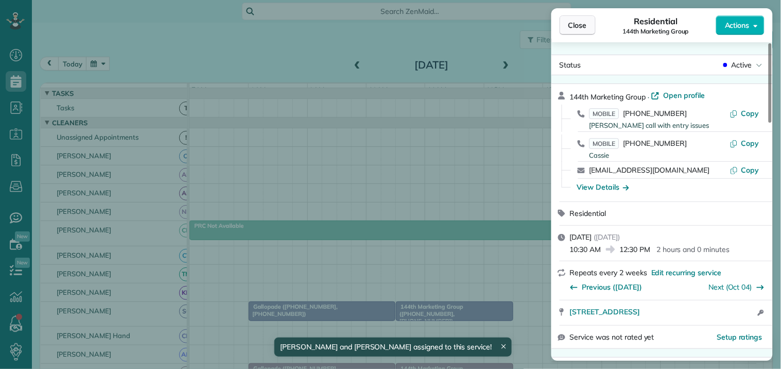
click at [581, 26] on span "Close" at bounding box center [577, 25] width 19 height 10
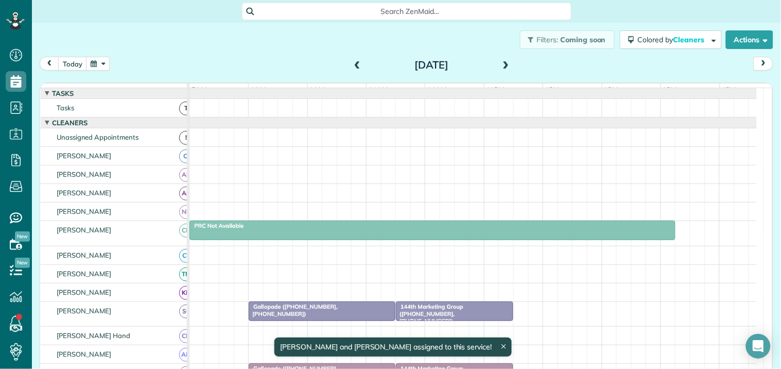
click at [272, 52] on div "Filters: Coming soon Colored by Cleaners Color by Cleaner Color by Team Color b…" at bounding box center [406, 40] width 749 height 34
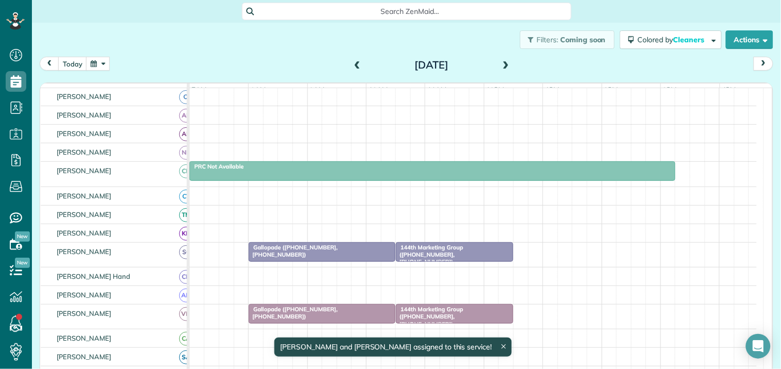
scroll to position [114, 0]
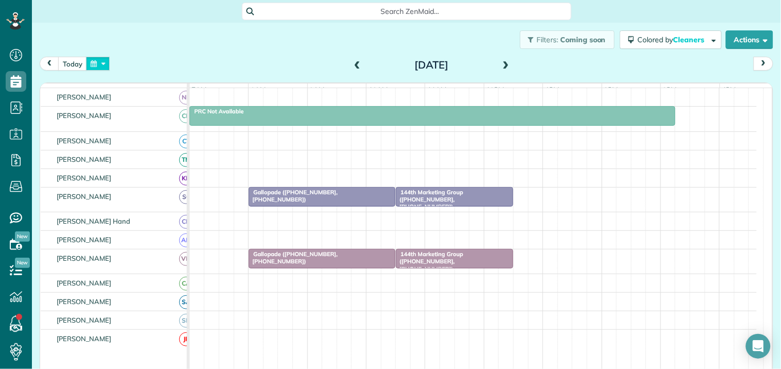
click at [100, 58] on button "button" at bounding box center [98, 64] width 24 height 14
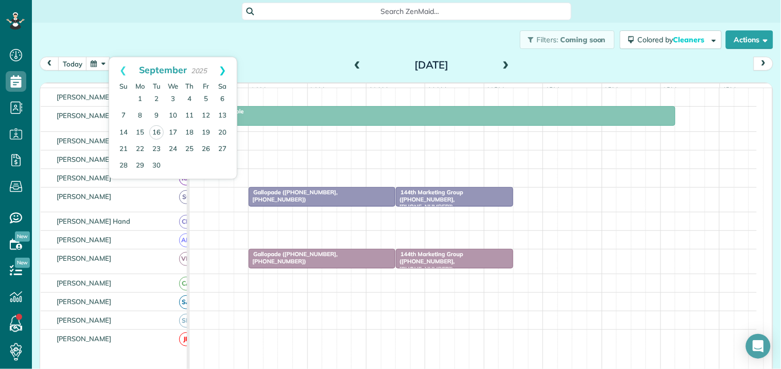
click at [222, 67] on link "Next" at bounding box center [222, 70] width 28 height 26
click at [225, 100] on link "4" at bounding box center [222, 99] width 16 height 16
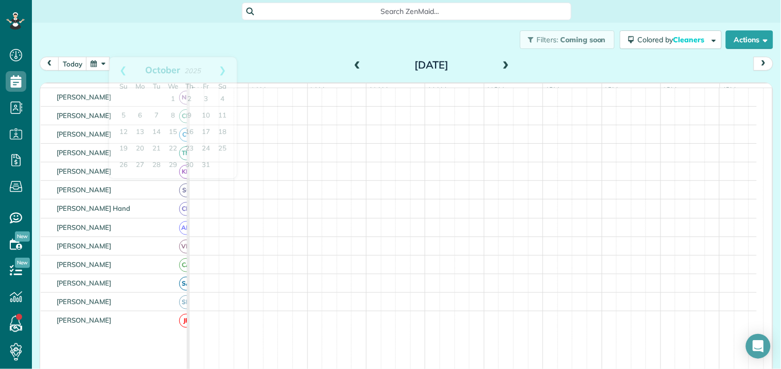
scroll to position [120, 0]
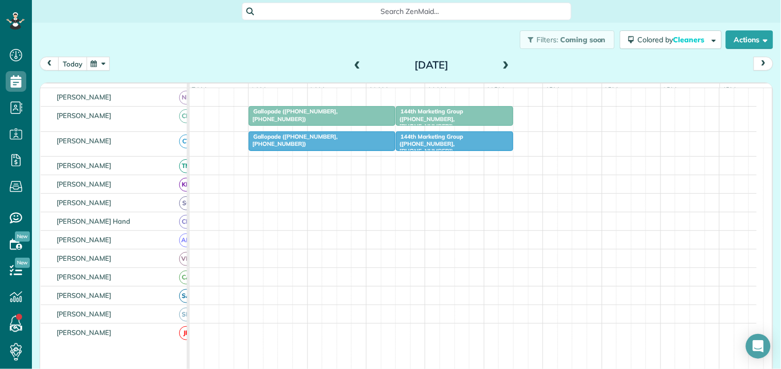
click at [71, 62] on button "today" at bounding box center [72, 64] width 29 height 14
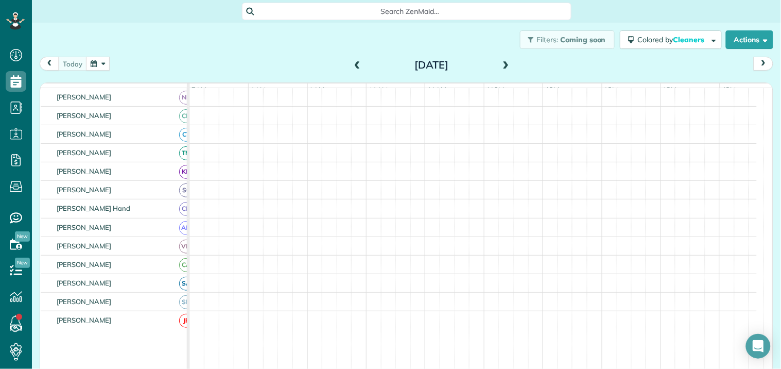
scroll to position [160, 0]
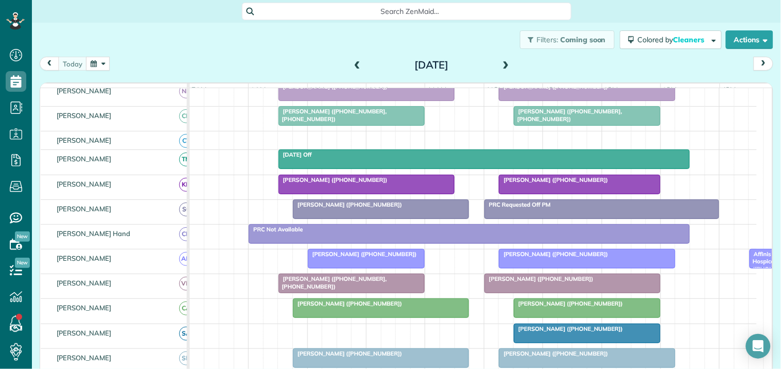
click at [386, 317] on div at bounding box center [380, 308] width 175 height 19
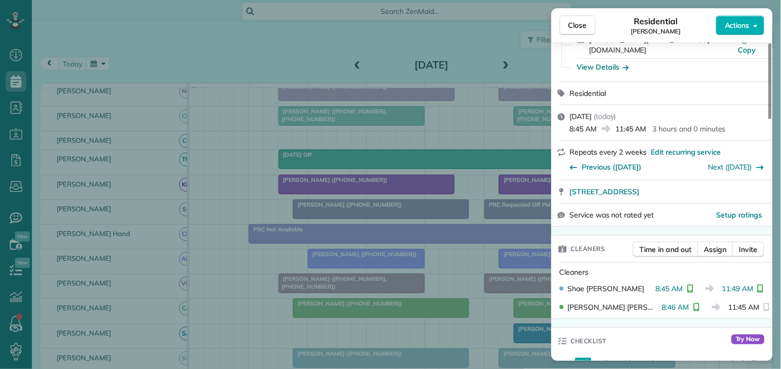
scroll to position [171, 0]
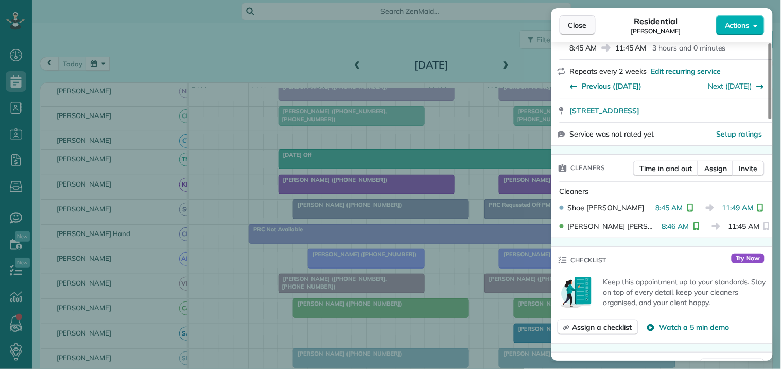
click at [582, 26] on span "Close" at bounding box center [577, 25] width 19 height 10
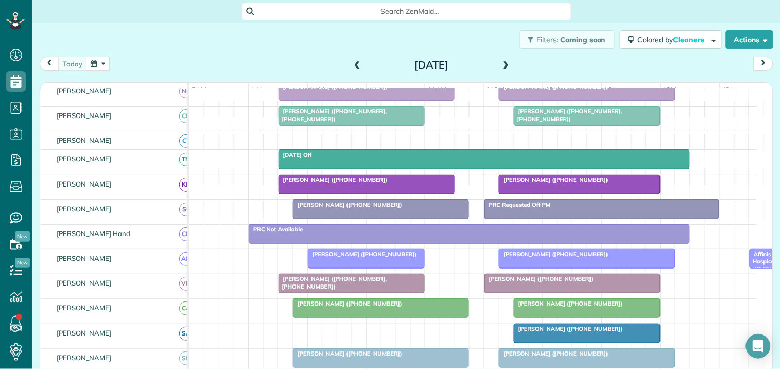
click at [257, 46] on div "Filters: Coming soon Colored by Cleaners Color by Cleaner Color by Team Color b…" at bounding box center [406, 40] width 749 height 34
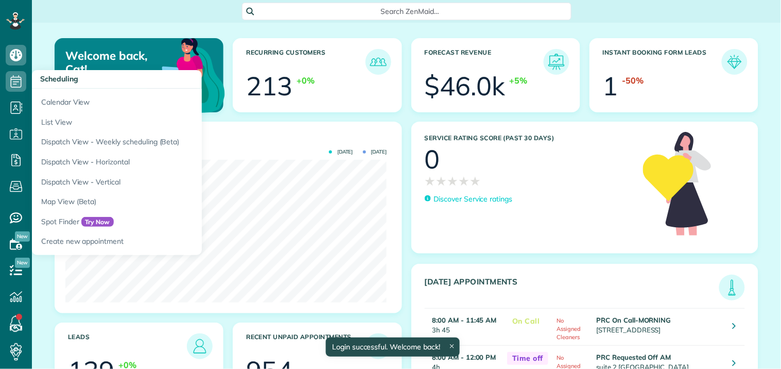
scroll to position [143, 321]
click at [11, 79] on icon at bounding box center [16, 81] width 21 height 21
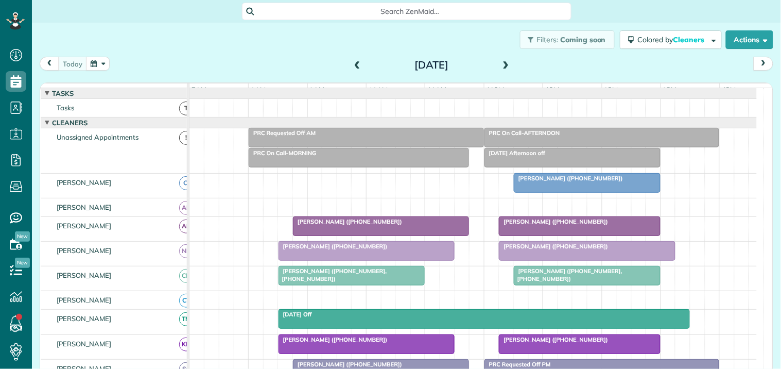
scroll to position [4, 4]
click at [94, 60] on button "button" at bounding box center [98, 64] width 24 height 14
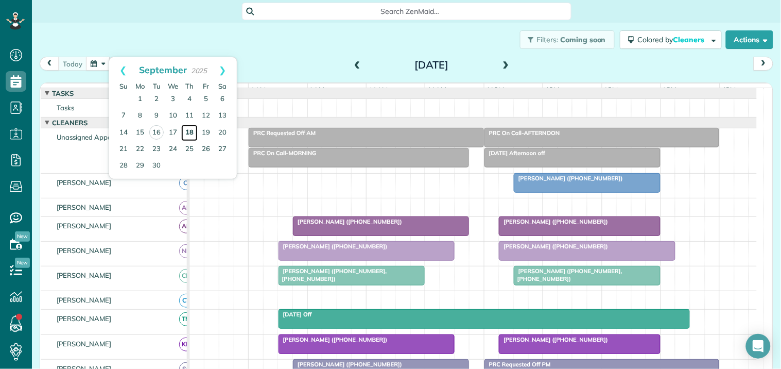
click at [189, 128] on link "18" at bounding box center [189, 133] width 16 height 16
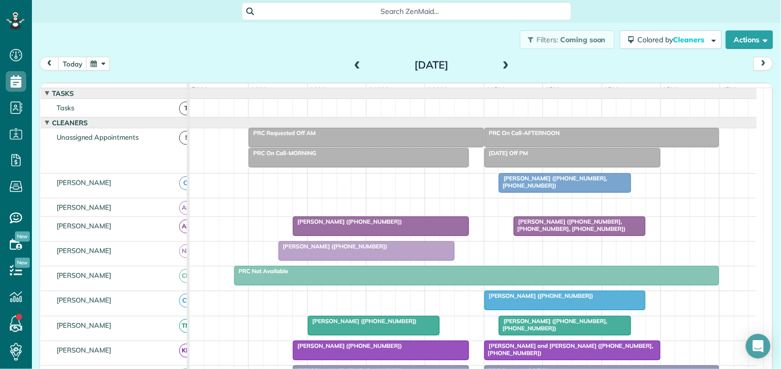
scroll to position [171, 0]
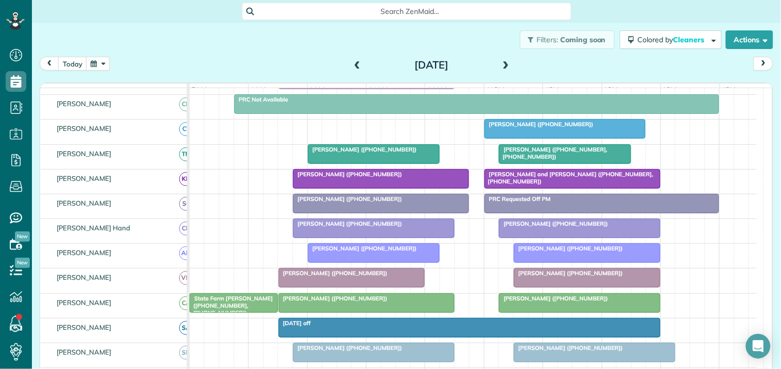
click at [367, 187] on div at bounding box center [380, 178] width 175 height 19
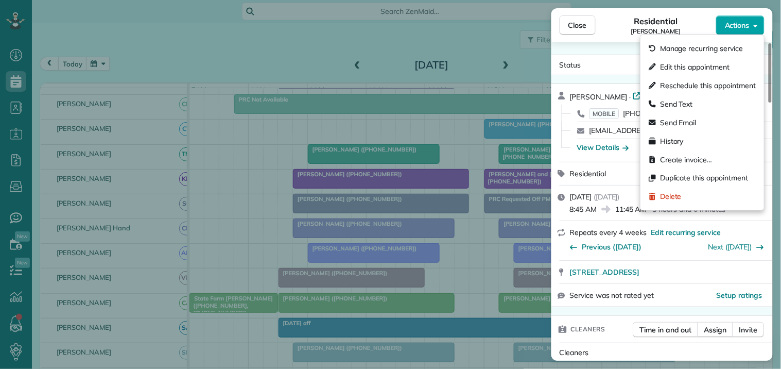
click at [733, 25] on span "Actions" at bounding box center [737, 25] width 25 height 10
click at [695, 65] on span "Edit this appointment" at bounding box center [694, 67] width 69 height 10
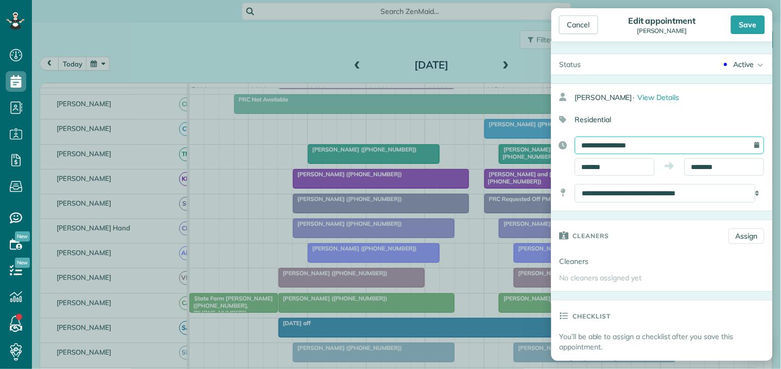
click at [634, 148] on input "**********" at bounding box center [669, 145] width 189 height 18
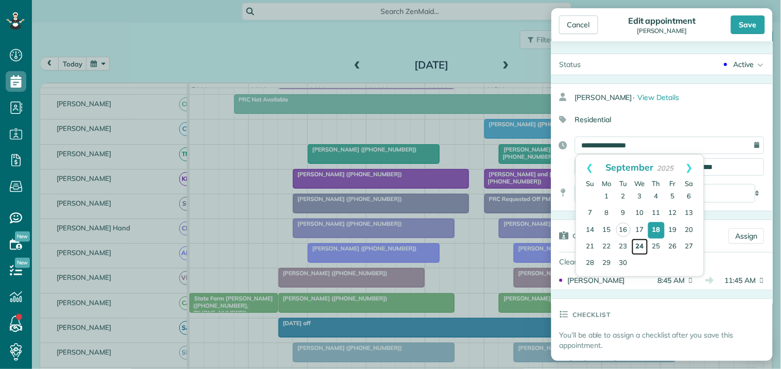
click at [639, 243] on link "24" at bounding box center [640, 246] width 16 height 16
type input "**********"
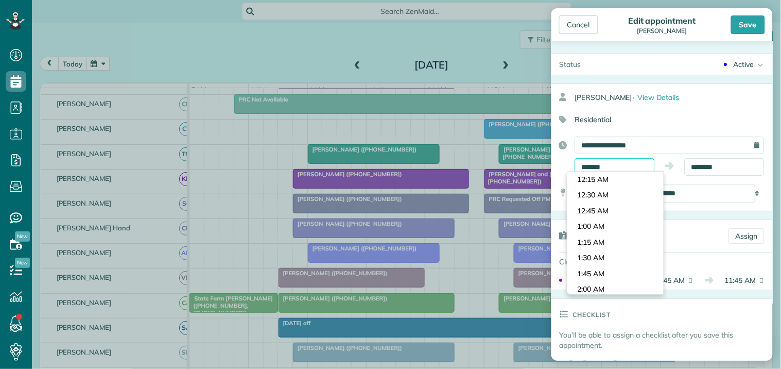
click at [600, 164] on input "*******" at bounding box center [615, 167] width 80 height 18
type input "********"
click at [594, 238] on body "Dashboard Scheduling Calendar View List View Dispatch View - Weekly scheduling …" at bounding box center [390, 184] width 781 height 369
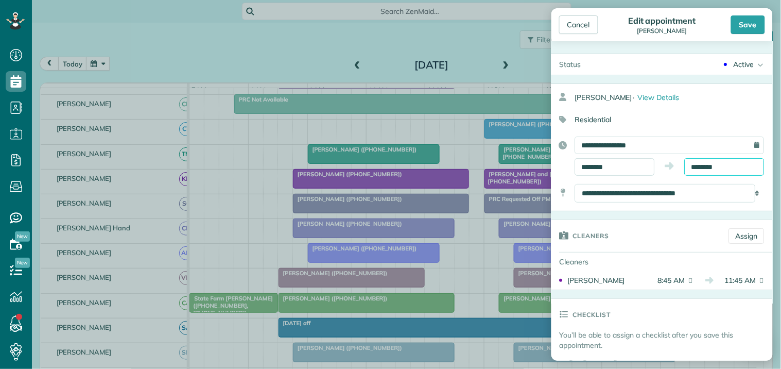
click at [714, 166] on input "********" at bounding box center [725, 167] width 80 height 18
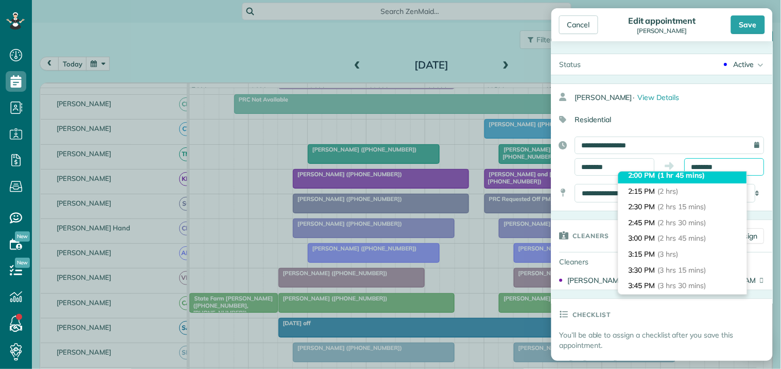
scroll to position [114, 0]
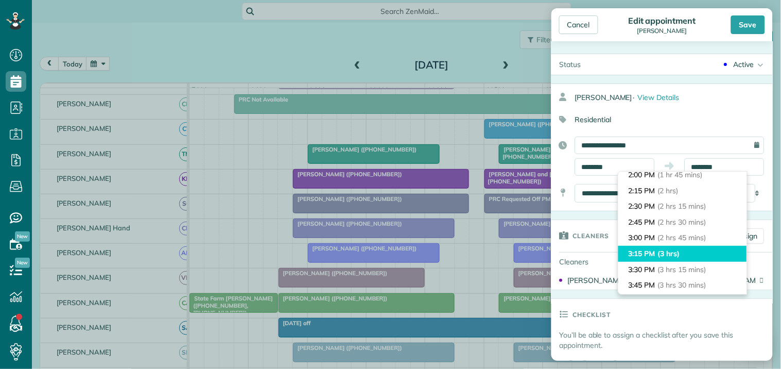
type input "*******"
click at [647, 254] on li "3:15 PM (3 hrs)" at bounding box center [682, 254] width 129 height 16
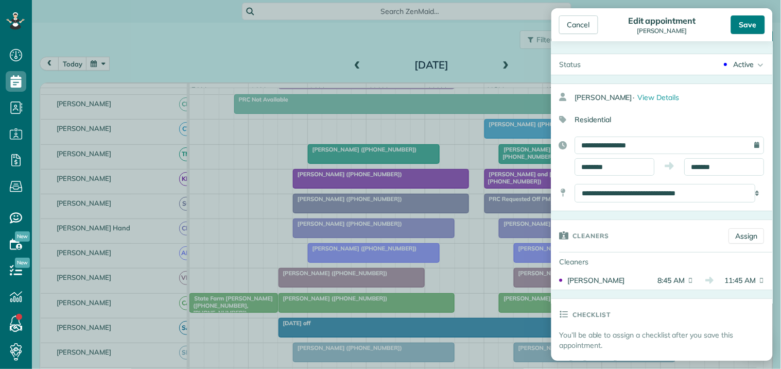
click at [753, 24] on div "Save" at bounding box center [748, 24] width 34 height 19
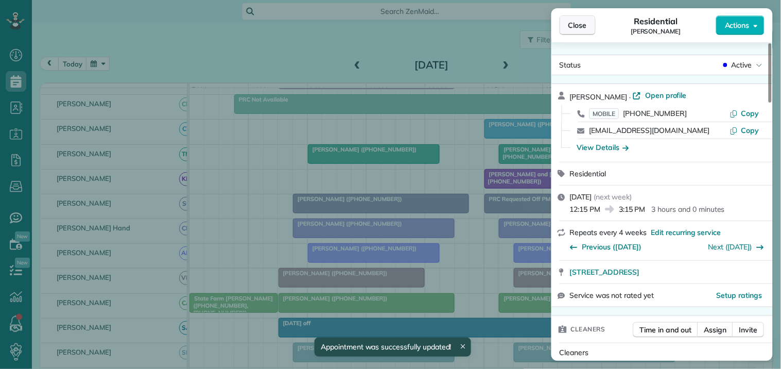
click at [586, 22] on span "Close" at bounding box center [577, 25] width 19 height 10
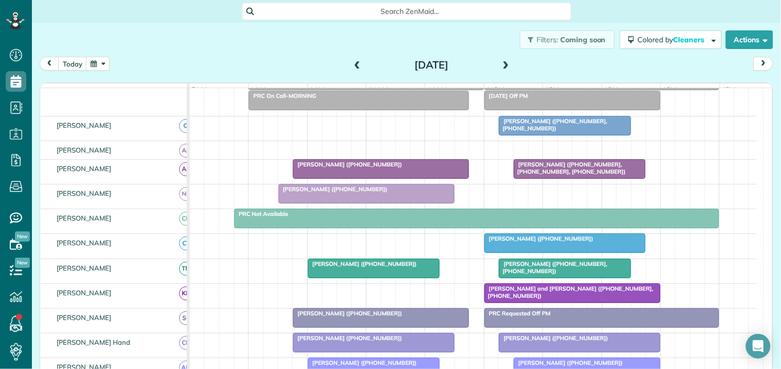
scroll to position [114, 0]
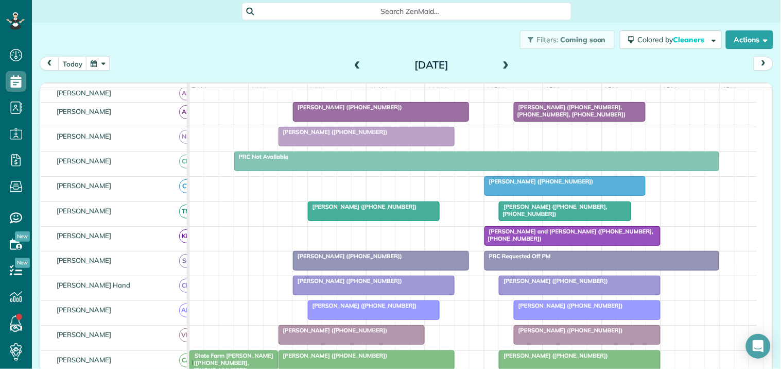
click at [353, 62] on span at bounding box center [357, 65] width 11 height 9
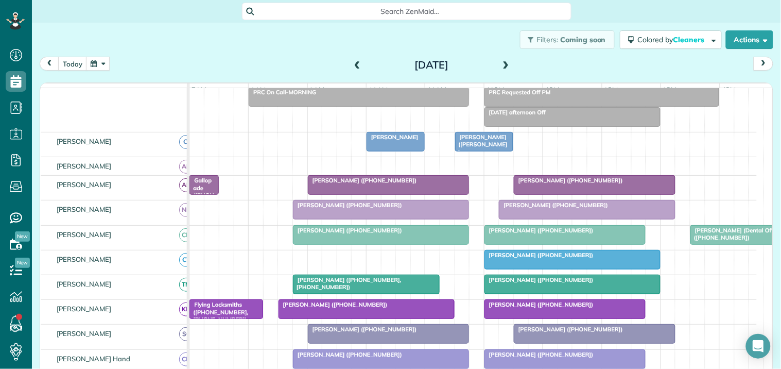
scroll to position [155, 0]
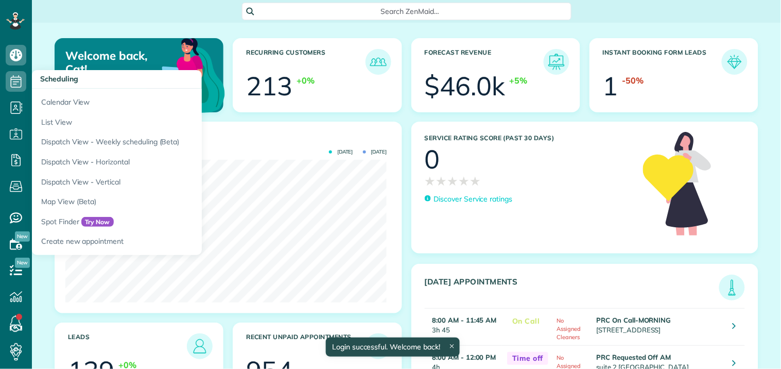
scroll to position [143, 321]
click at [10, 73] on icon at bounding box center [16, 81] width 21 height 21
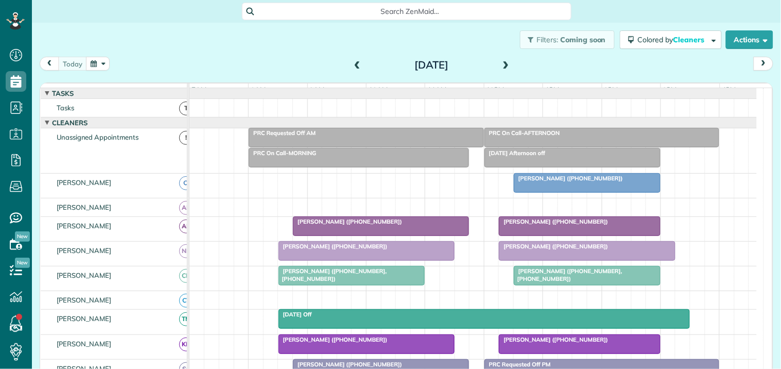
scroll to position [4, 4]
click at [102, 62] on button "button" at bounding box center [98, 64] width 24 height 14
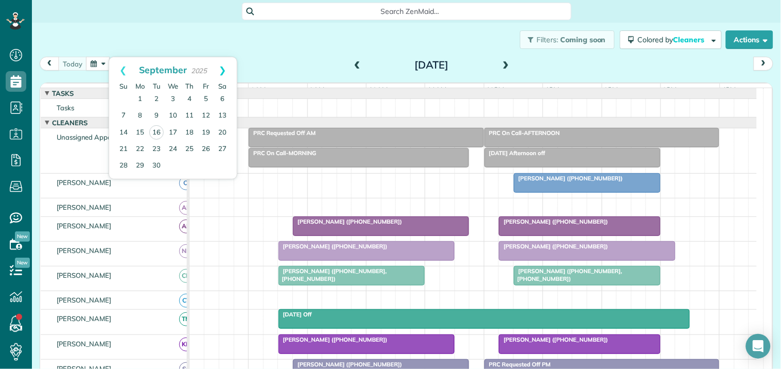
click at [229, 67] on link "Next" at bounding box center [222, 70] width 28 height 26
click at [171, 129] on link "15" at bounding box center [173, 132] width 16 height 16
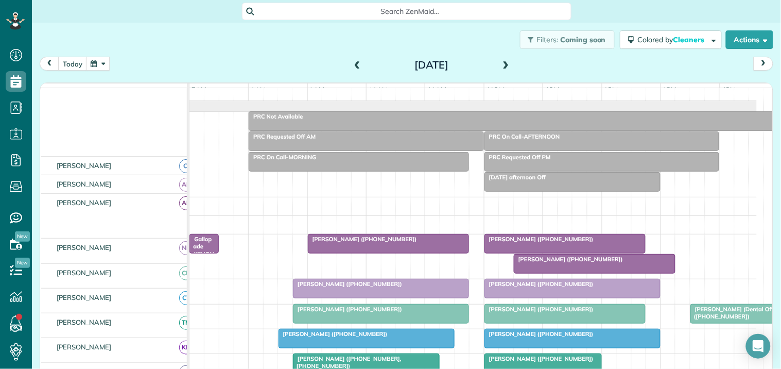
scroll to position [0, 0]
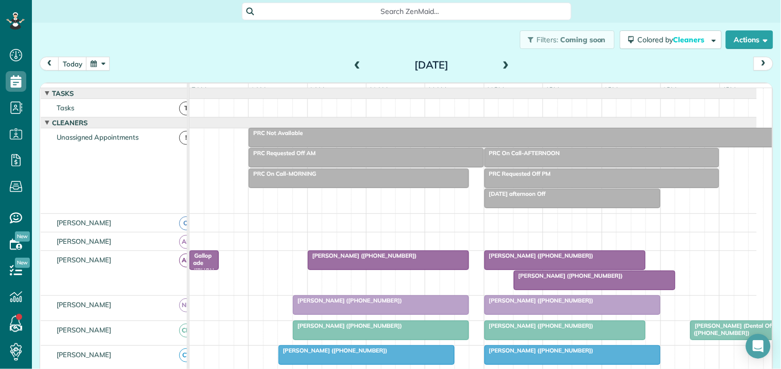
click at [344, 157] on div "PRC Requested Off AM" at bounding box center [366, 152] width 229 height 7
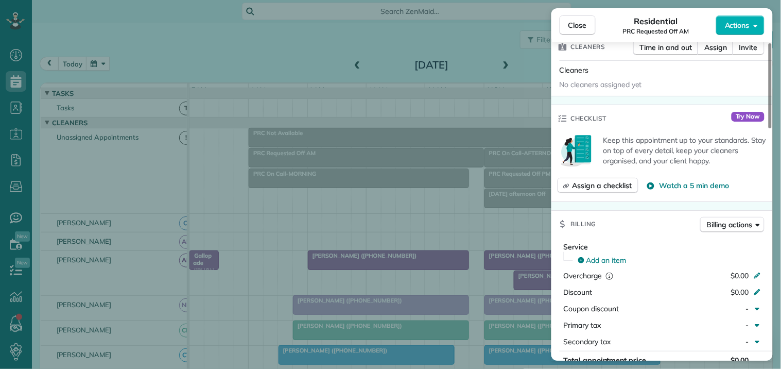
scroll to position [228, 0]
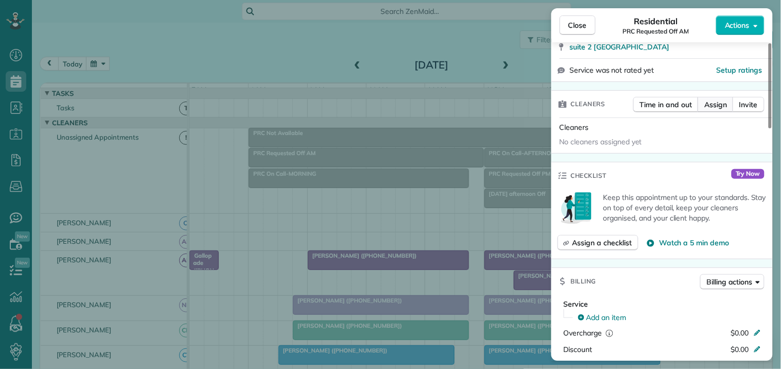
click at [715, 101] on span "Assign" at bounding box center [715, 104] width 23 height 10
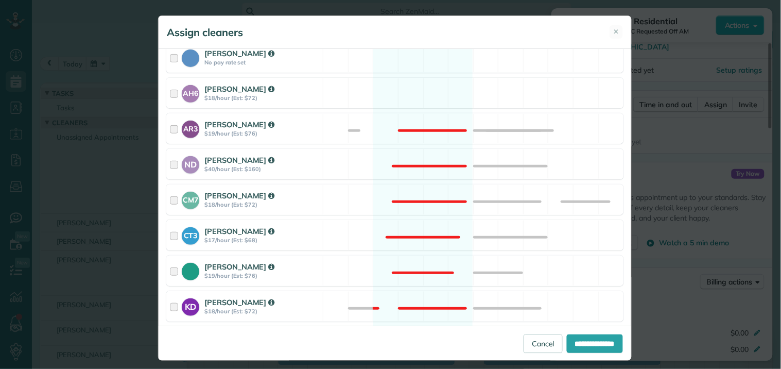
scroll to position [286, 0]
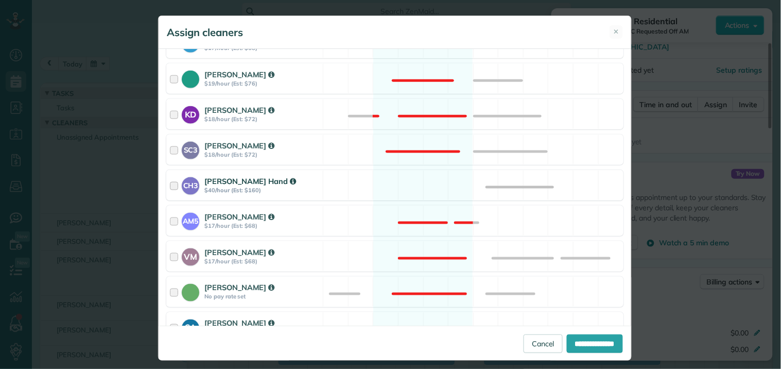
click at [409, 181] on div "CH3 [PERSON_NAME] Hand $40/hour (Est: $160) Available" at bounding box center [394, 185] width 457 height 30
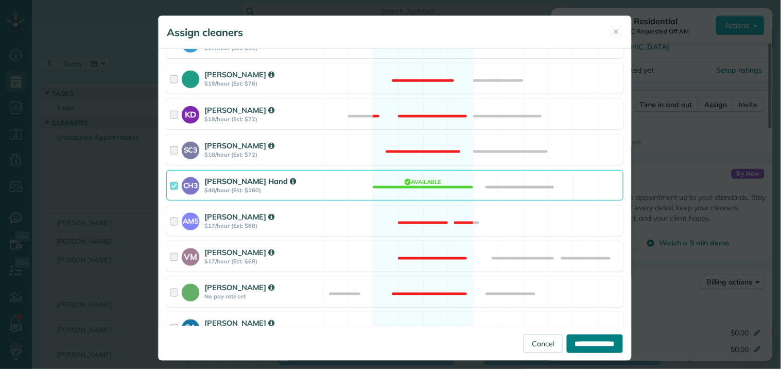
click at [577, 341] on input "**********" at bounding box center [595, 343] width 56 height 19
type input "**********"
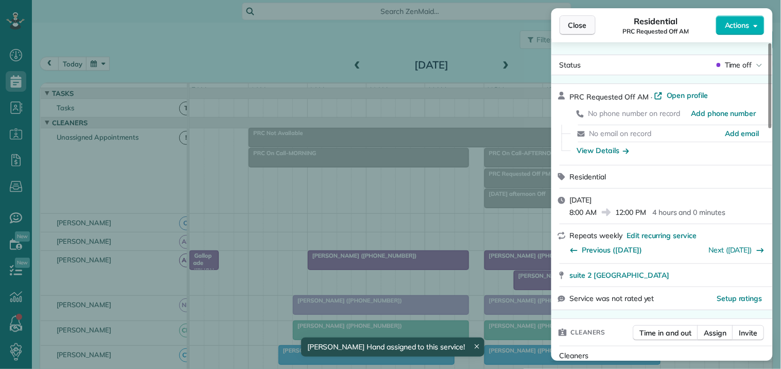
click at [585, 23] on span "Close" at bounding box center [577, 25] width 19 height 10
